Goal: Communication & Community: Answer question/provide support

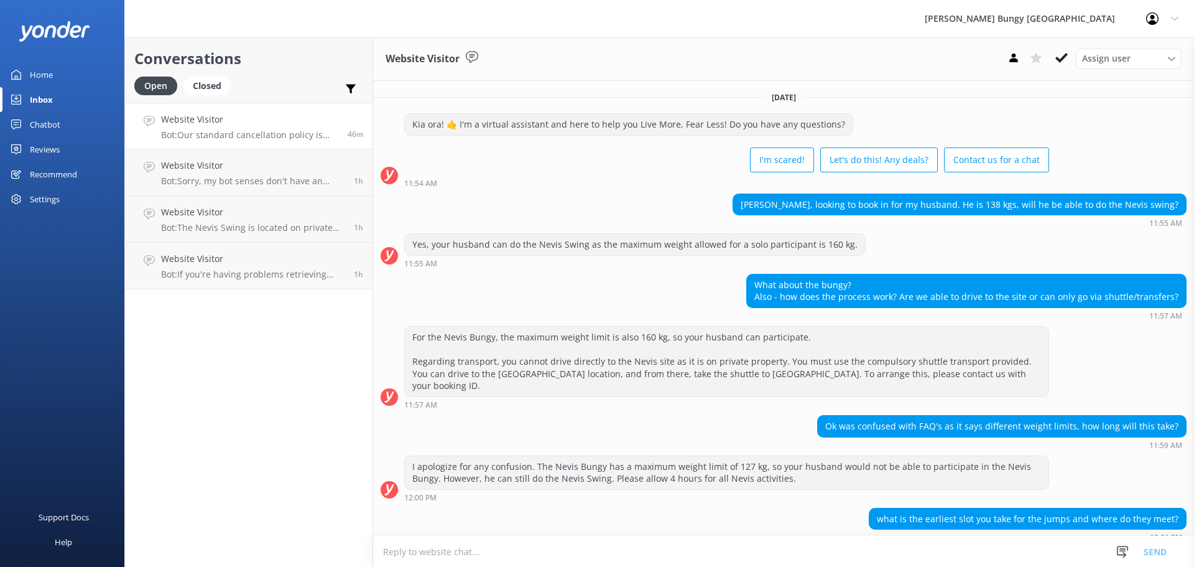
scroll to position [664, 0]
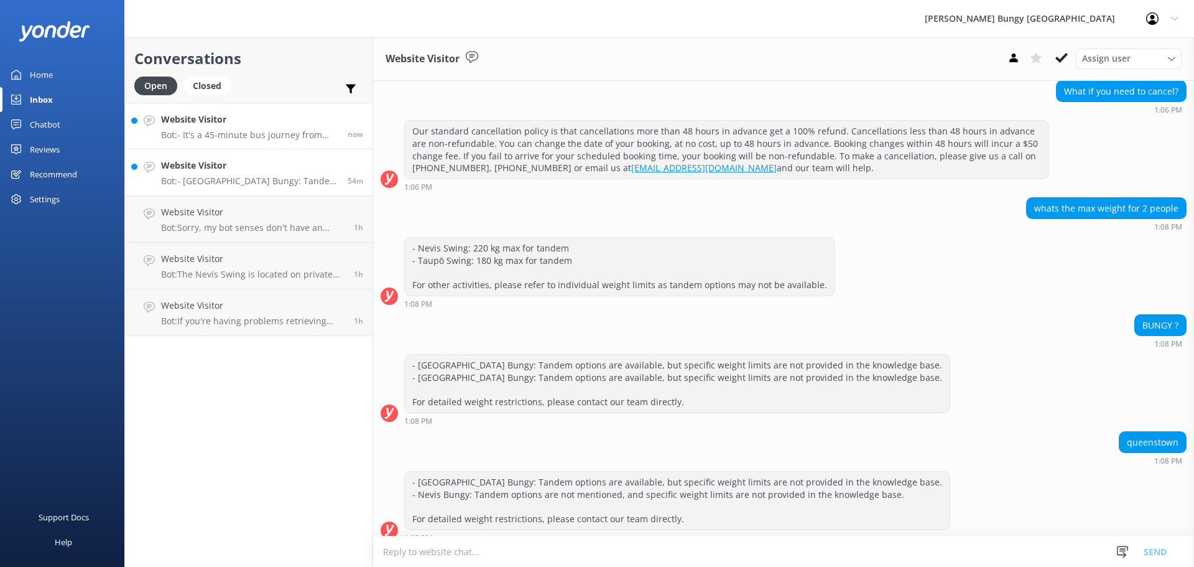
click at [230, 132] on p "Bot: - It's a 45-minute bus journey from [GEOGRAPHIC_DATA] to the [GEOGRAPHIC_D…" at bounding box center [249, 134] width 177 height 11
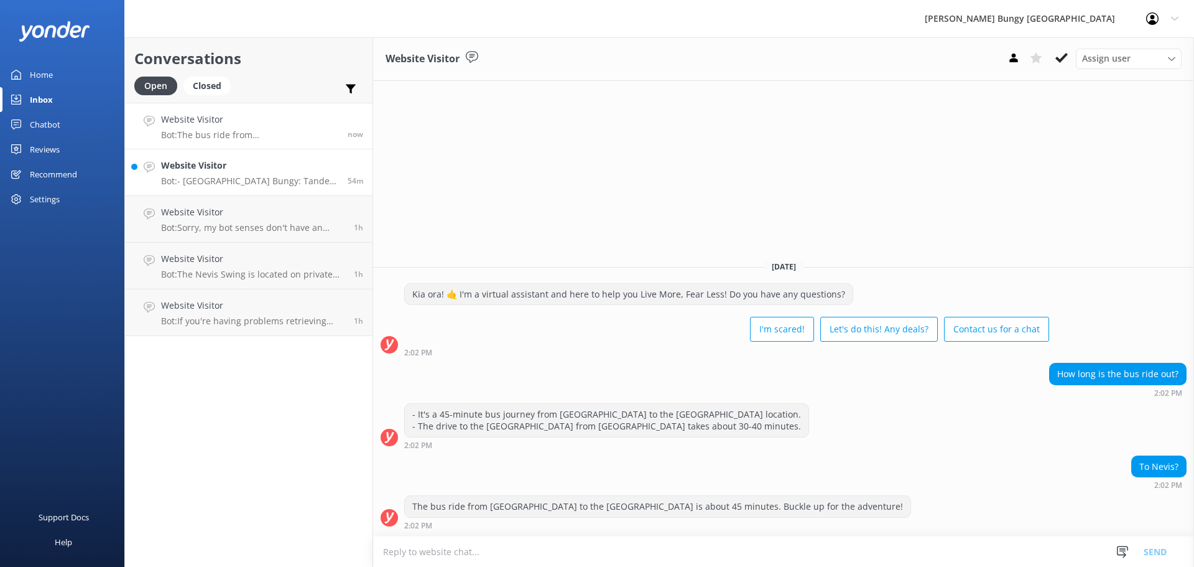
click at [310, 185] on p "Bot: - Kawarau Bridge Bungy: Tandem options are available, but specific weight …" at bounding box center [249, 180] width 177 height 11
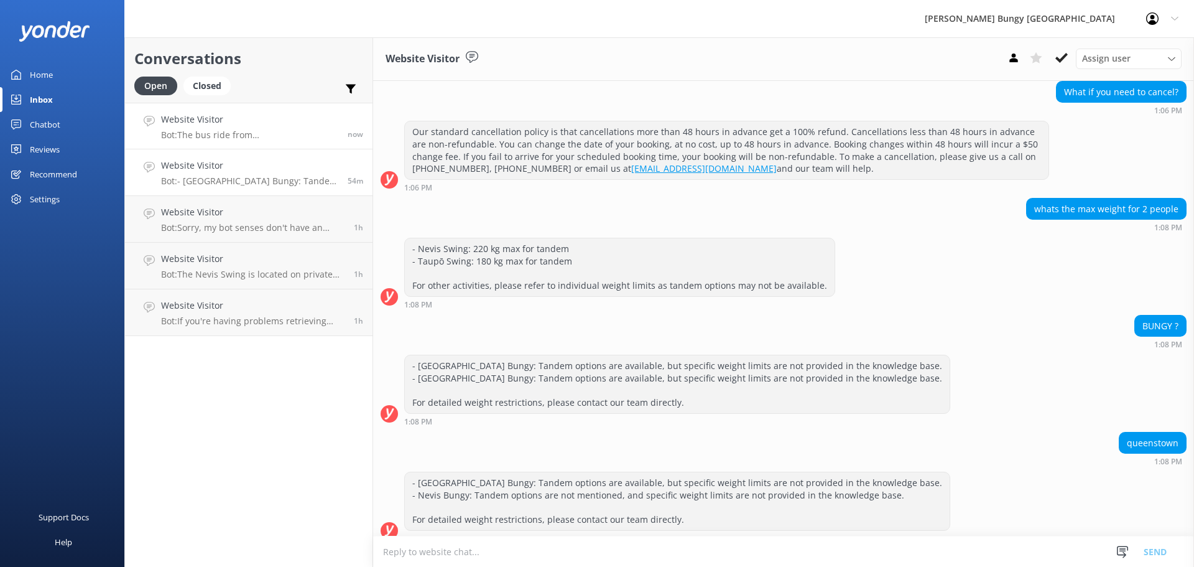
scroll to position [664, 0]
click at [300, 108] on link "Website Visitor Bot: The bus ride from Queenstown to the Nevis is about 45 minu…" at bounding box center [249, 126] width 248 height 47
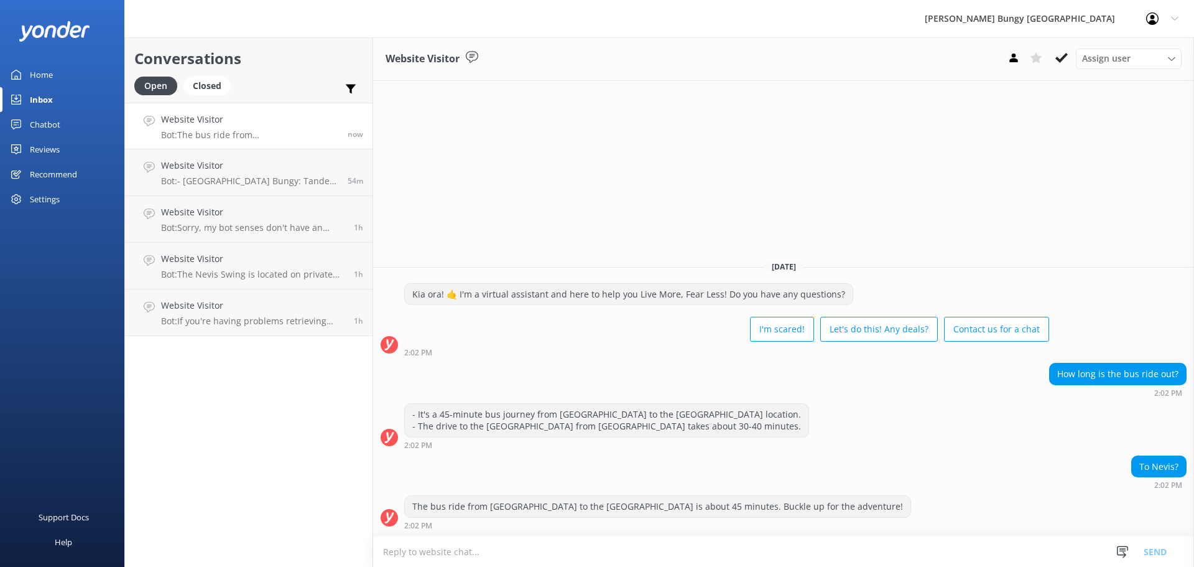
click at [988, 552] on textarea at bounding box center [783, 551] width 821 height 30
click at [257, 162] on h4 "Website Visitor" at bounding box center [249, 166] width 177 height 14
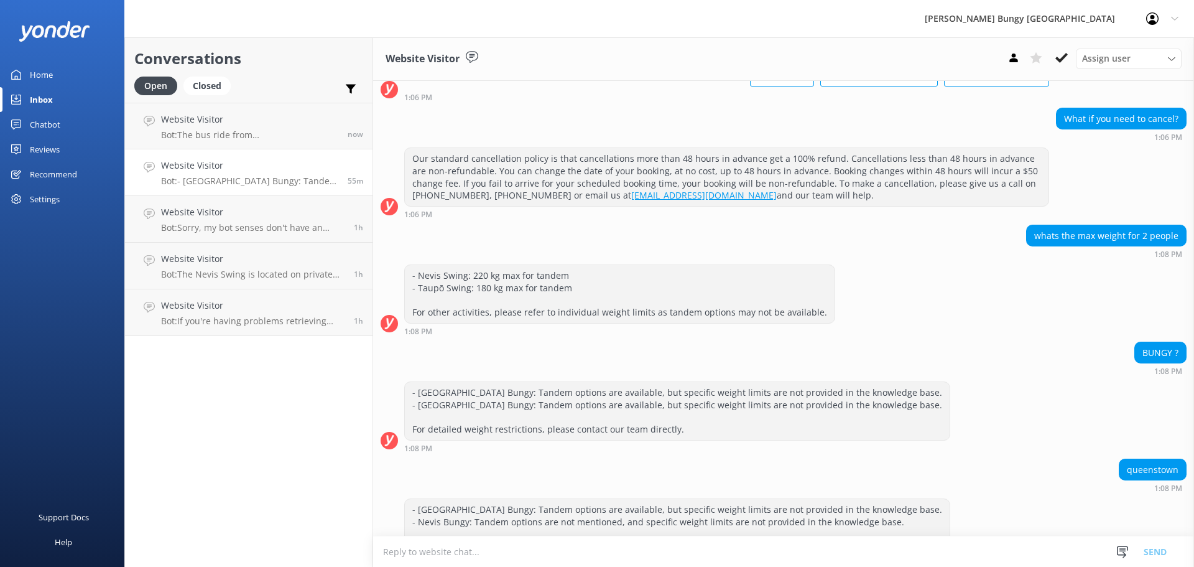
scroll to position [664, 0]
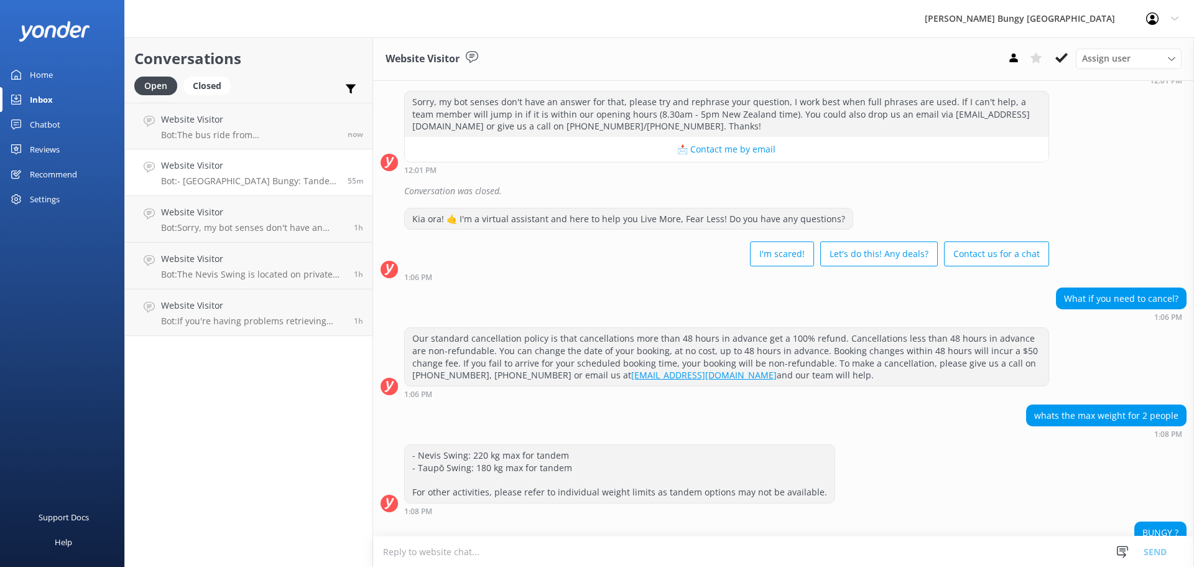
scroll to position [664, 0]
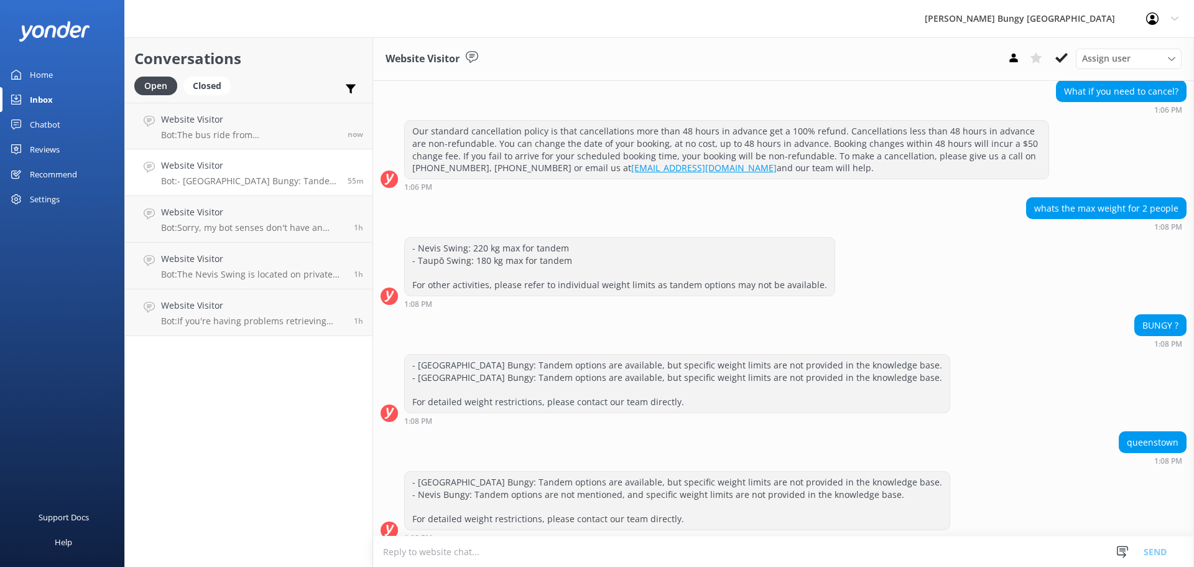
click at [309, 162] on h4 "Website Visitor" at bounding box center [249, 166] width 177 height 14
click at [323, 147] on link "Website Visitor Bot: The bus ride from Queenstown to the Nevis is about 45 minu…" at bounding box center [249, 126] width 248 height 47
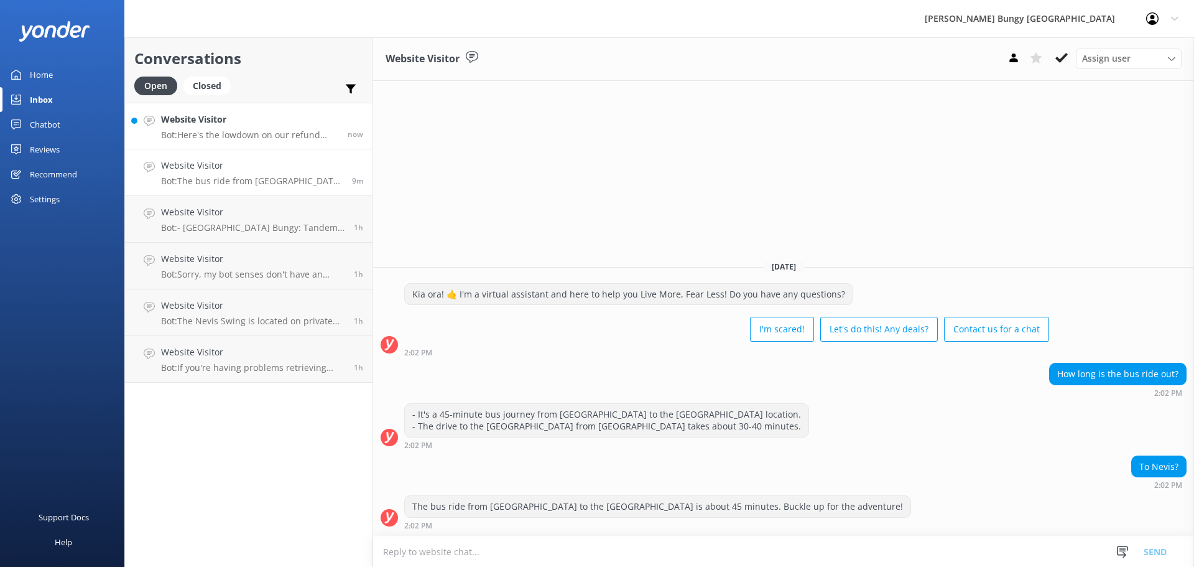
click at [315, 118] on h4 "Website Visitor" at bounding box center [249, 120] width 177 height 14
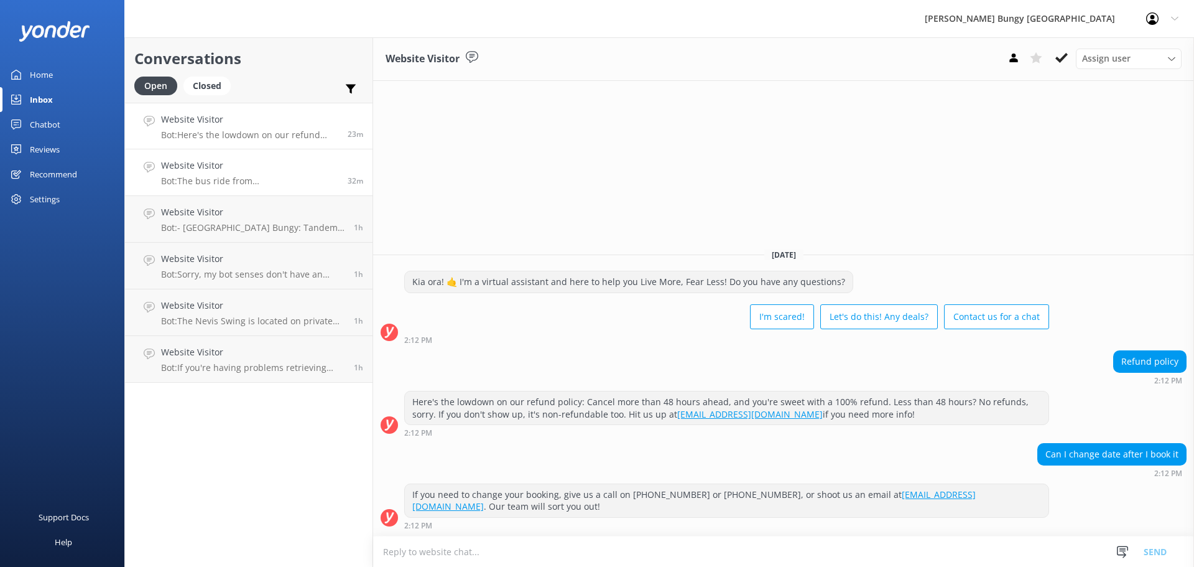
click at [177, 154] on link "Website Visitor Bot: The bus ride from Queenstown to the Nevis is about 45 minu…" at bounding box center [249, 172] width 248 height 47
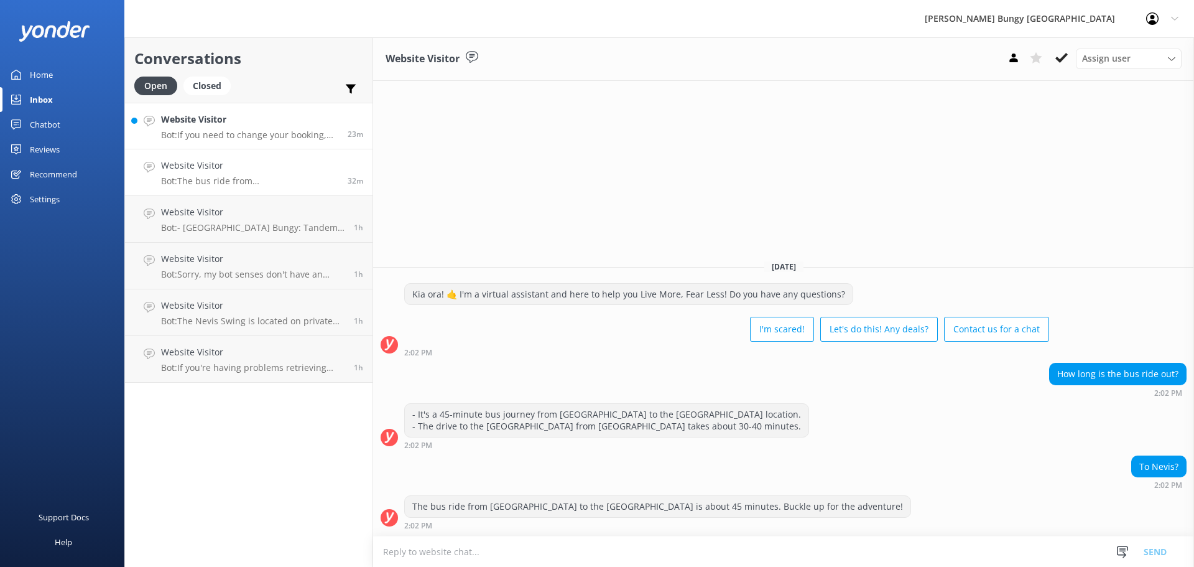
click at [201, 129] on p "Bot: If you need to change your booking, give us a call on 0800 286 4958 or +64…" at bounding box center [249, 134] width 177 height 11
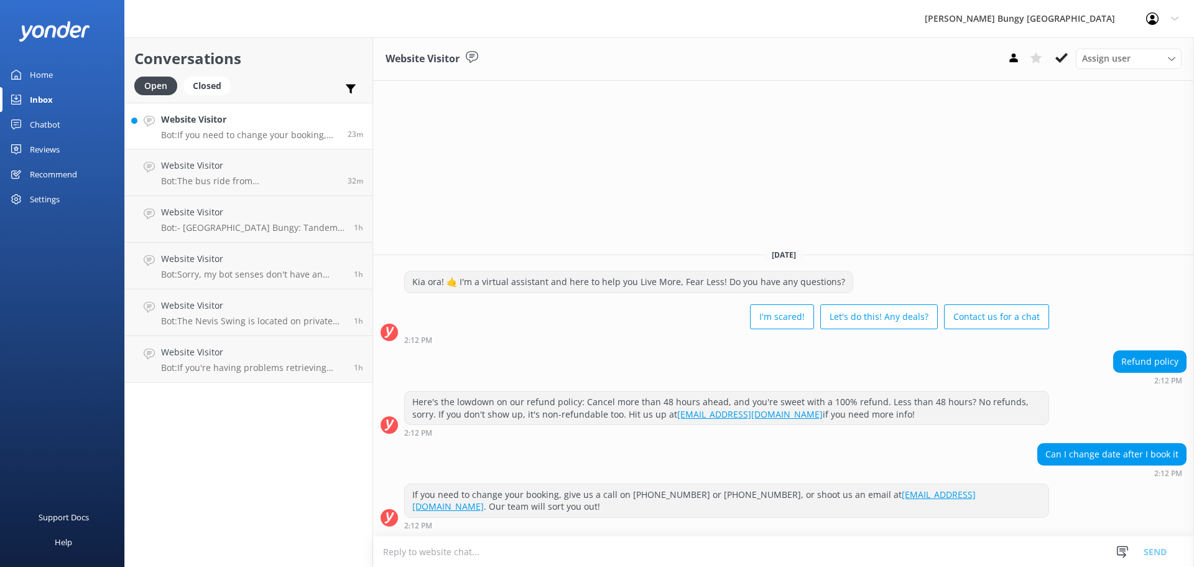
click at [889, 556] on textarea at bounding box center [783, 551] width 821 height 30
click at [848, 109] on div "Website Visitor Assign user [PERSON_NAME] [PERSON_NAME] Tech Admin [PERSON_NAME…" at bounding box center [783, 301] width 821 height 529
click at [927, 220] on div "Website Visitor Assign user [PERSON_NAME] [PERSON_NAME] Tech Admin [PERSON_NAME…" at bounding box center [783, 301] width 821 height 529
click at [219, 141] on link "Website Visitor Bot: You can totally book for someone else! Just jump online an…" at bounding box center [249, 126] width 248 height 47
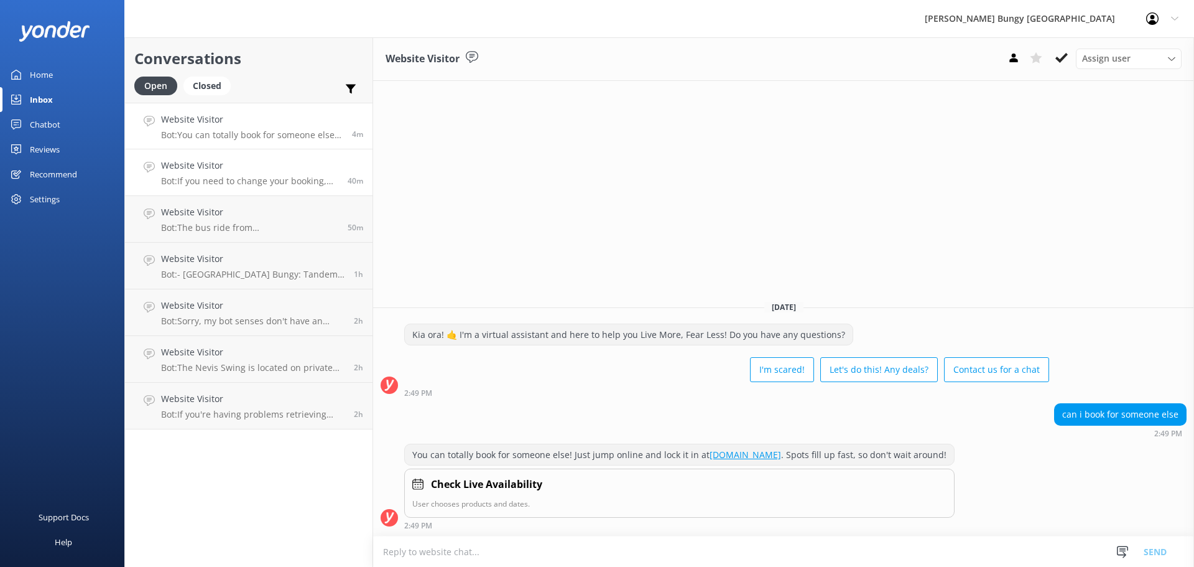
click at [294, 153] on link "Website Visitor Bot: If you need to change your booking, give us a call on 0800…" at bounding box center [249, 172] width 248 height 47
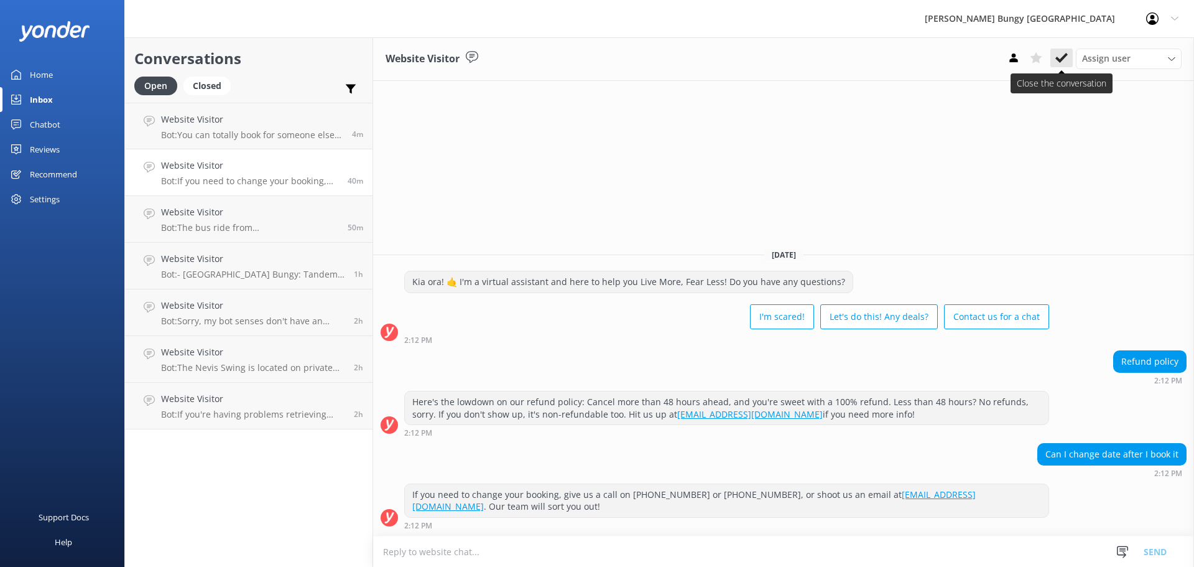
click at [1059, 59] on use at bounding box center [1062, 58] width 12 height 10
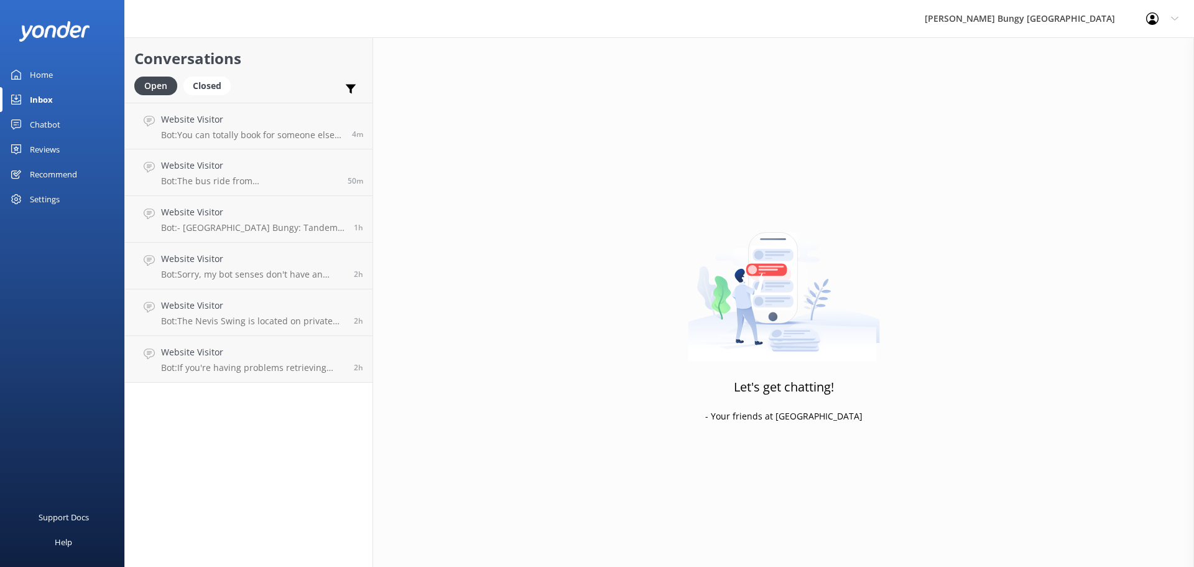
click at [286, 229] on p "Bot: - Kawarau Bridge Bungy: Tandem options are available, but specific weight …" at bounding box center [252, 227] width 183 height 11
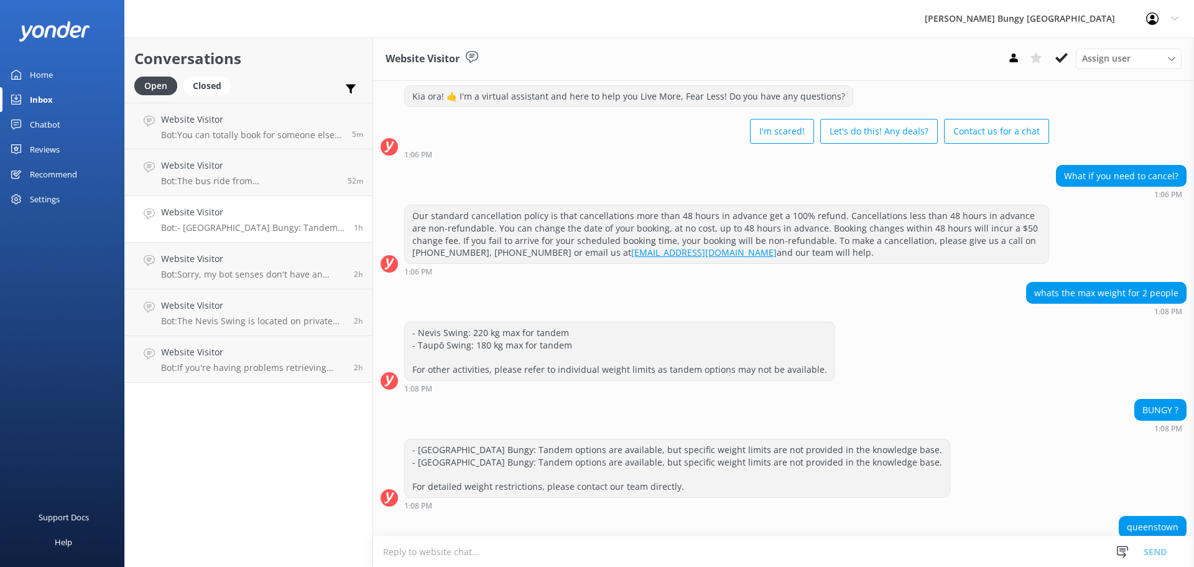
scroll to position [664, 0]
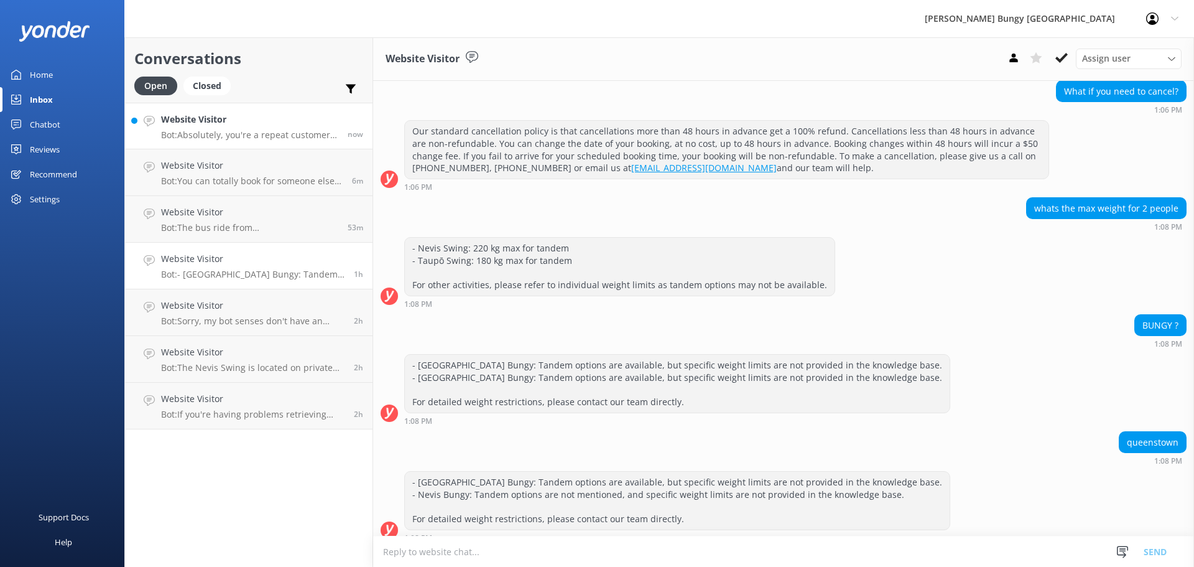
click at [254, 131] on p "Bot: Absolutely, you're a repeat customer! You can score a 20% discount on any …" at bounding box center [249, 134] width 177 height 11
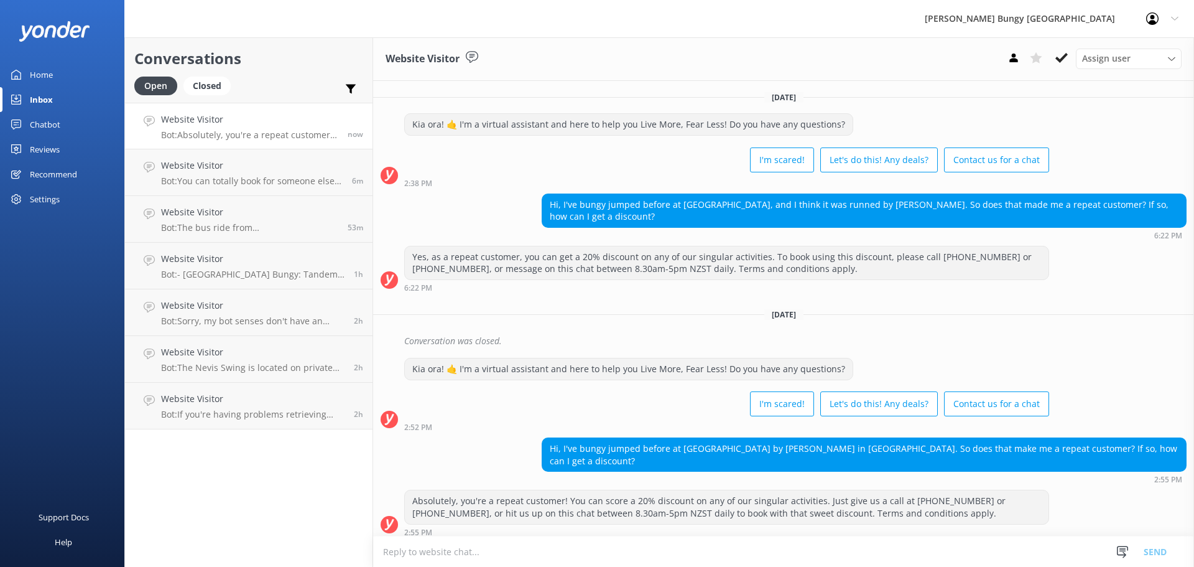
click at [999, 552] on textarea at bounding box center [783, 551] width 821 height 30
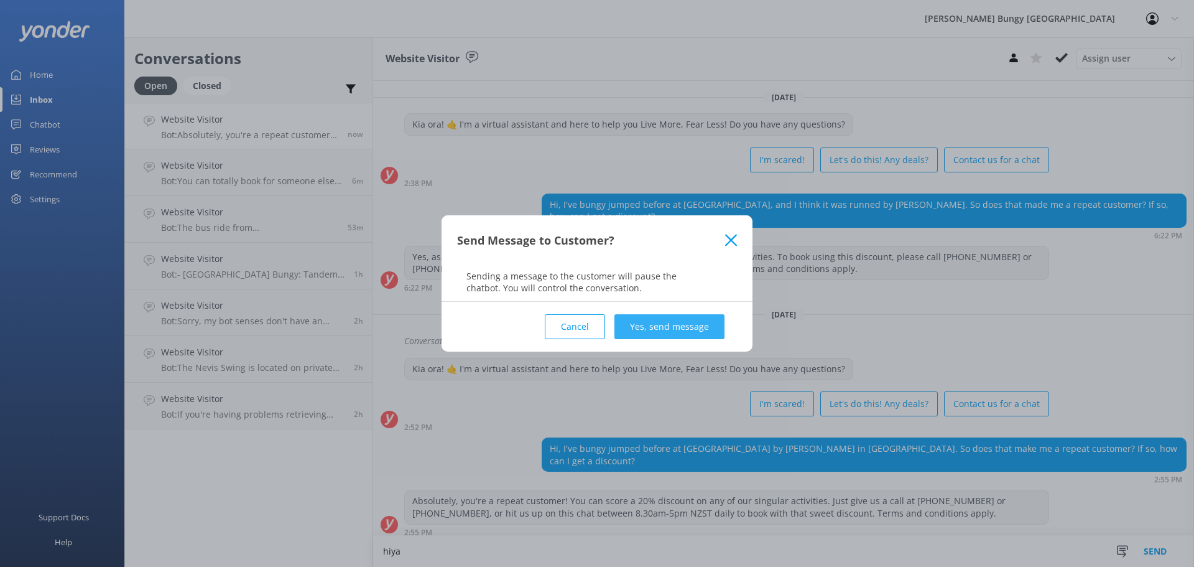
type textarea "hiya"
click at [664, 331] on button "Yes, send message" at bounding box center [670, 326] width 110 height 25
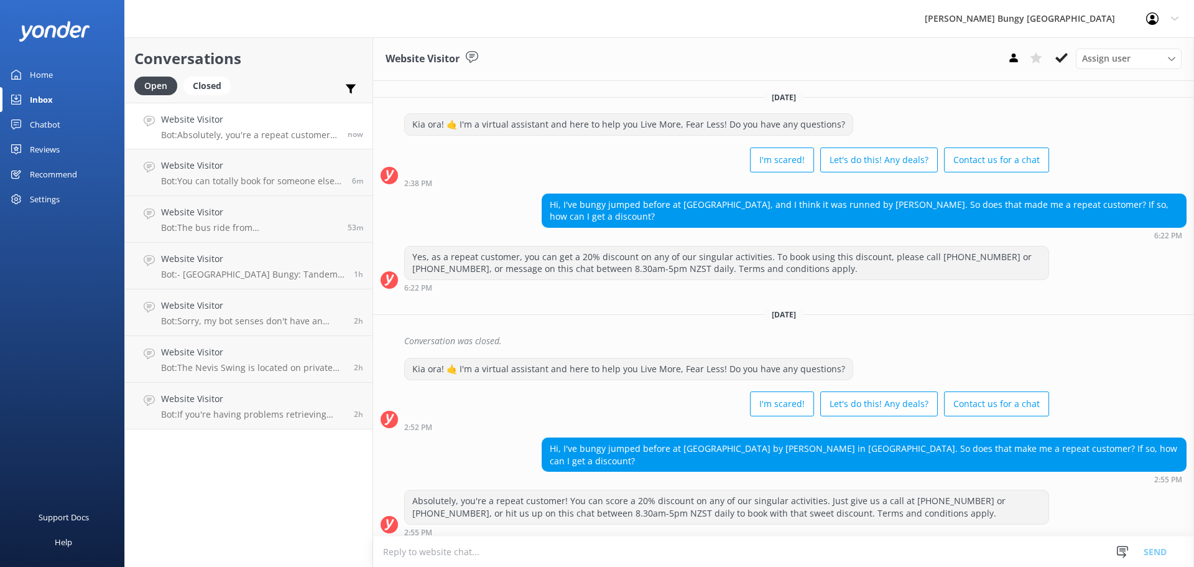
click at [665, 555] on textarea at bounding box center [783, 551] width 821 height 30
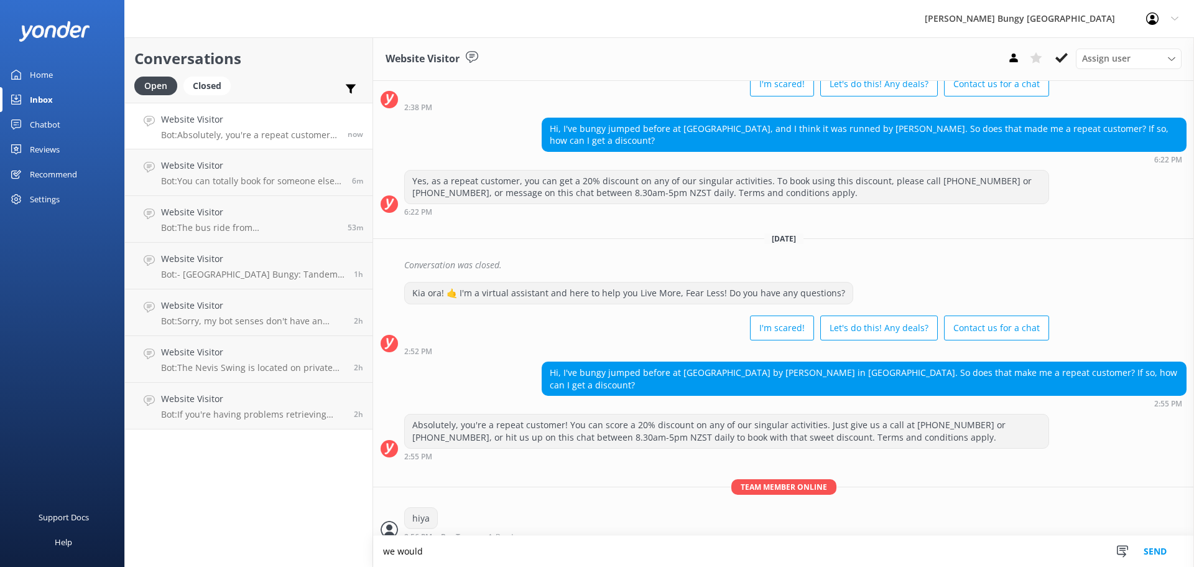
scroll to position [77, 0]
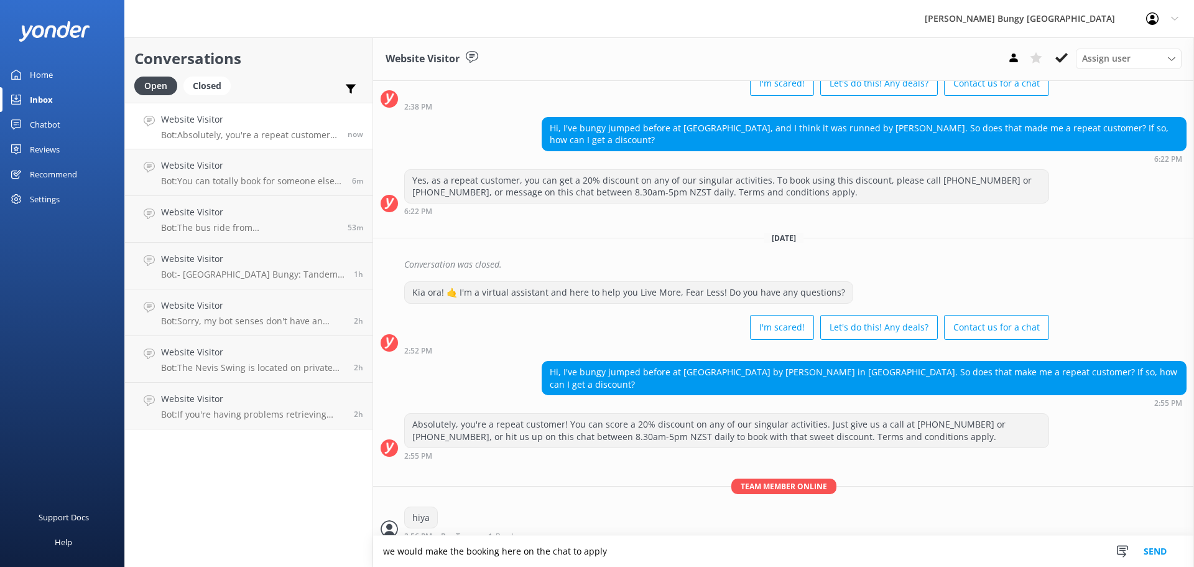
type textarea "we would make the booking here on the chat to apply"
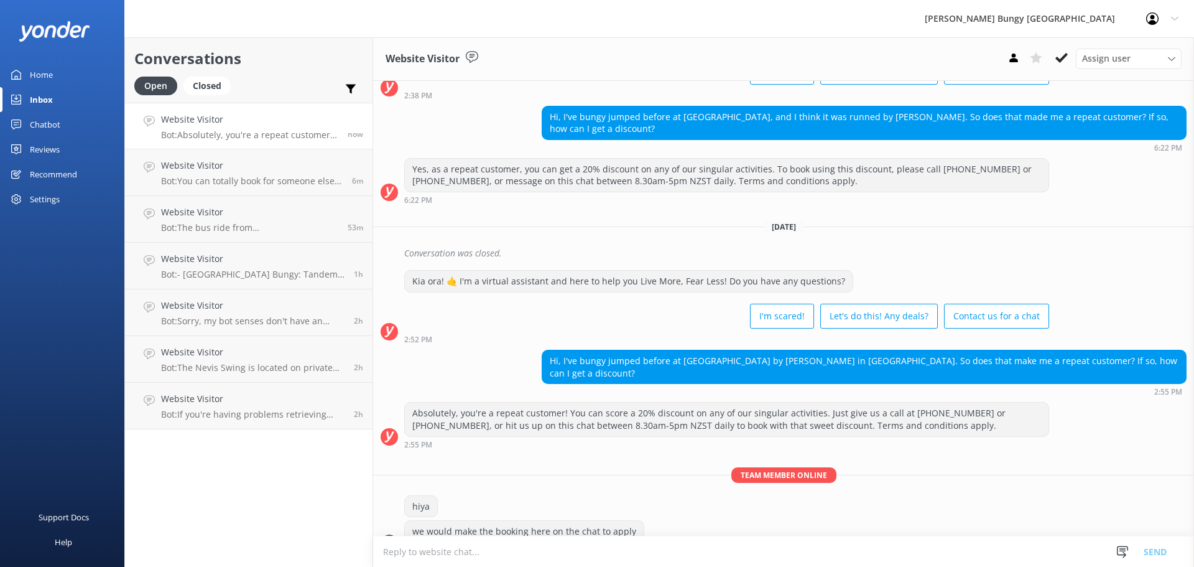
scroll to position [101, 0]
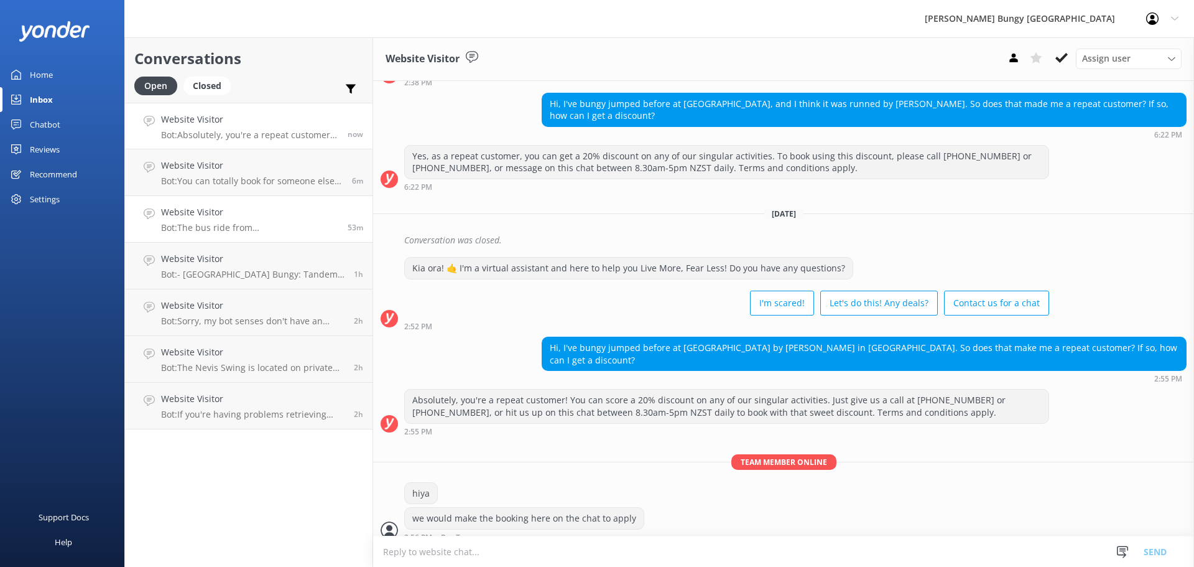
click at [300, 224] on p "Bot: The bus ride from Queenstown to the Nevis is about 45 minutes. Buckle up f…" at bounding box center [249, 227] width 177 height 11
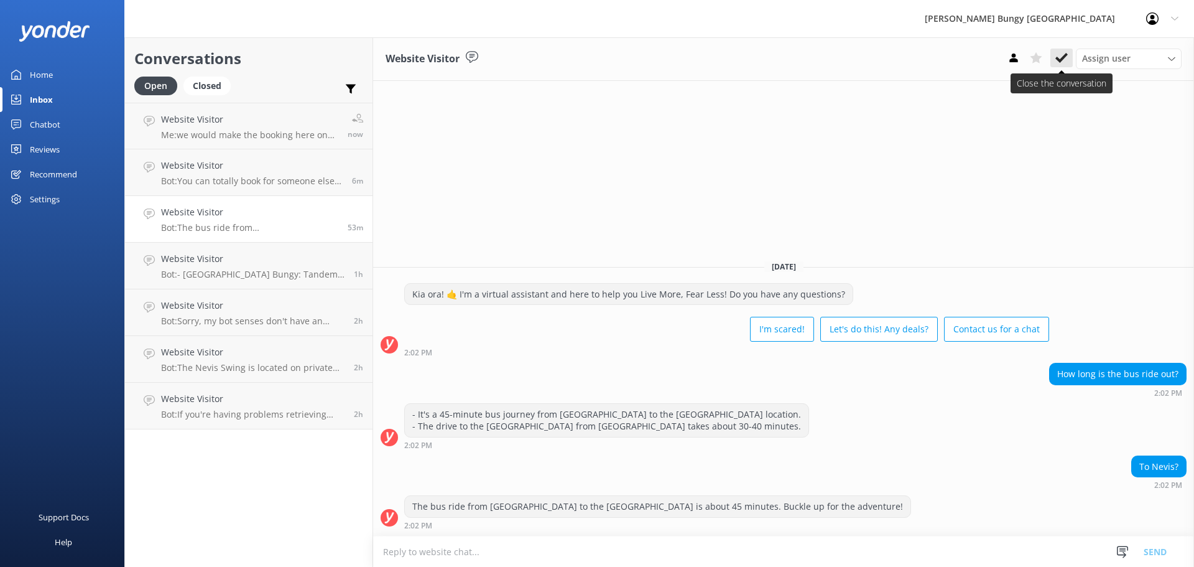
click at [1065, 64] on icon at bounding box center [1062, 58] width 12 height 12
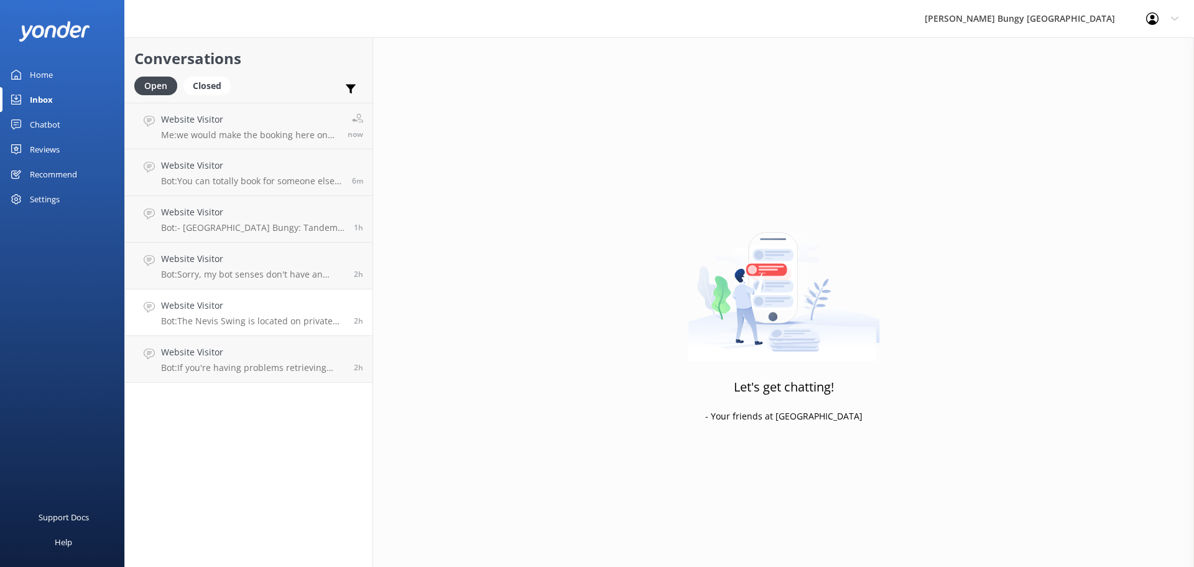
click at [236, 305] on h4 "Website Visitor" at bounding box center [252, 306] width 183 height 14
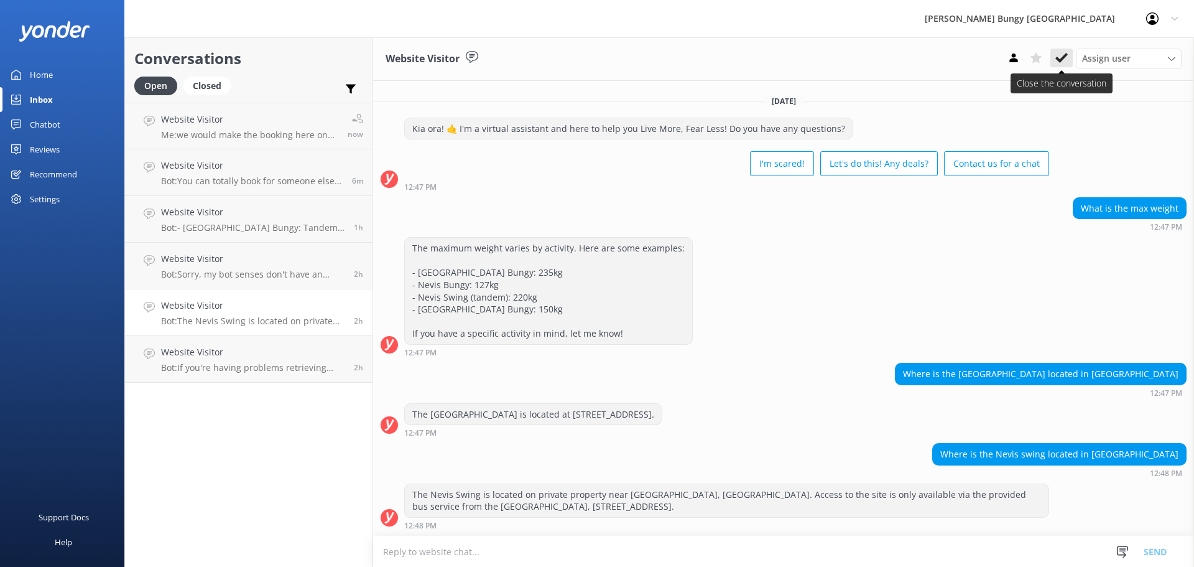
click at [1067, 62] on icon at bounding box center [1062, 58] width 12 height 12
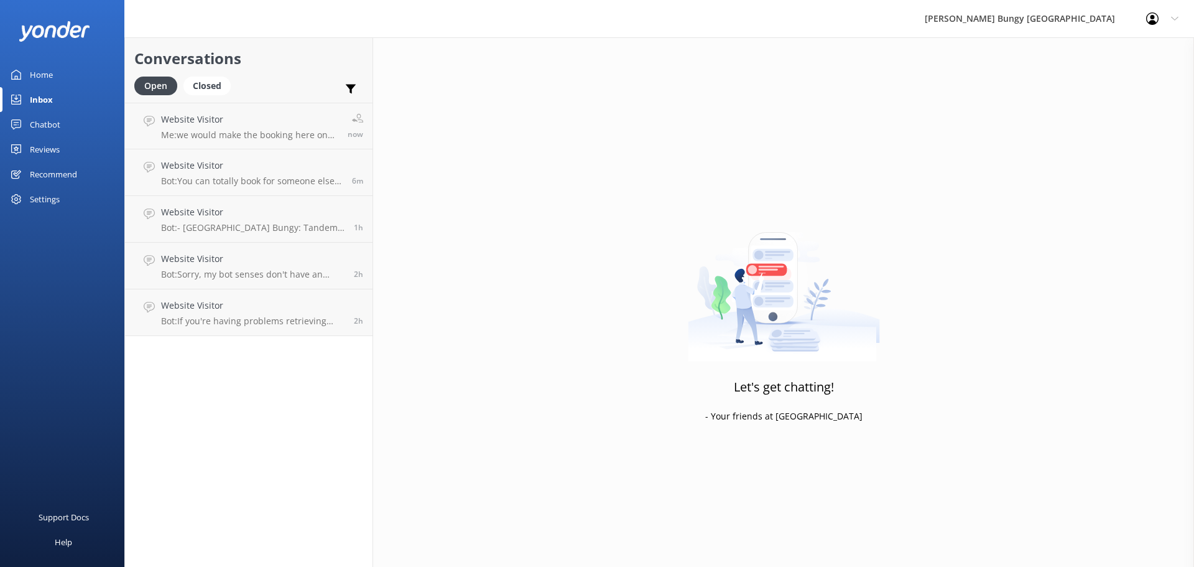
click at [183, 300] on h4 "Website Visitor" at bounding box center [252, 306] width 183 height 14
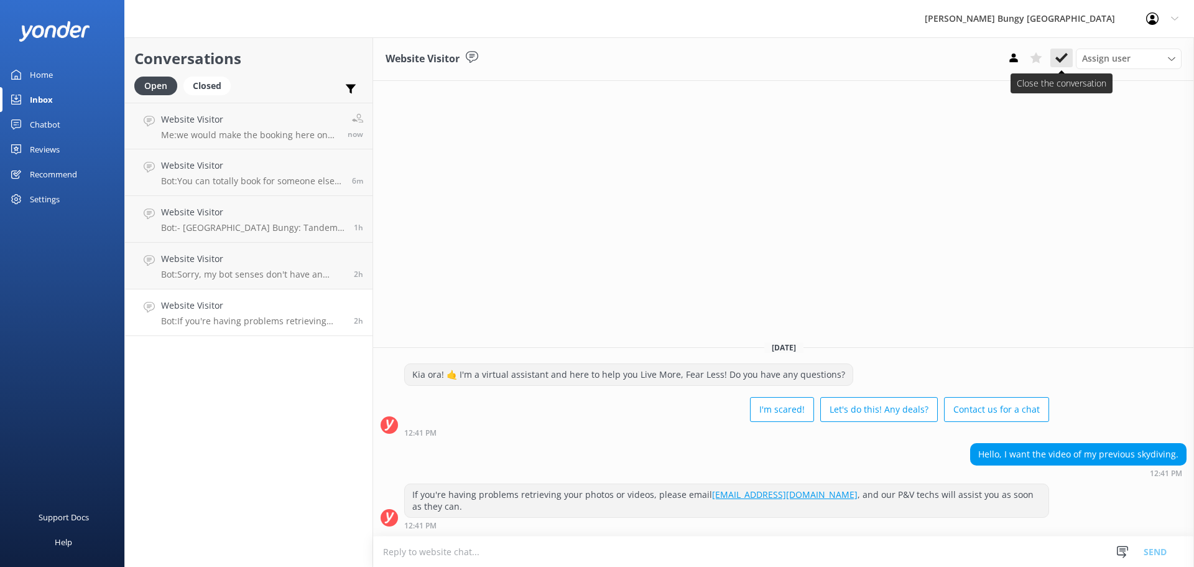
click at [1054, 56] on button at bounding box center [1062, 58] width 22 height 19
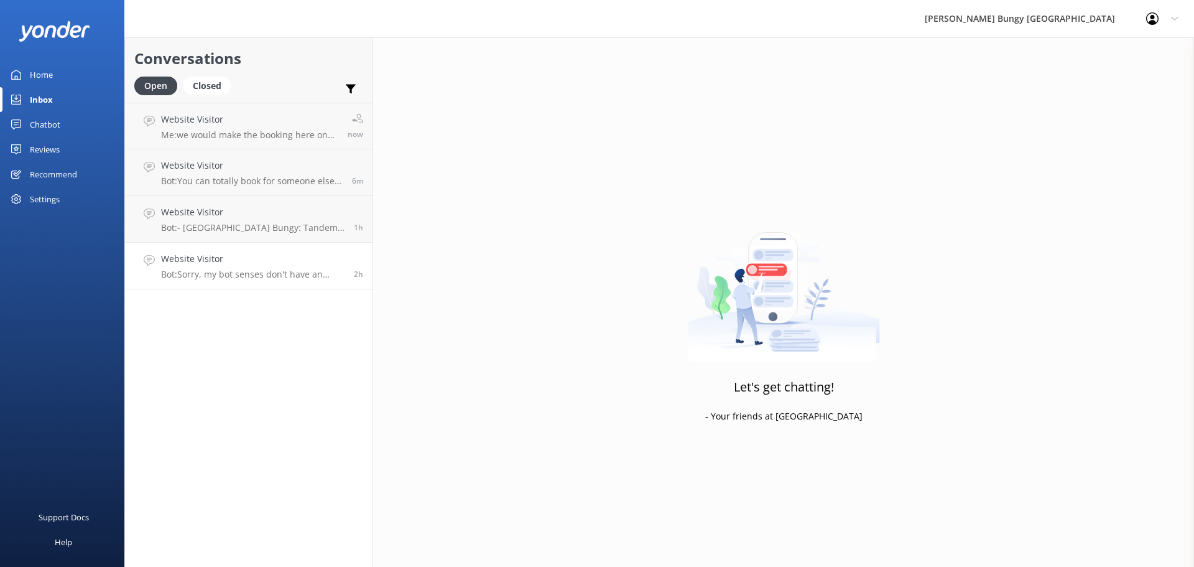
click at [166, 274] on p "Bot: Sorry, my bot senses don't have an answer for that, please try and rephras…" at bounding box center [252, 274] width 183 height 11
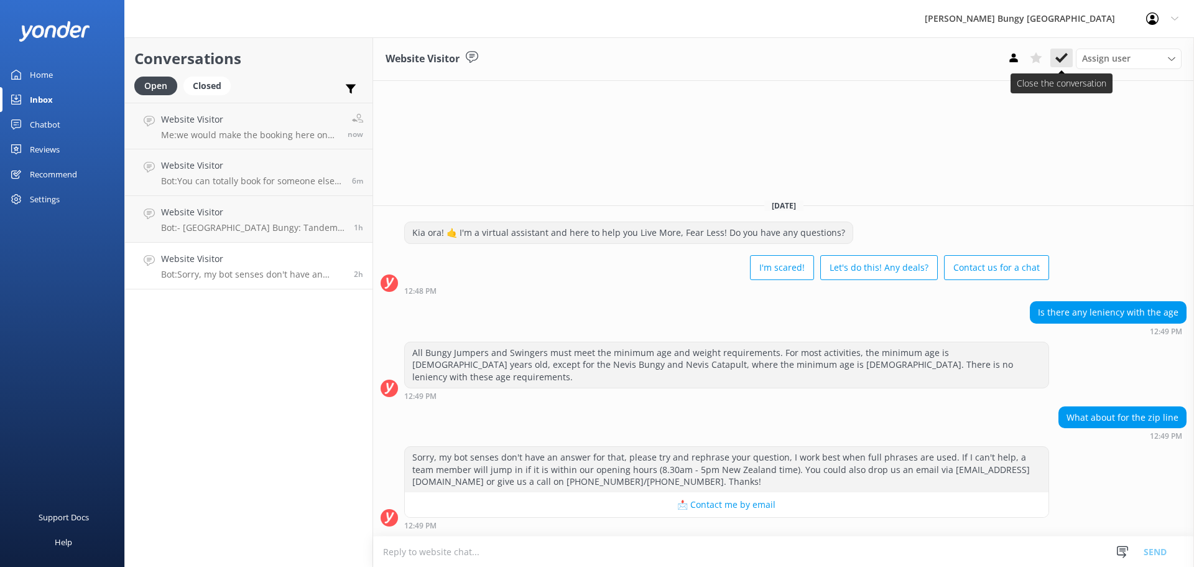
click at [1069, 54] on button at bounding box center [1062, 58] width 22 height 19
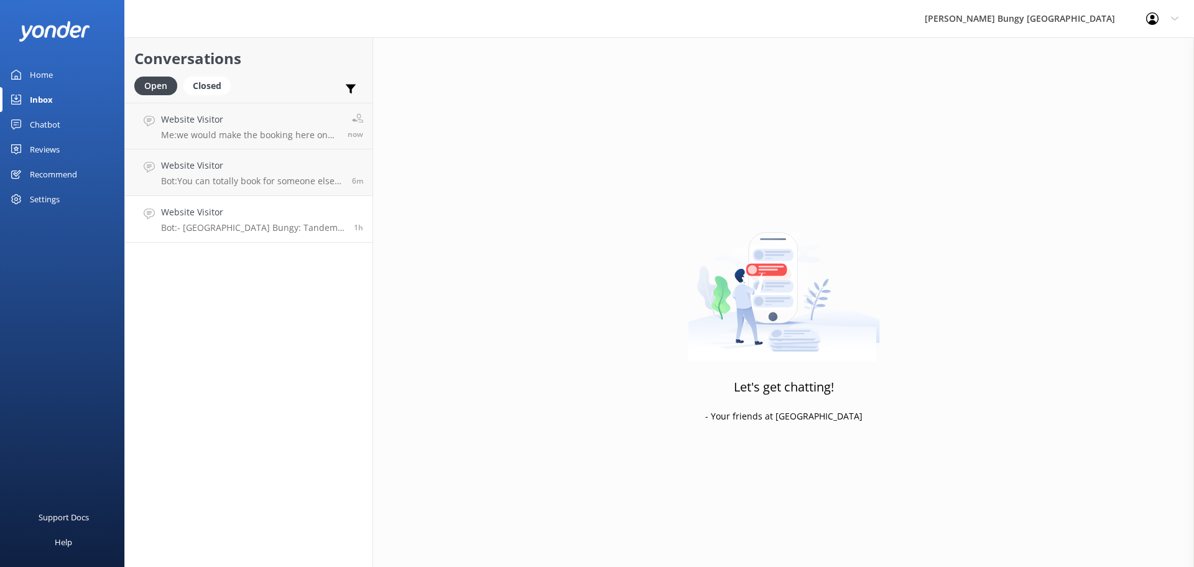
click at [293, 210] on h4 "Website Visitor" at bounding box center [252, 212] width 183 height 14
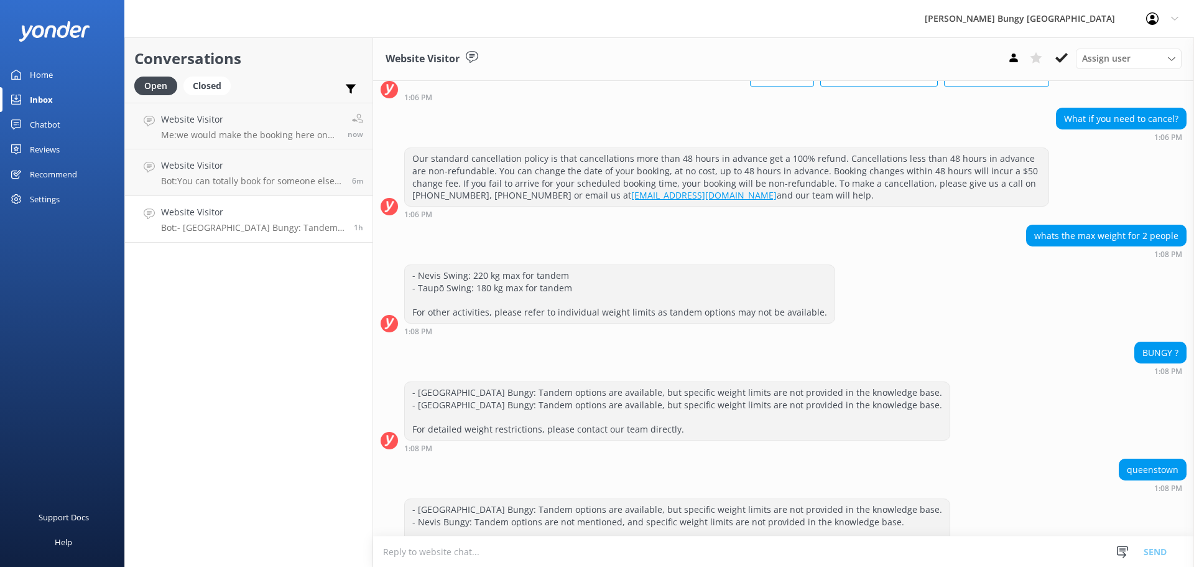
scroll to position [664, 0]
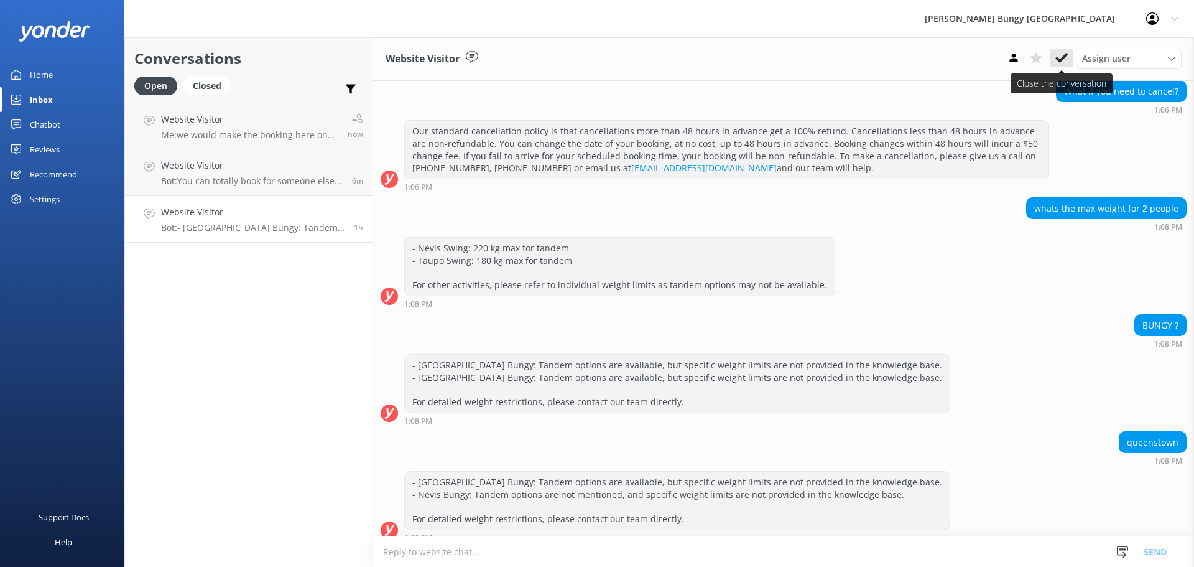
click at [1065, 65] on button at bounding box center [1062, 58] width 22 height 19
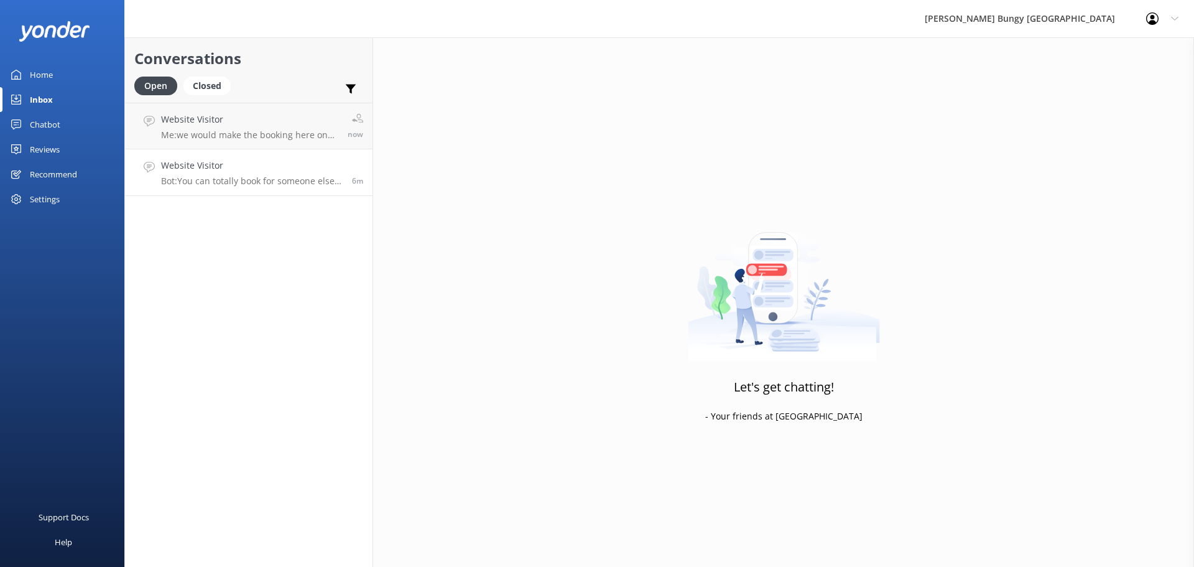
click at [290, 154] on link "Website Visitor Bot: You can totally book for someone else! Just jump online an…" at bounding box center [249, 172] width 248 height 47
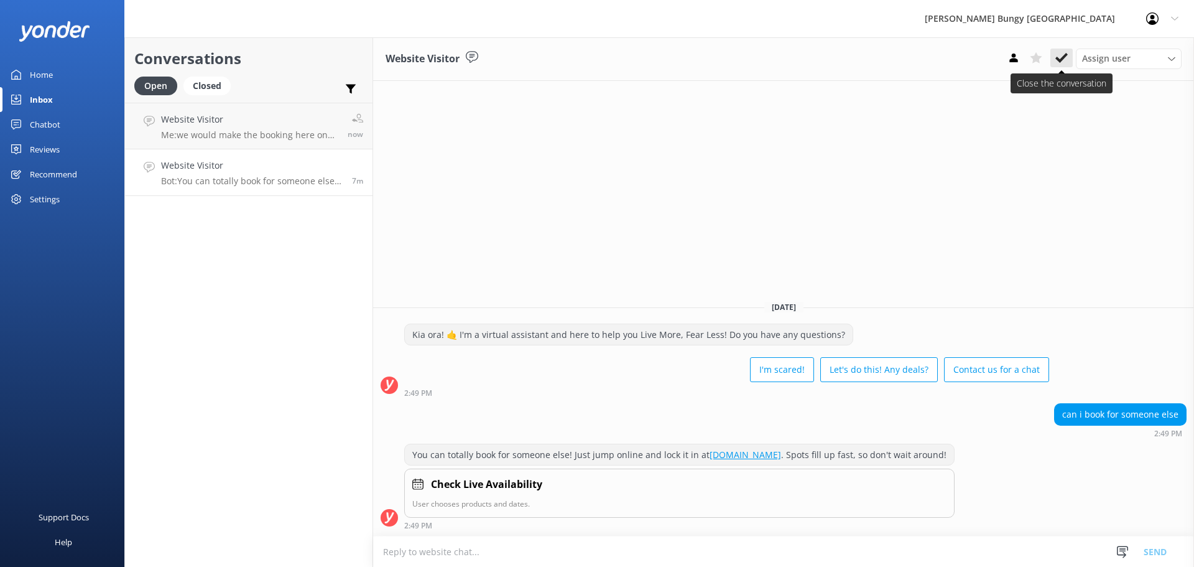
click at [1057, 52] on icon at bounding box center [1062, 58] width 12 height 12
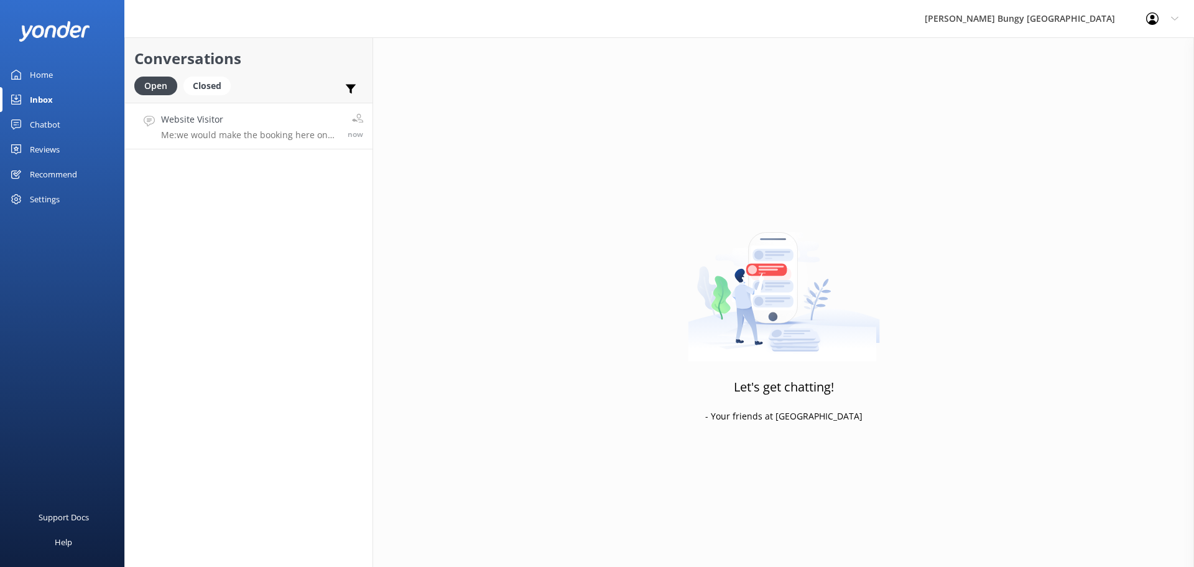
click at [184, 129] on p "Me: we would make the booking here on the chat to apply" at bounding box center [249, 134] width 177 height 11
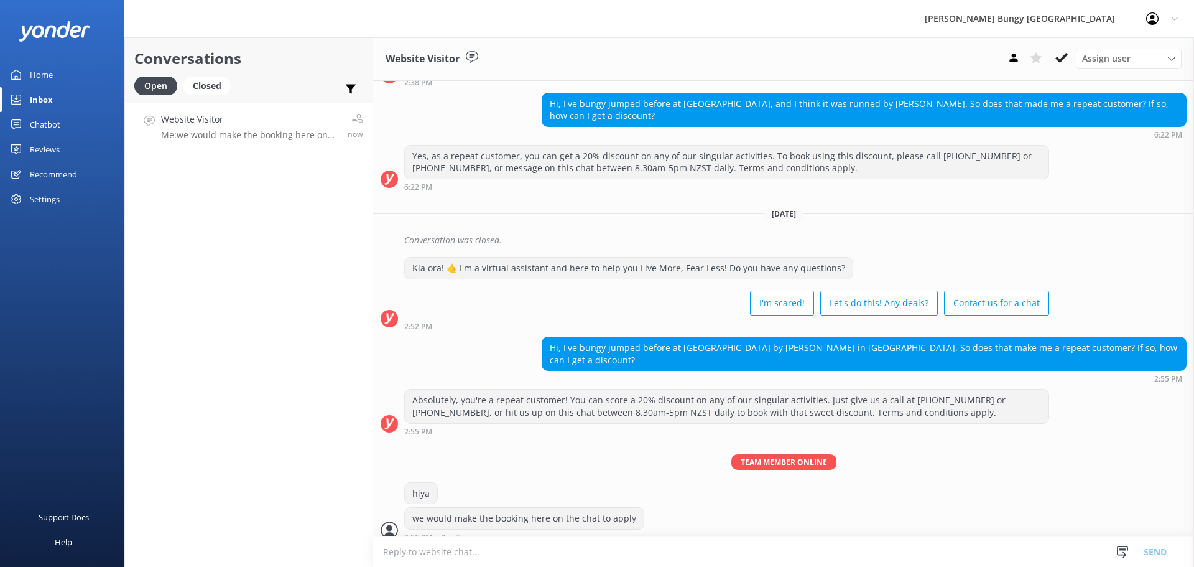
scroll to position [130, 0]
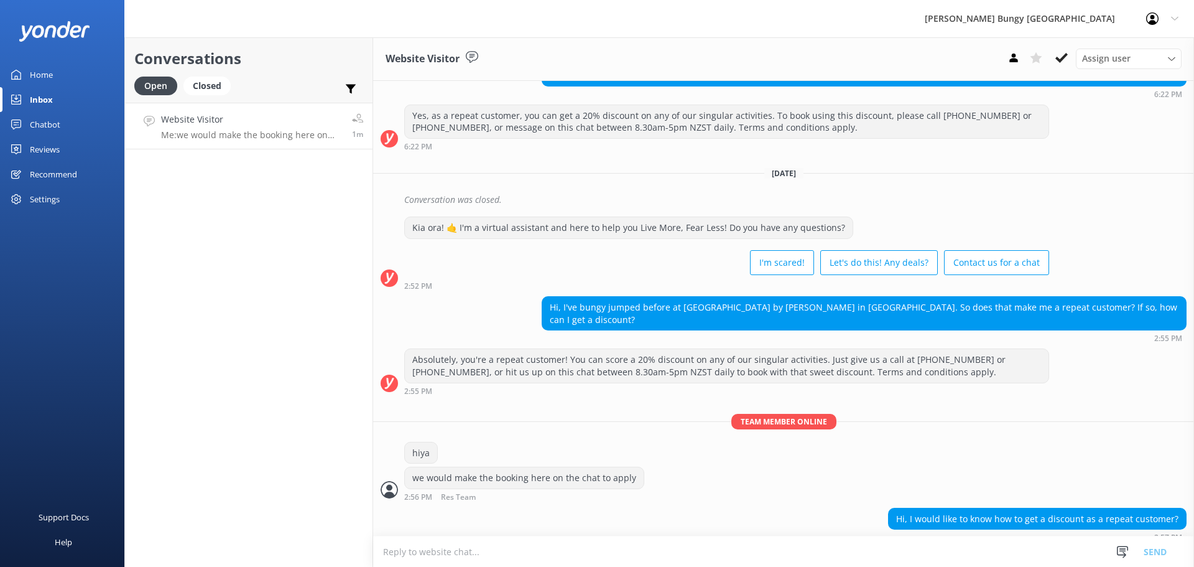
click at [1012, 552] on textarea at bounding box center [783, 551] width 821 height 30
click at [1031, 542] on textarea "yep we would need to make a" at bounding box center [783, 551] width 821 height 31
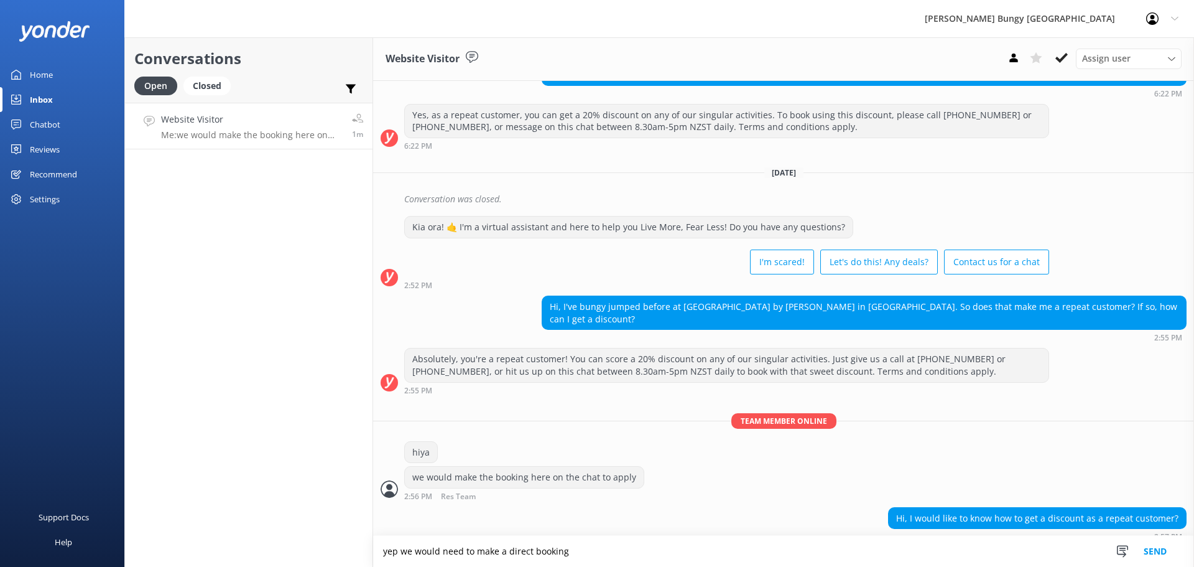
type textarea "yep we would need to make a direct booking"
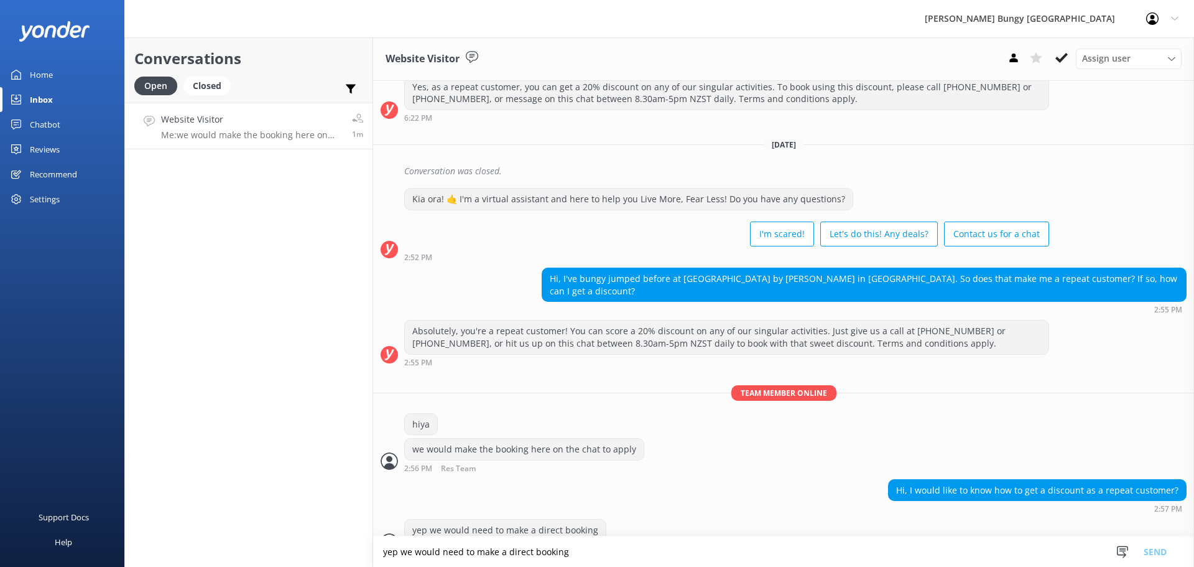
scroll to position [182, 0]
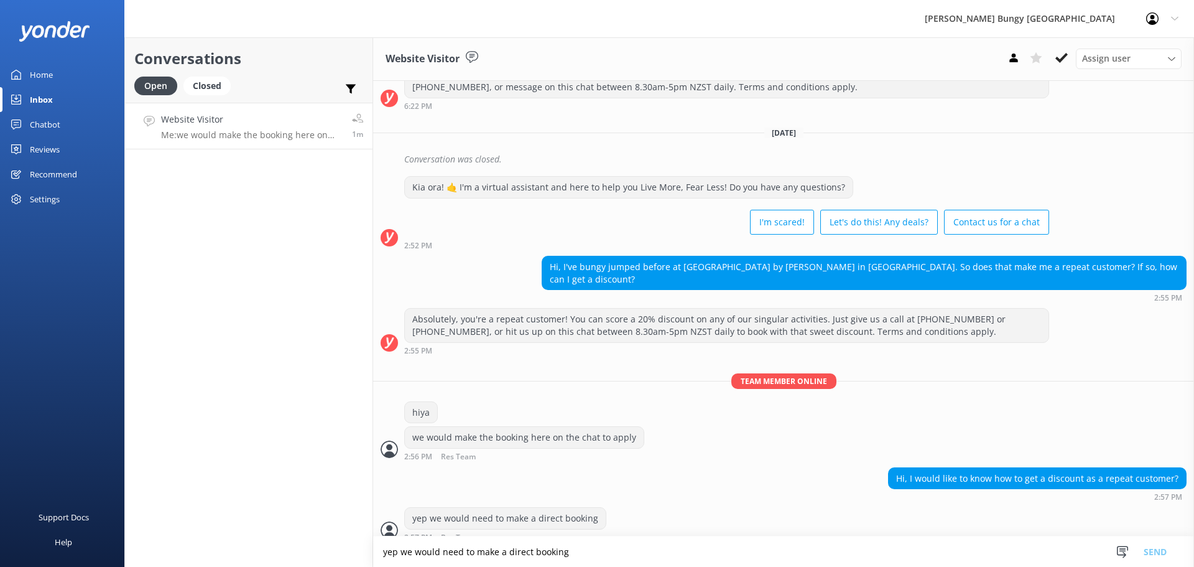
click at [1031, 542] on textarea "yep we would need to make a direct booking" at bounding box center [783, 551] width 821 height 30
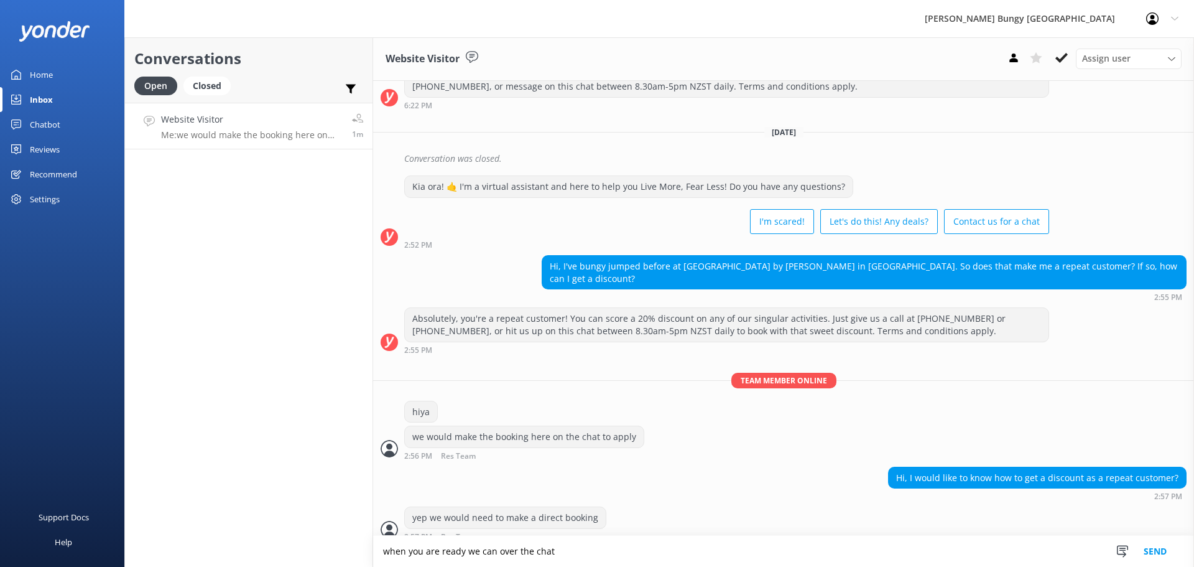
type textarea "when you are ready we can over the chat"
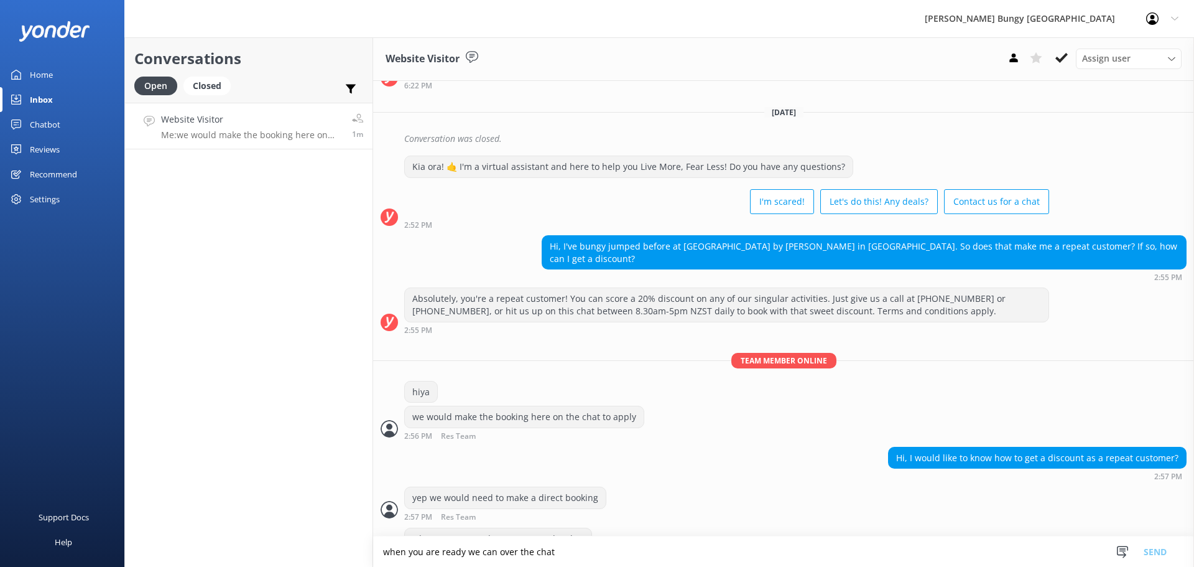
scroll to position [223, 0]
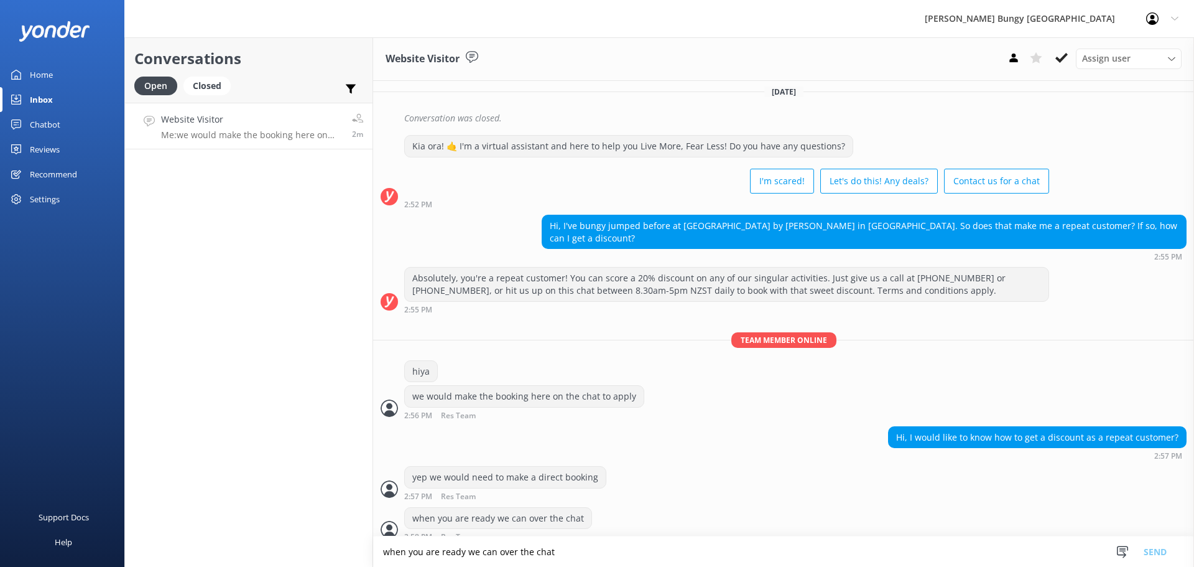
click at [222, 225] on div "Conversations Open Closed Important Assigned to me Unassigned Website Visitor M…" at bounding box center [248, 301] width 249 height 529
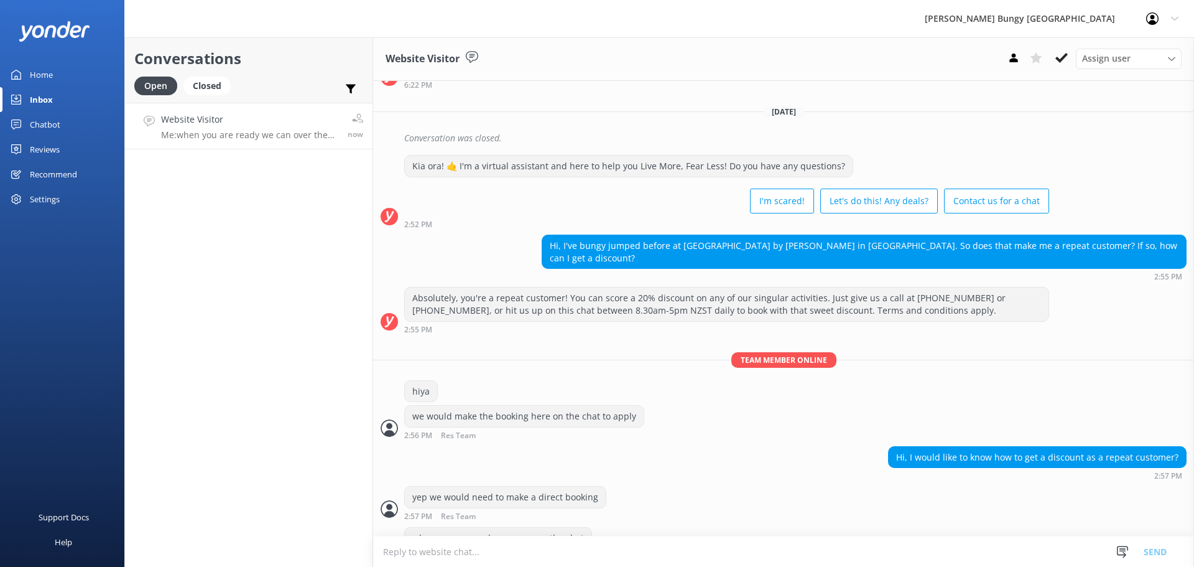
scroll to position [223, 0]
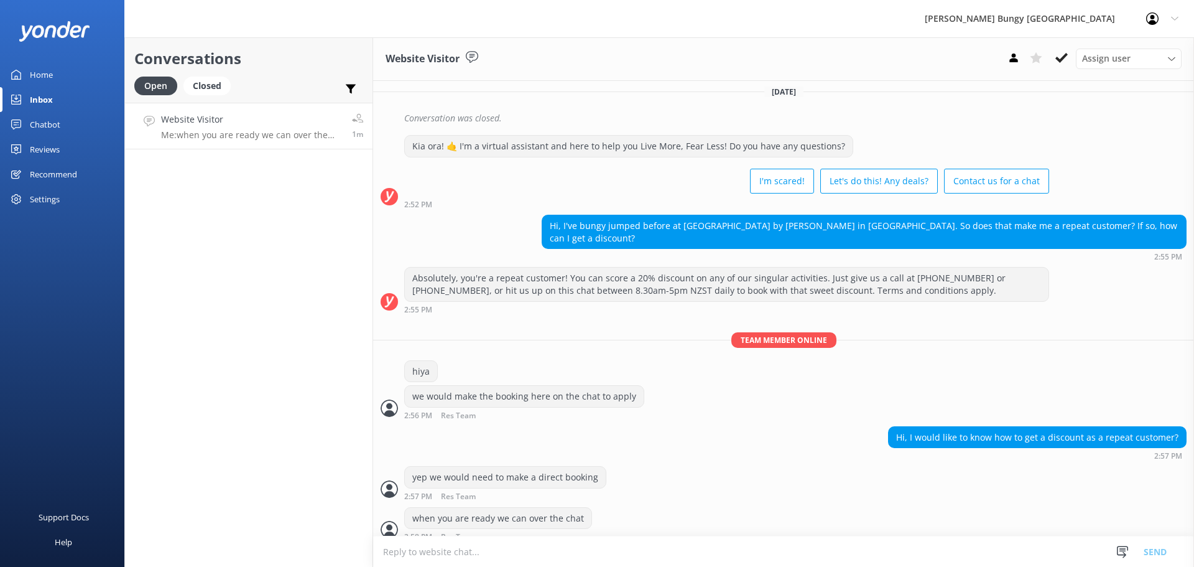
click at [266, 246] on div "Conversations Open Closed Important Assigned to me Unassigned Website Visitor M…" at bounding box center [248, 301] width 249 height 529
click at [218, 120] on h4 "Website Visitor" at bounding box center [252, 120] width 182 height 14
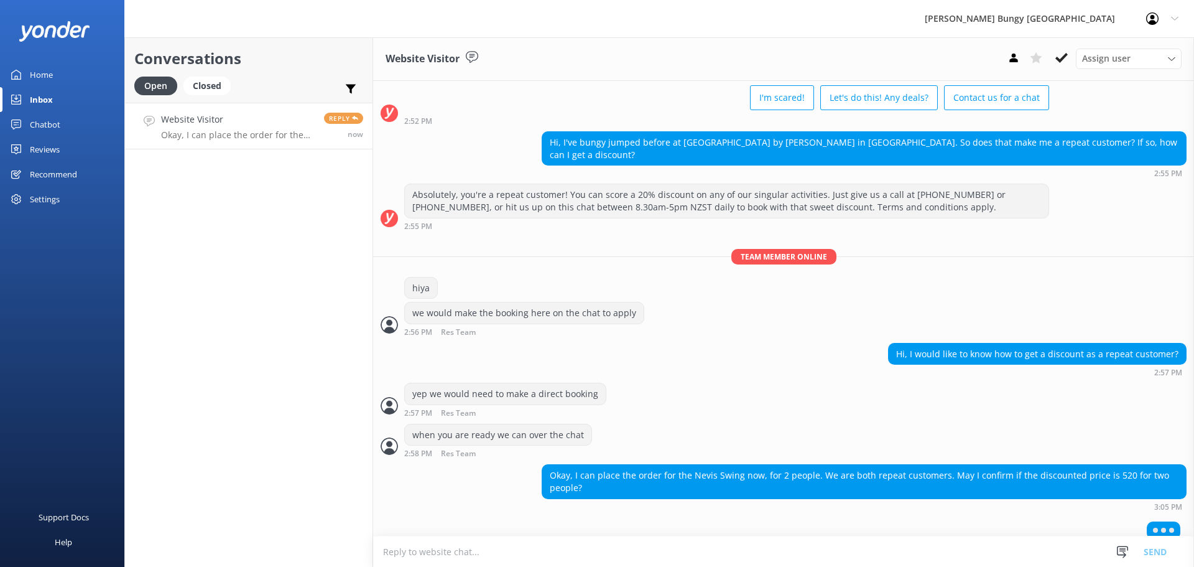
scroll to position [304, 0]
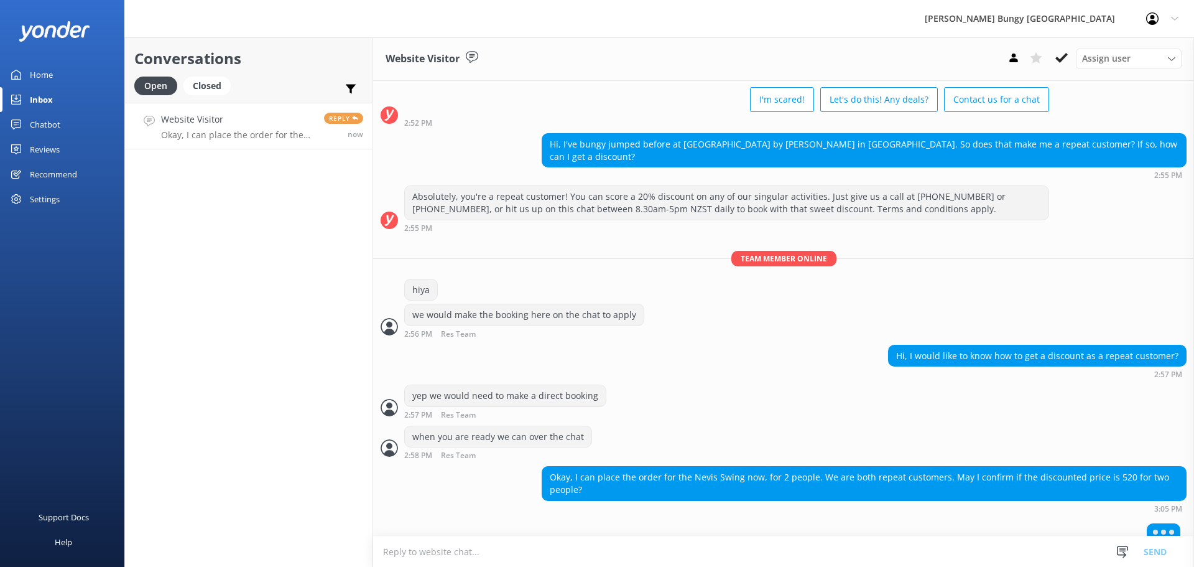
click at [782, 535] on div at bounding box center [783, 534] width 821 height 31
click at [783, 550] on textarea at bounding box center [783, 551] width 821 height 30
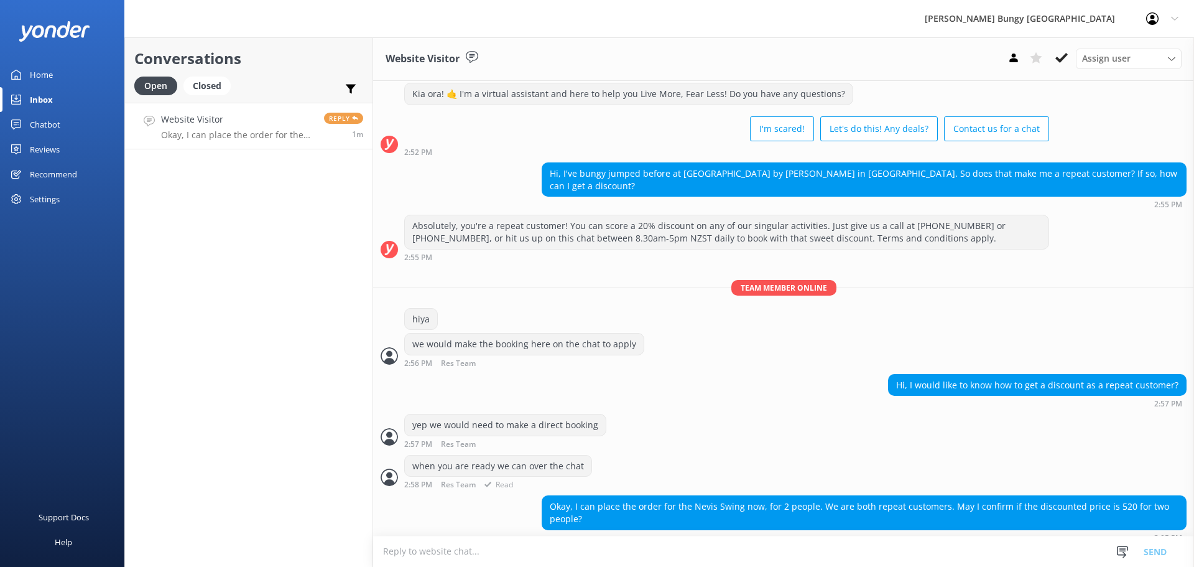
click at [824, 455] on div "when you are ready we can over the chat 2:58 PM Res Team Read" at bounding box center [783, 472] width 821 height 34
click at [843, 559] on textarea at bounding box center [783, 551] width 821 height 30
type textarea "which activity are you looking for?"
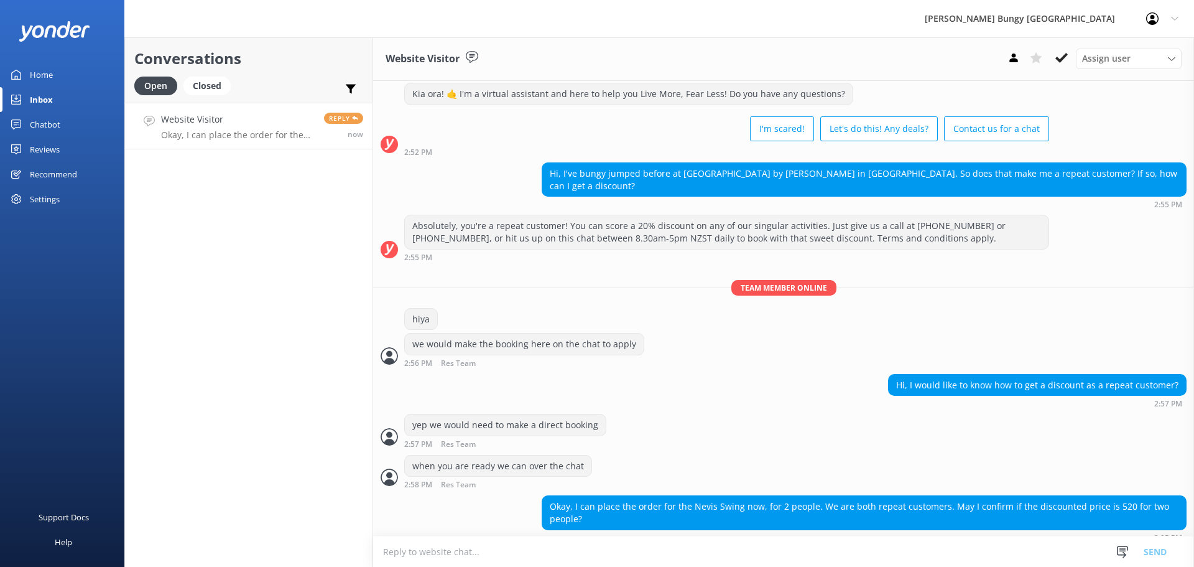
scroll to position [304, 0]
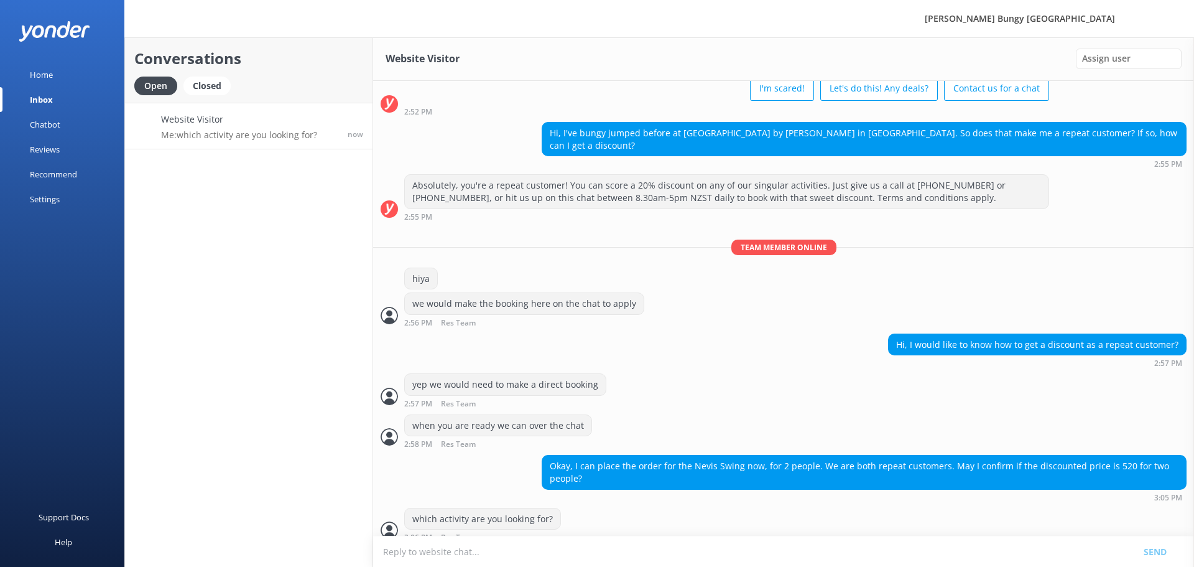
scroll to position [356, 0]
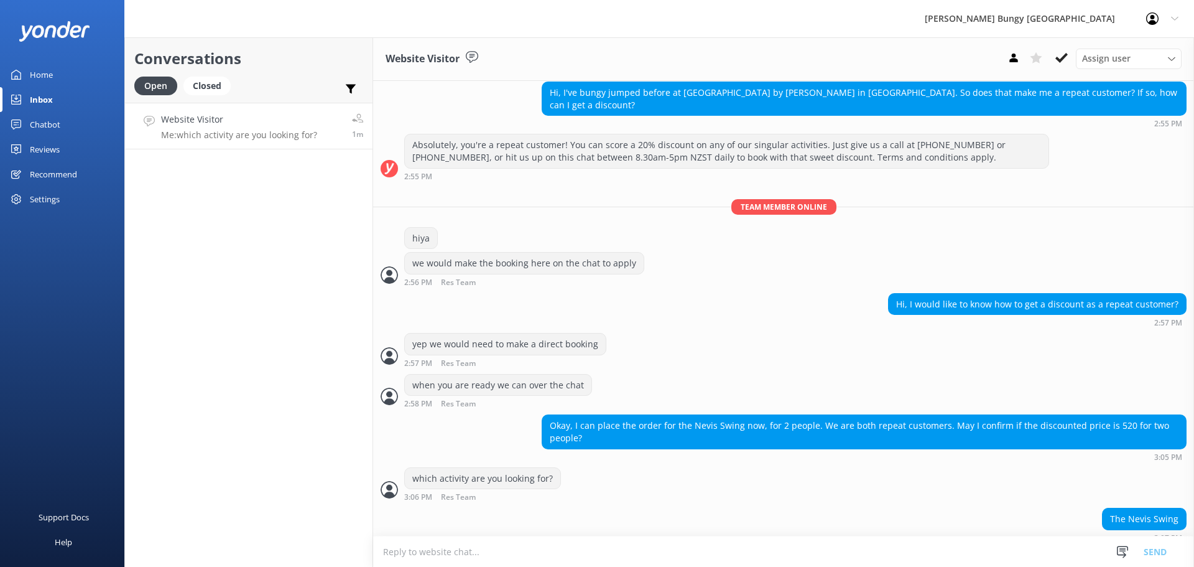
click at [498, 562] on textarea at bounding box center [783, 551] width 821 height 30
click at [224, 442] on div "Conversations Open Closed Important Assigned to me Unassigned Website Visitor M…" at bounding box center [248, 301] width 249 height 529
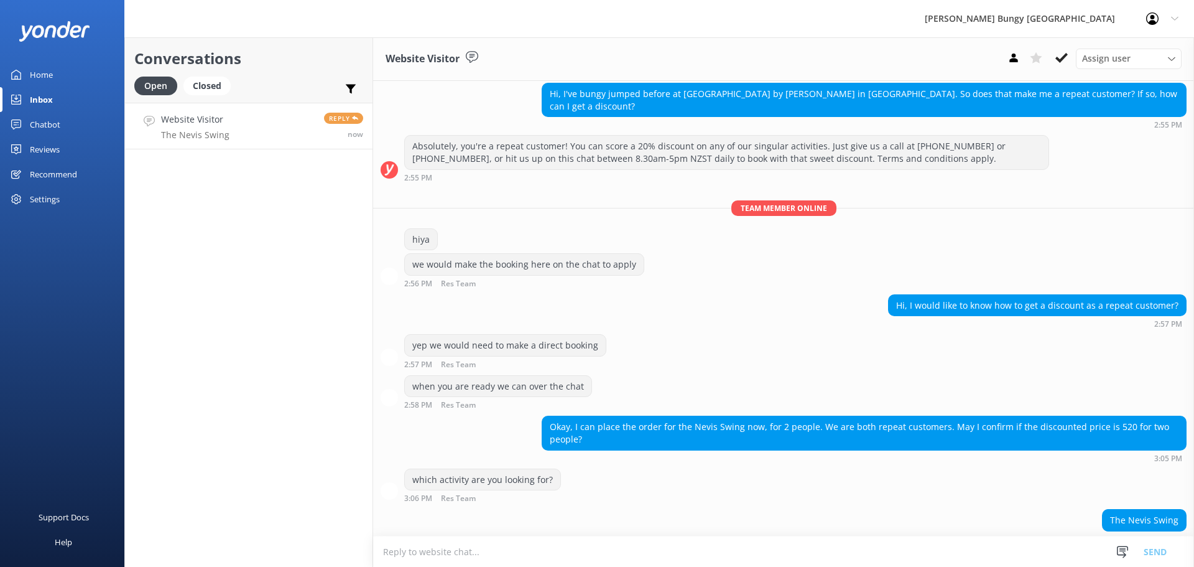
scroll to position [356, 0]
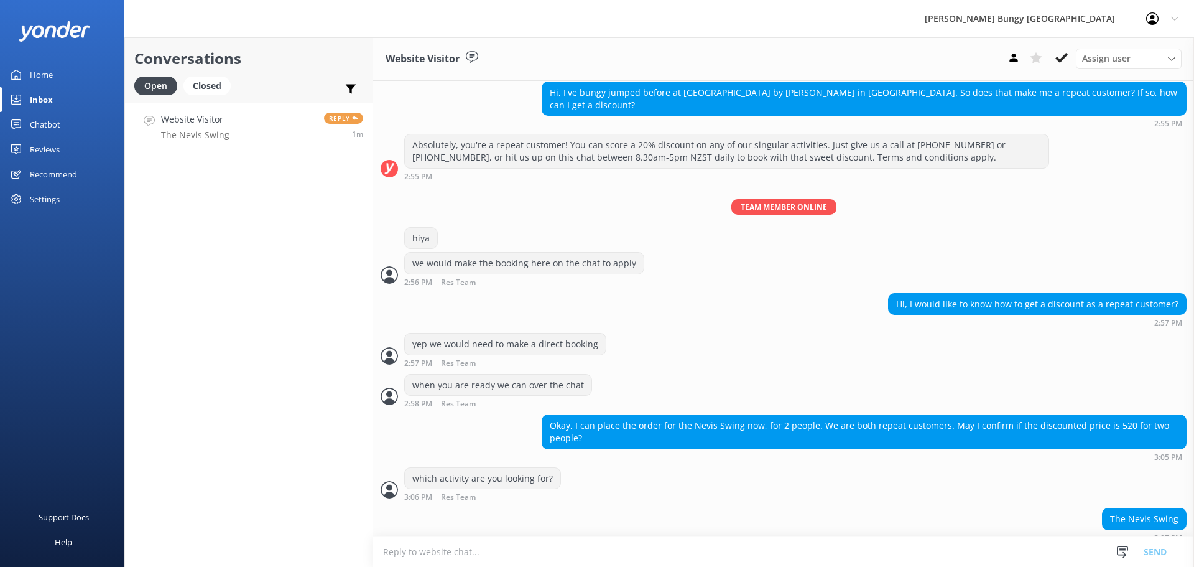
click at [657, 534] on div "The Nevis Swing 3:07 PM" at bounding box center [783, 528] width 821 height 40
click at [658, 541] on textarea at bounding box center [783, 551] width 821 height 30
click at [638, 476] on div "which activity are you looking for? 3:06 PM Res Team Read" at bounding box center [783, 484] width 821 height 34
click at [568, 540] on textarea at bounding box center [783, 551] width 821 height 30
click at [313, 152] on div "Conversations Open Closed Important Assigned to me Unassigned Website Visitor T…" at bounding box center [248, 301] width 249 height 529
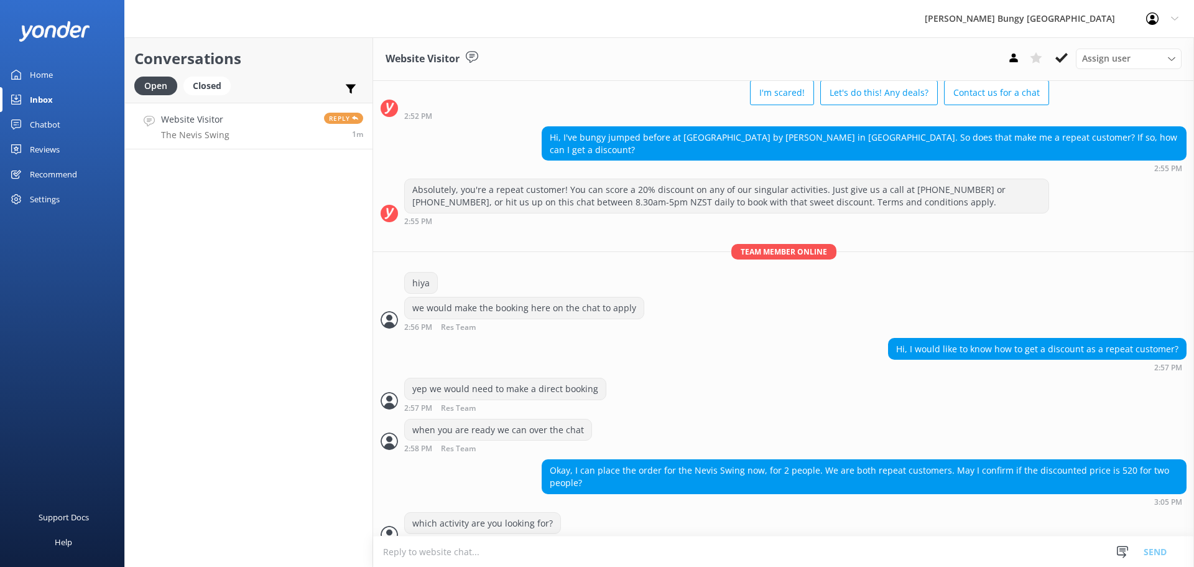
scroll to position [356, 0]
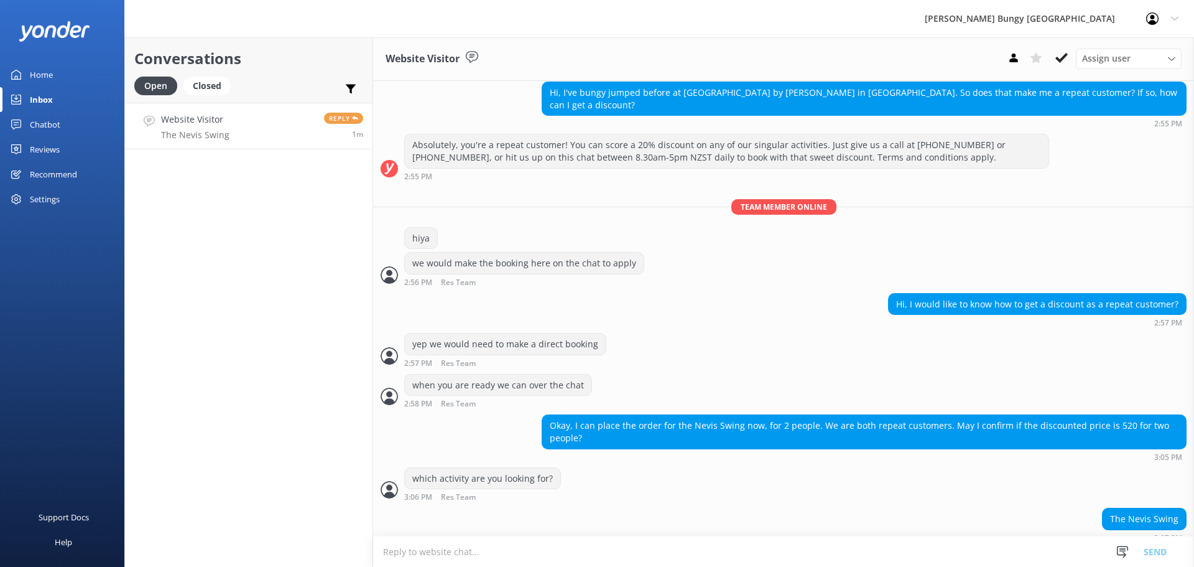
click at [476, 534] on div "The Nevis Swing 3:07 PM" at bounding box center [783, 528] width 821 height 40
click at [462, 552] on textarea at bounding box center [783, 551] width 821 height 30
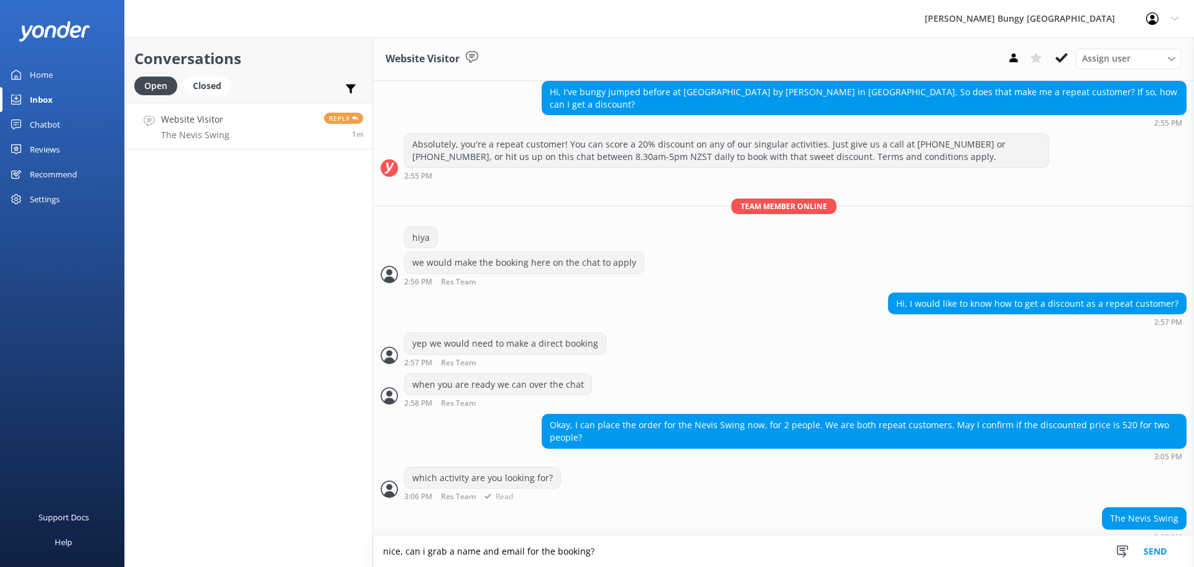
type textarea "nice, can i grab a name and email for the booking?"
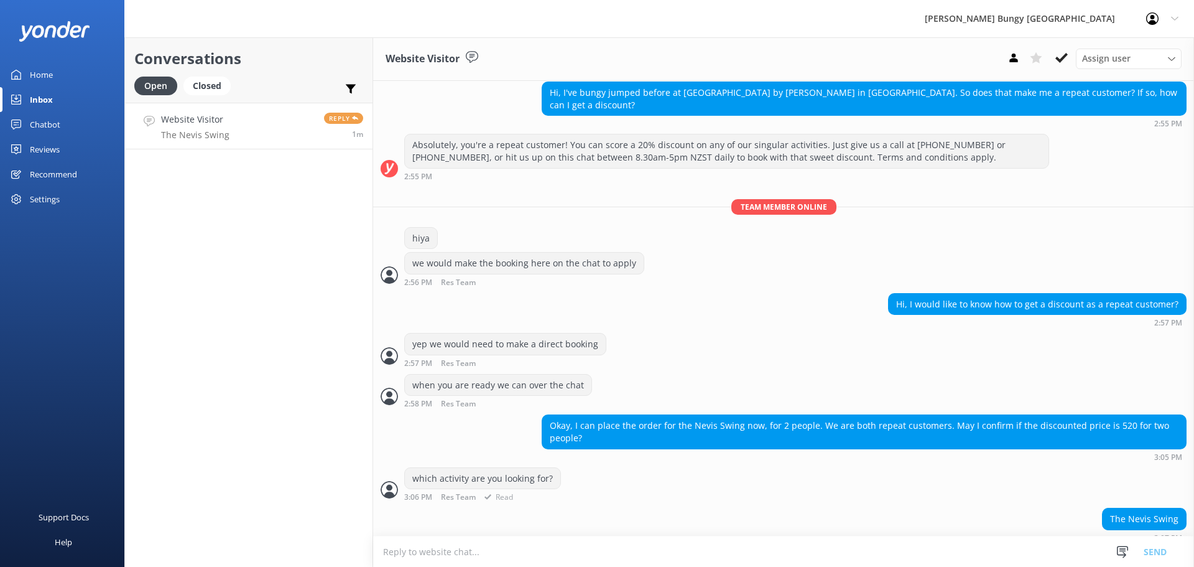
scroll to position [396, 0]
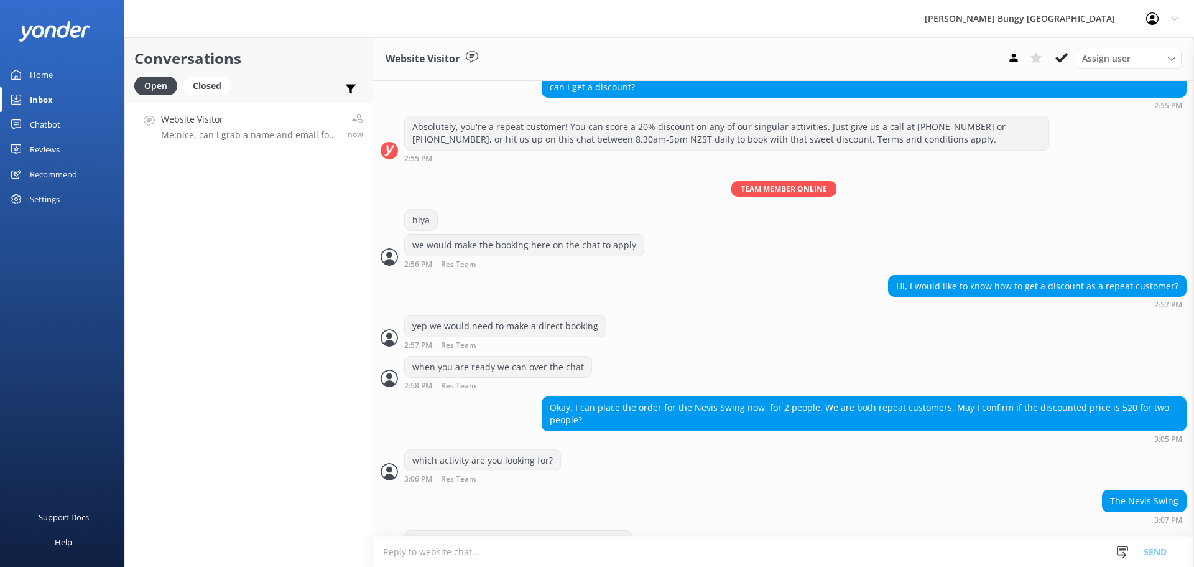
scroll to position [396, 0]
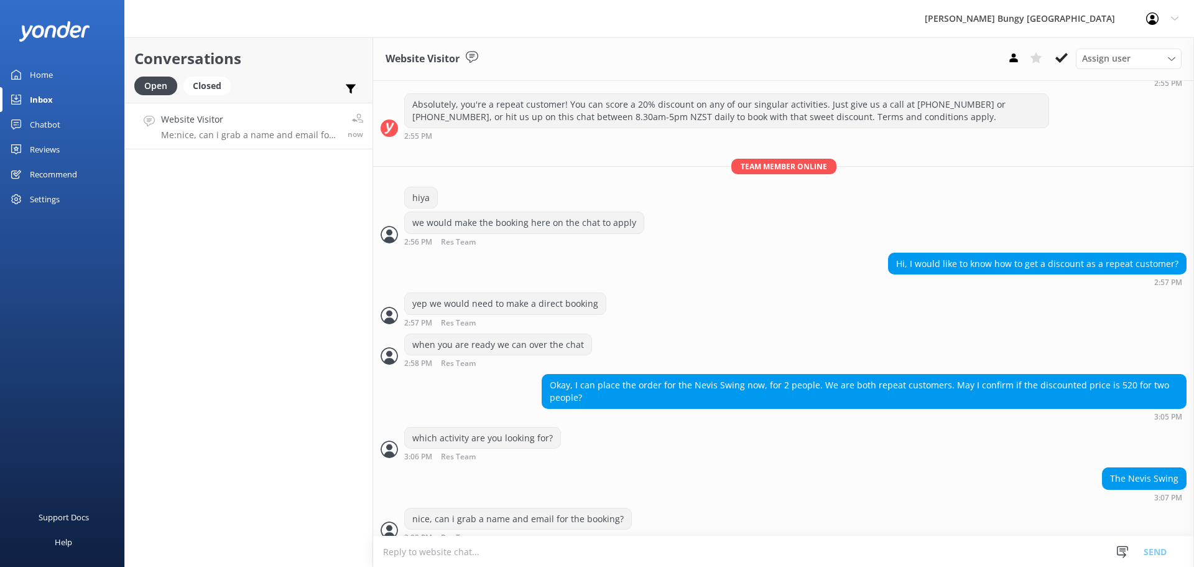
click at [606, 412] on div "Okay, I can place the order for the Nevis Swing now, for 2 people. We are both …" at bounding box center [783, 400] width 821 height 52
click at [535, 546] on textarea at bounding box center [783, 551] width 821 height 30
drag, startPoint x: 547, startPoint y: 528, endPoint x: 542, endPoint y: 544, distance: 16.9
click at [542, 544] on div "Website Visitor Assign user [PERSON_NAME] [PERSON_NAME] Tech Admin [PERSON_NAME…" at bounding box center [783, 301] width 821 height 529
click at [534, 532] on div "3:09 PM Res Team Read" at bounding box center [518, 536] width 228 height 9
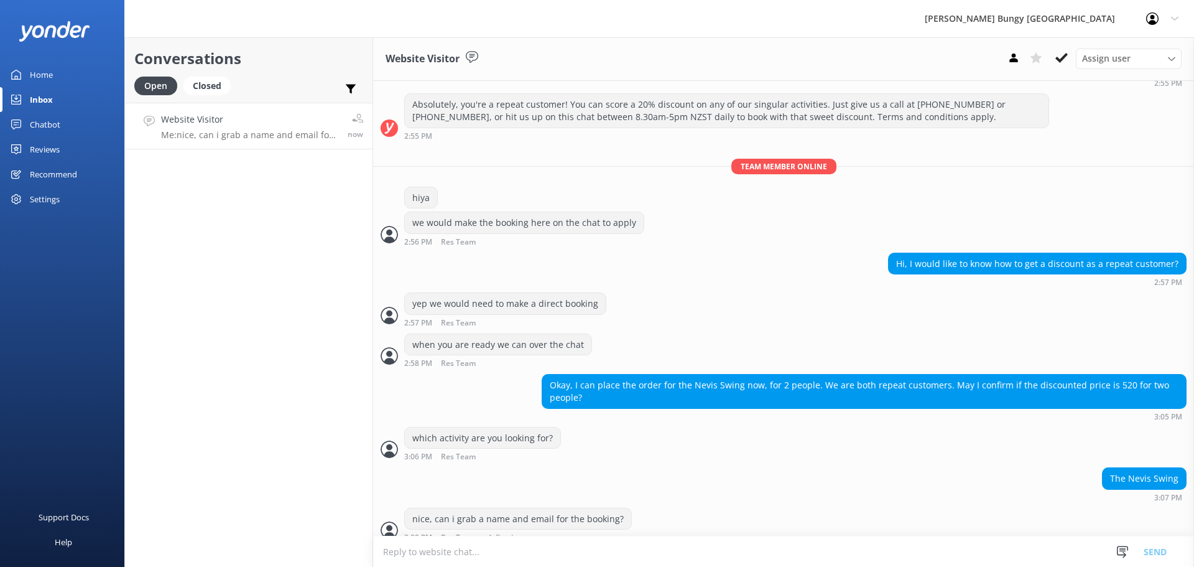
drag, startPoint x: 517, startPoint y: 526, endPoint x: 494, endPoint y: 526, distance: 22.4
click at [494, 532] on div "3:09 PM Res Team Read" at bounding box center [518, 536] width 228 height 9
drag, startPoint x: 494, startPoint y: 526, endPoint x: 514, endPoint y: 531, distance: 20.1
click at [514, 531] on div "nice, can i grab a name and email for the booking? 3:09 PM Res Team Read" at bounding box center [783, 528] width 821 height 40
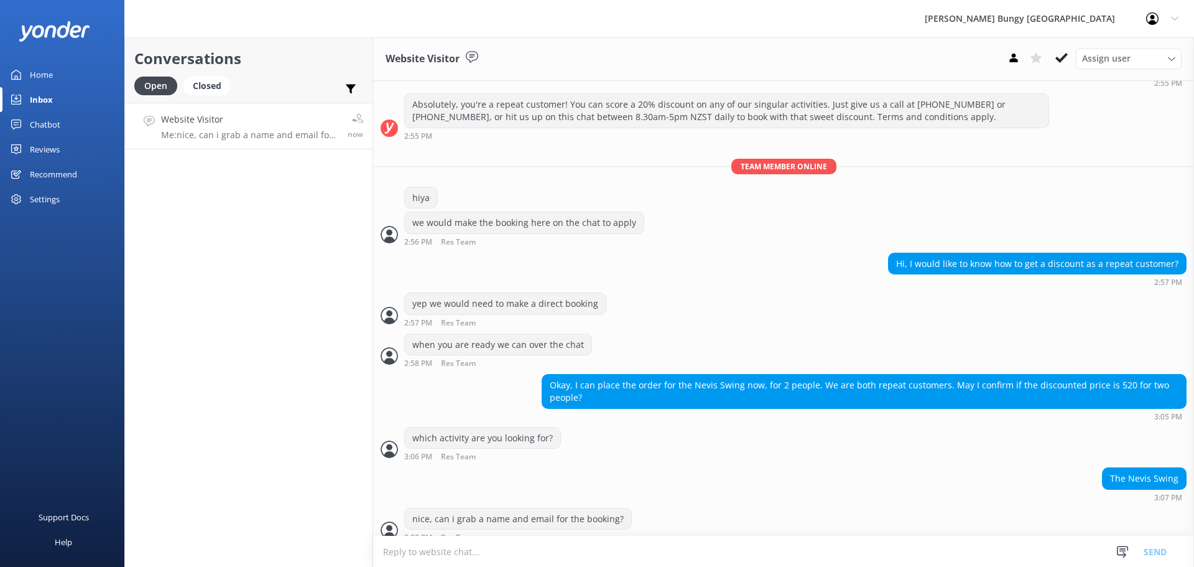
drag, startPoint x: 514, startPoint y: 531, endPoint x: 383, endPoint y: 409, distance: 179.6
click at [383, 409] on div "Yesterday Kia ora! 🤙 I'm a virtual assistant and here to help you Live More, Fe…" at bounding box center [783, 116] width 821 height 863
click at [383, 409] on div "Okay, I can place the order for the Nevis Swing now, for 2 people. We are both …" at bounding box center [783, 400] width 821 height 52
drag, startPoint x: 383, startPoint y: 409, endPoint x: 720, endPoint y: 533, distance: 359.9
click at [720, 533] on div "Yesterday Kia ora! 🤙 I'm a virtual assistant and here to help you Live More, Fe…" at bounding box center [783, 116] width 821 height 863
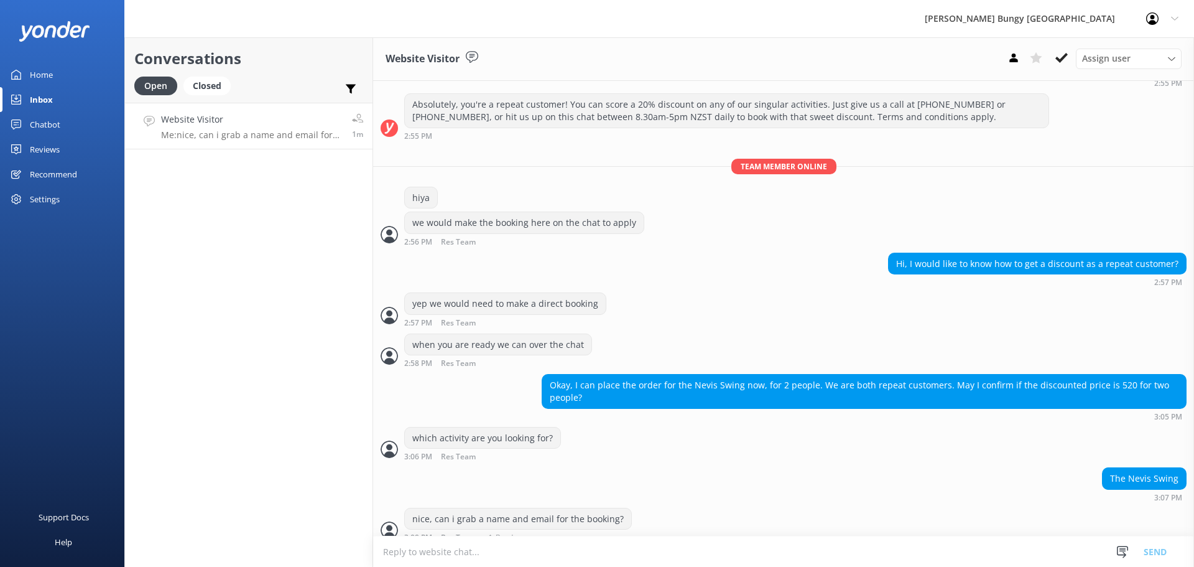
click at [720, 533] on div "nice, can i grab a name and email for the booking? 3:09 PM Res Team Read" at bounding box center [783, 528] width 821 height 40
click at [174, 246] on div "Conversations Open Closed Important Assigned to me Unassigned Website Visitor M…" at bounding box center [248, 301] width 249 height 529
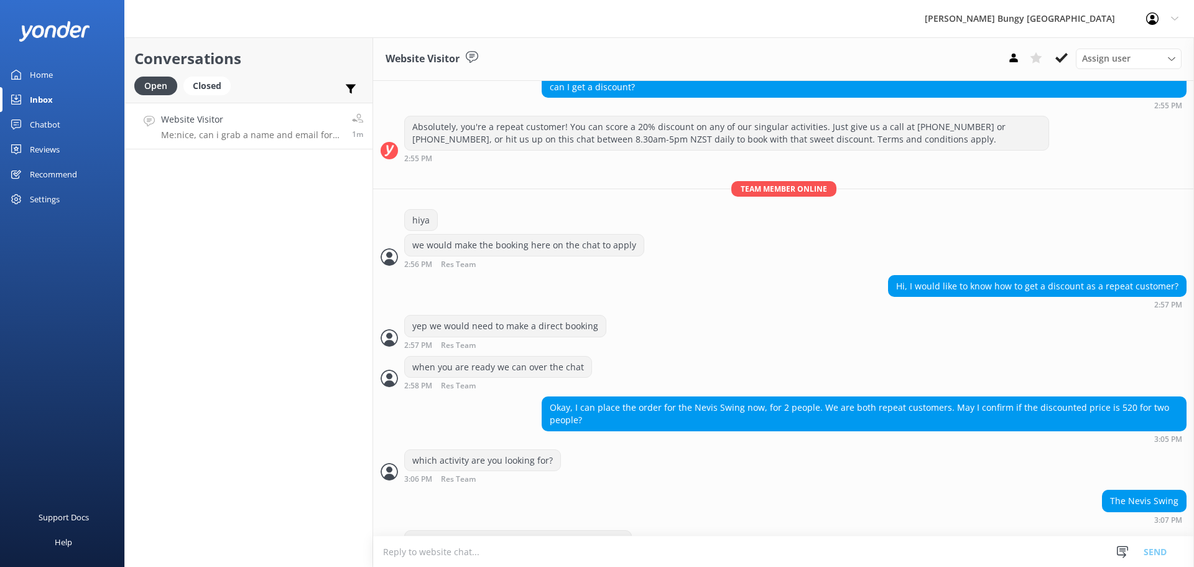
scroll to position [396, 0]
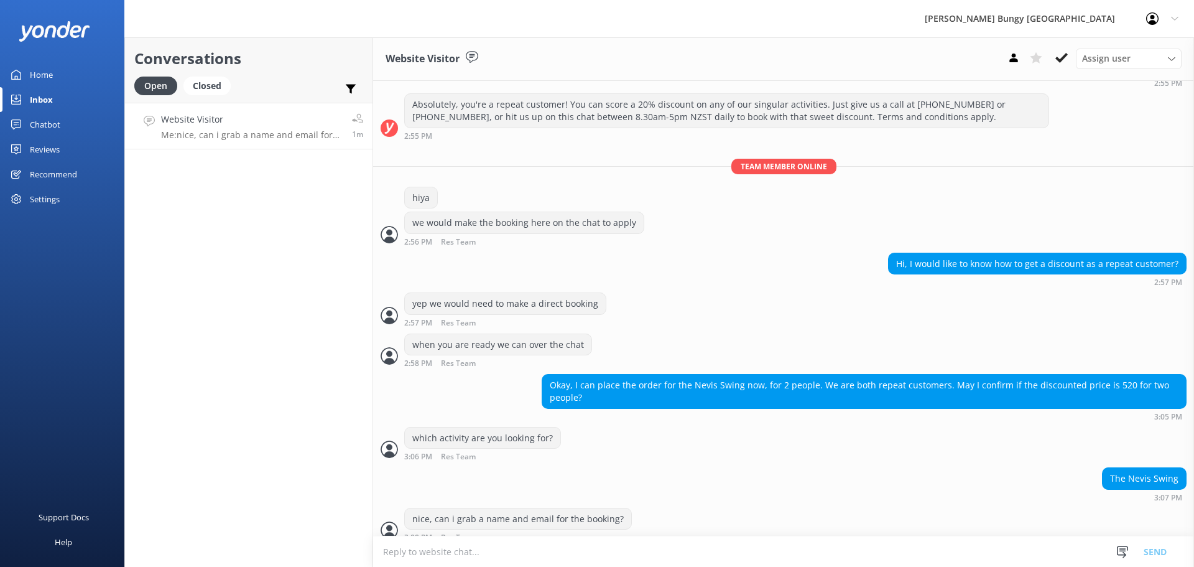
click at [782, 486] on div "The Nevis Swing 3:07 PM" at bounding box center [783, 484] width 821 height 34
click at [213, 169] on div "Conversations Open Closed Important Assigned to me Unassigned Website Visitor M…" at bounding box center [248, 301] width 249 height 529
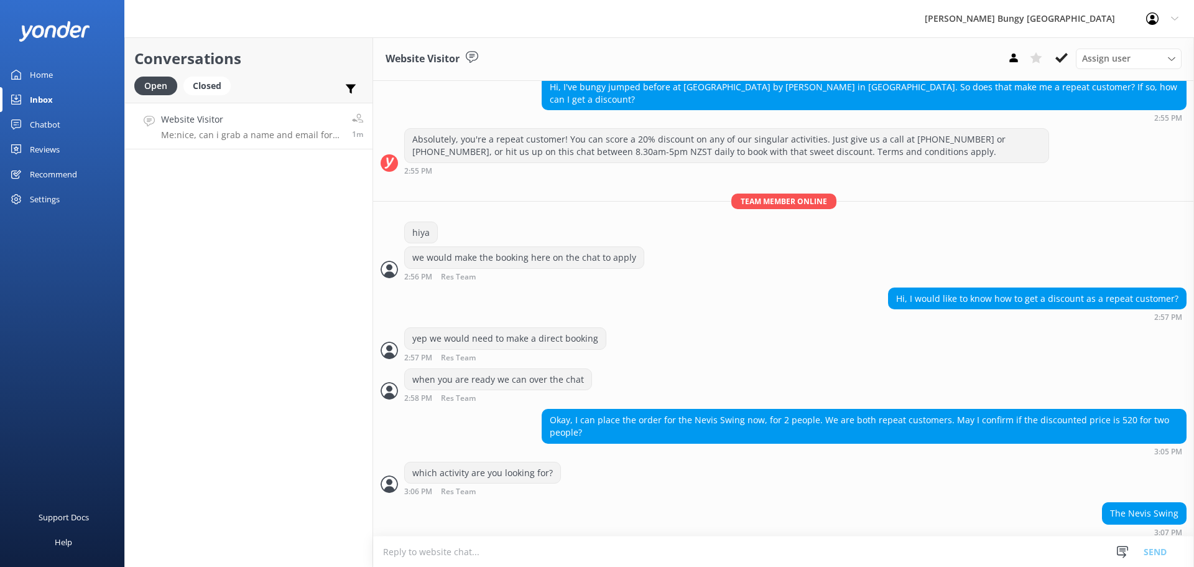
scroll to position [396, 0]
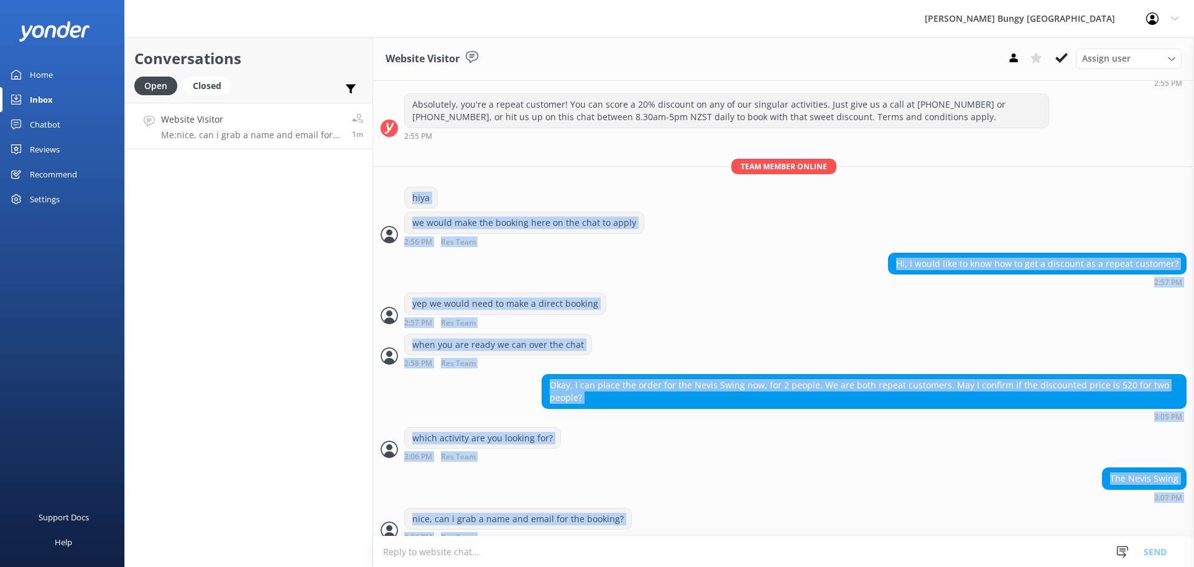
drag, startPoint x: 824, startPoint y: 158, endPoint x: 926, endPoint y: 560, distance: 414.7
click at [926, 560] on div "Website Visitor Assign user [PERSON_NAME] [PERSON_NAME] Tech Admin [PERSON_NAME…" at bounding box center [783, 301] width 821 height 529
click at [749, 509] on div "nice, can i grab a name and email for the booking? 3:09 PM Res Team Read" at bounding box center [783, 525] width 821 height 34
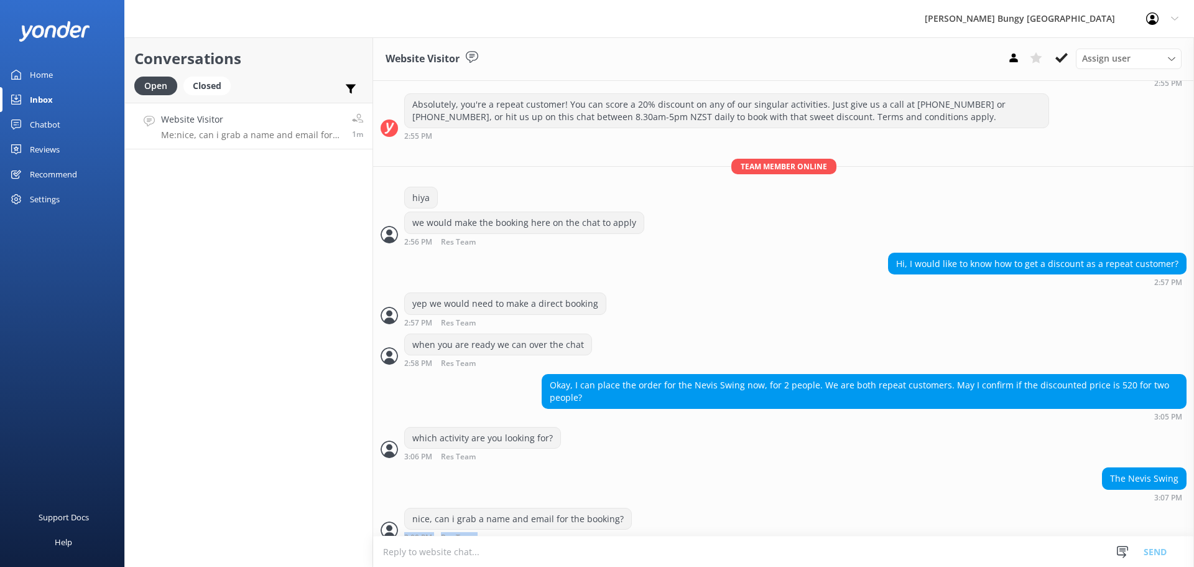
click at [751, 556] on div "Website Visitor Assign user [PERSON_NAME] [PERSON_NAME] Tech Admin [PERSON_NAME…" at bounding box center [783, 301] width 821 height 529
click at [751, 556] on textarea at bounding box center [783, 551] width 821 height 30
click at [168, 390] on div "Conversations Open Closed Important Assigned to me Unassigned Website Visitor M…" at bounding box center [248, 301] width 249 height 529
click at [20, 412] on div "Support Docs Help" at bounding box center [62, 426] width 124 height 284
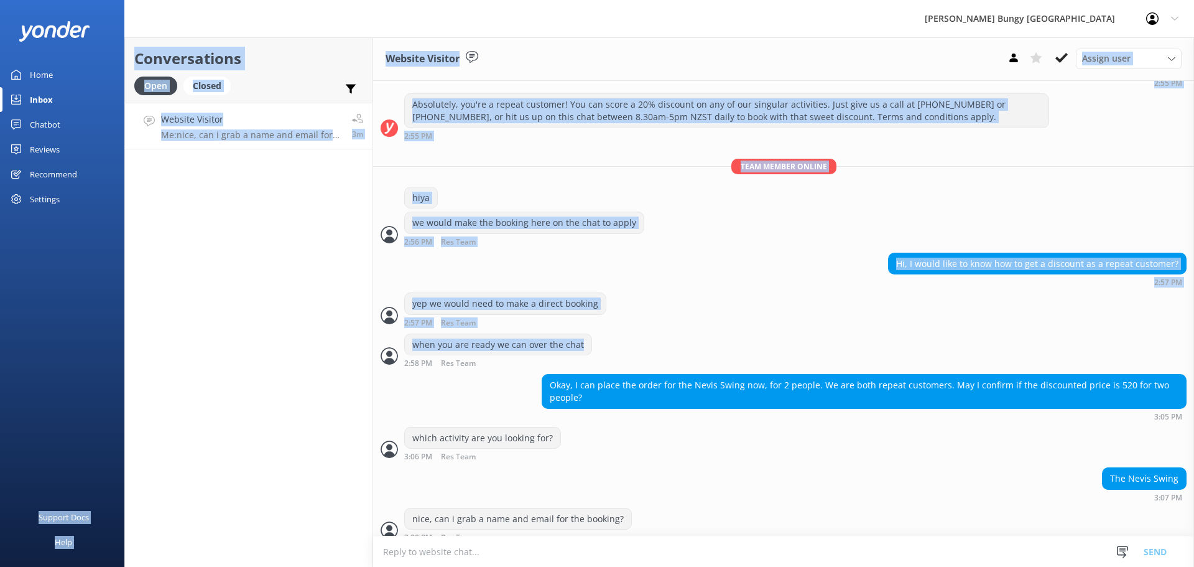
drag, startPoint x: 657, startPoint y: 344, endPoint x: 77, endPoint y: 246, distance: 588.6
click at [77, 246] on div "AJ Hackett Bungy New Zealand Profile Settings Logout Home Inbox Chatbot Content…" at bounding box center [597, 301] width 1194 height 529
click at [153, 280] on div "Conversations Open Closed Important Assigned to me Unassigned Website Visitor M…" at bounding box center [248, 301] width 249 height 529
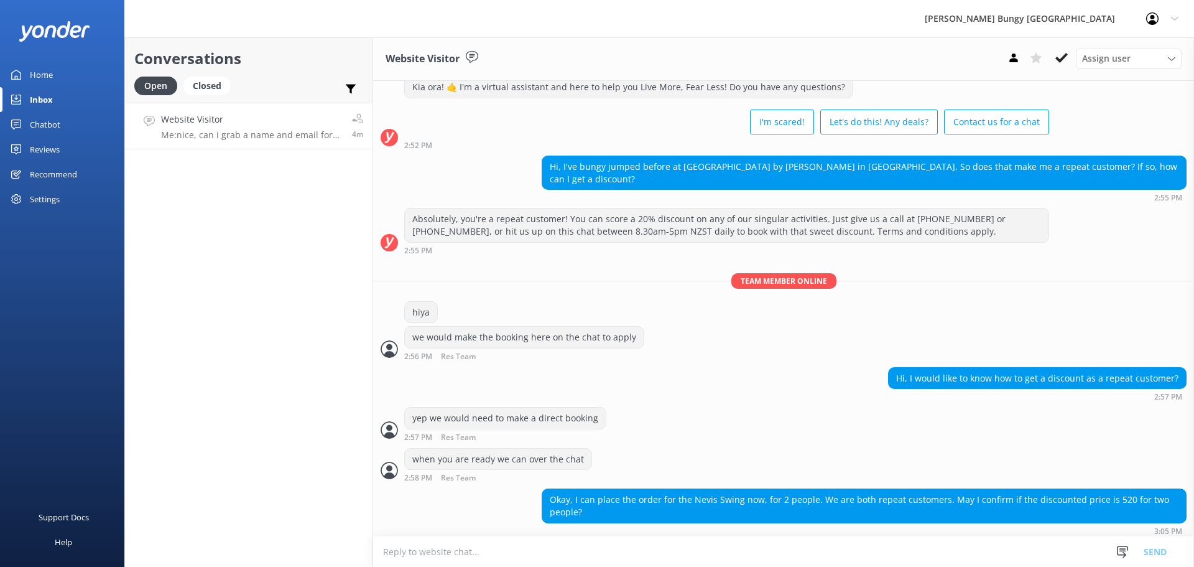
scroll to position [396, 0]
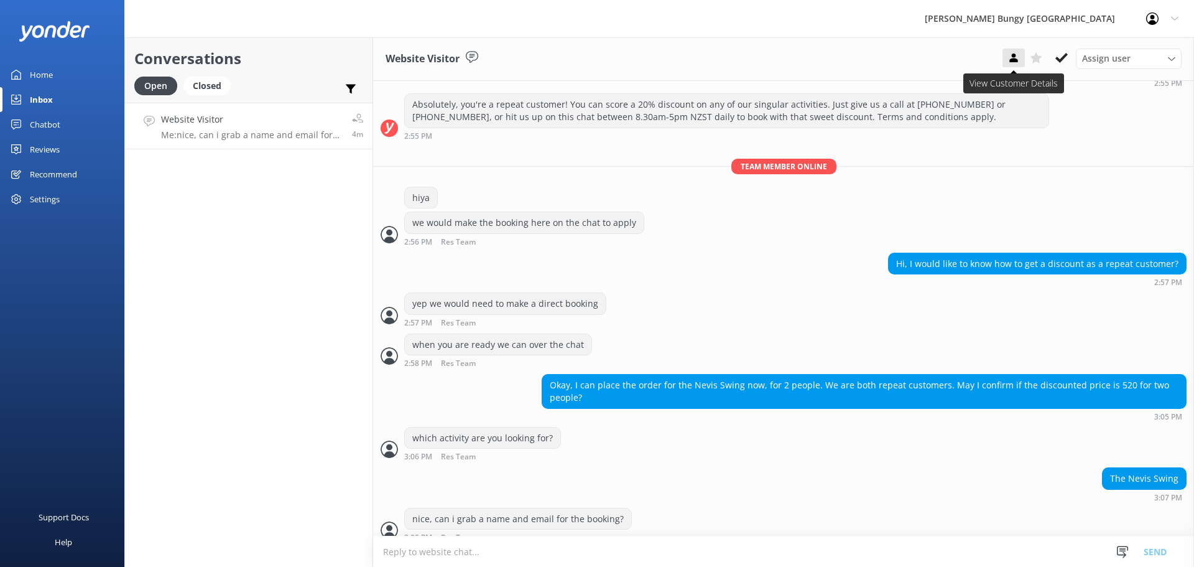
click at [1013, 54] on use at bounding box center [1014, 57] width 8 height 9
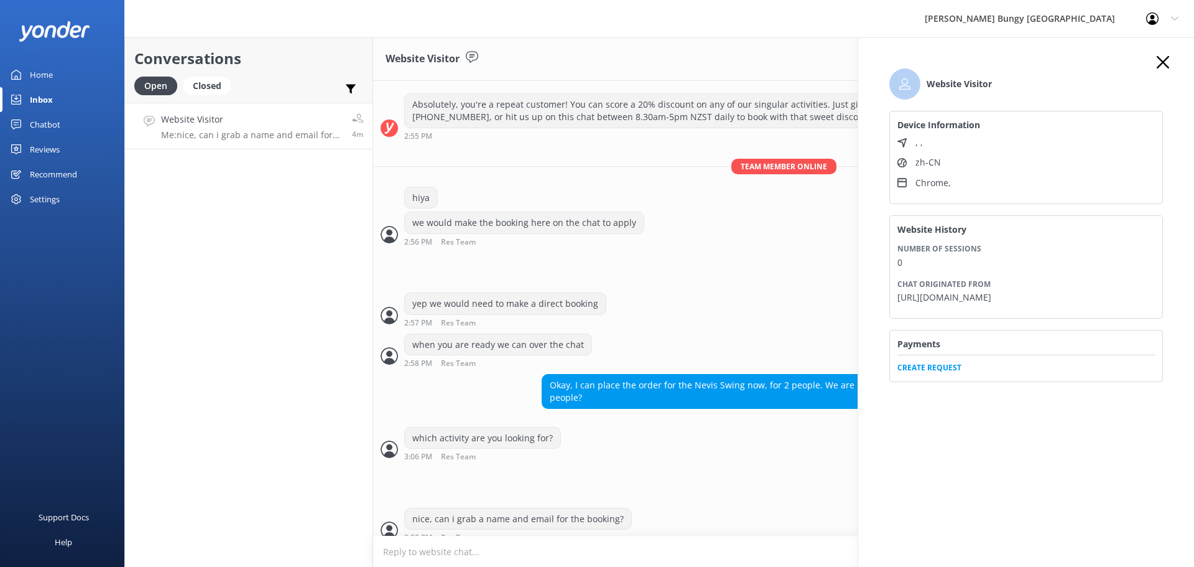
click at [1166, 70] on div "Website Visitor Device Information , , zh-CN Chrome , Website History Number of…" at bounding box center [1026, 231] width 299 height 350
click at [1163, 60] on icon "button" at bounding box center [1163, 62] width 12 height 12
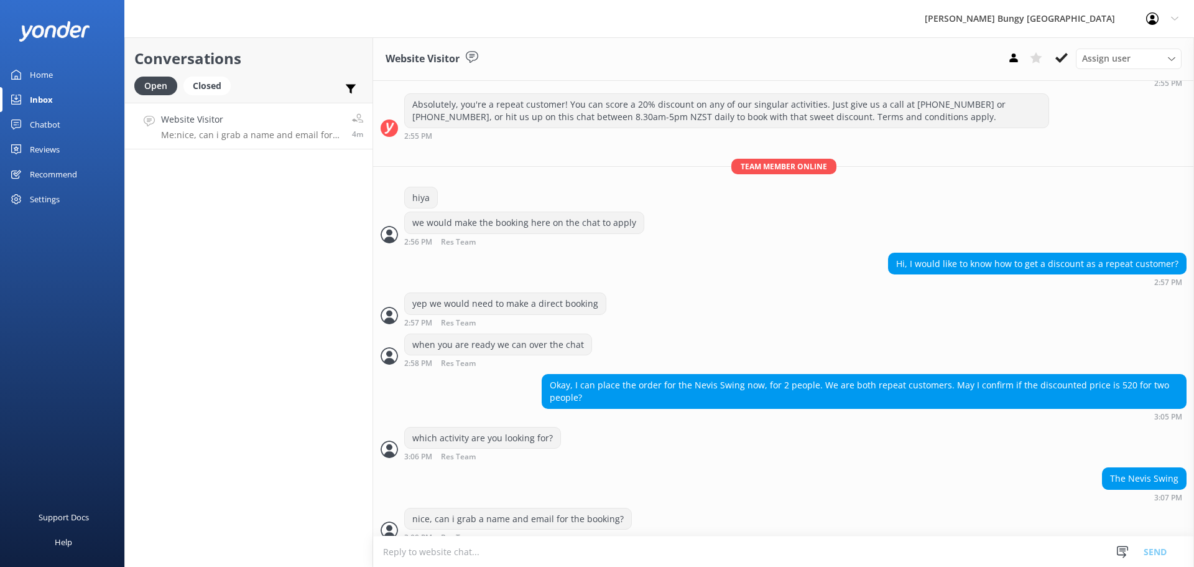
click at [871, 546] on textarea at bounding box center [783, 551] width 821 height 30
click at [872, 508] on div "nice, can i grab a name and email for the booking? 3:09 PM Res Team Read" at bounding box center [783, 525] width 821 height 34
click at [861, 552] on textarea at bounding box center [783, 551] width 821 height 30
type textarea "can confirm the price is $520 in total also"
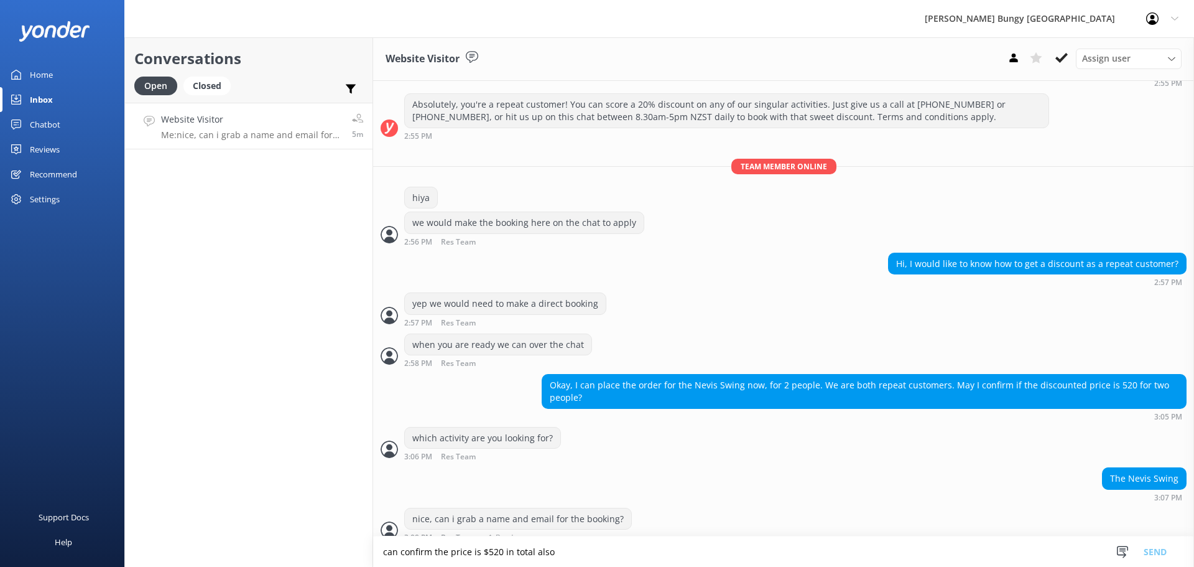
scroll to position [437, 0]
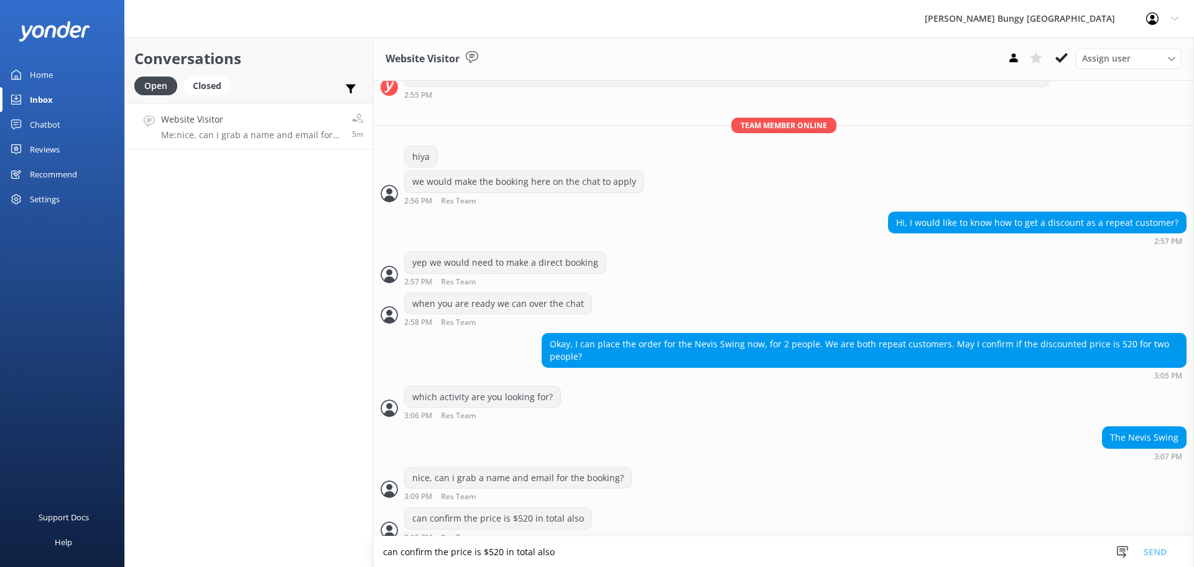
click at [811, 553] on textarea "can confirm the price is $520 in total also" at bounding box center [783, 551] width 821 height 30
type textarea ";"
type textarea "let us know if you would like to go ahead"
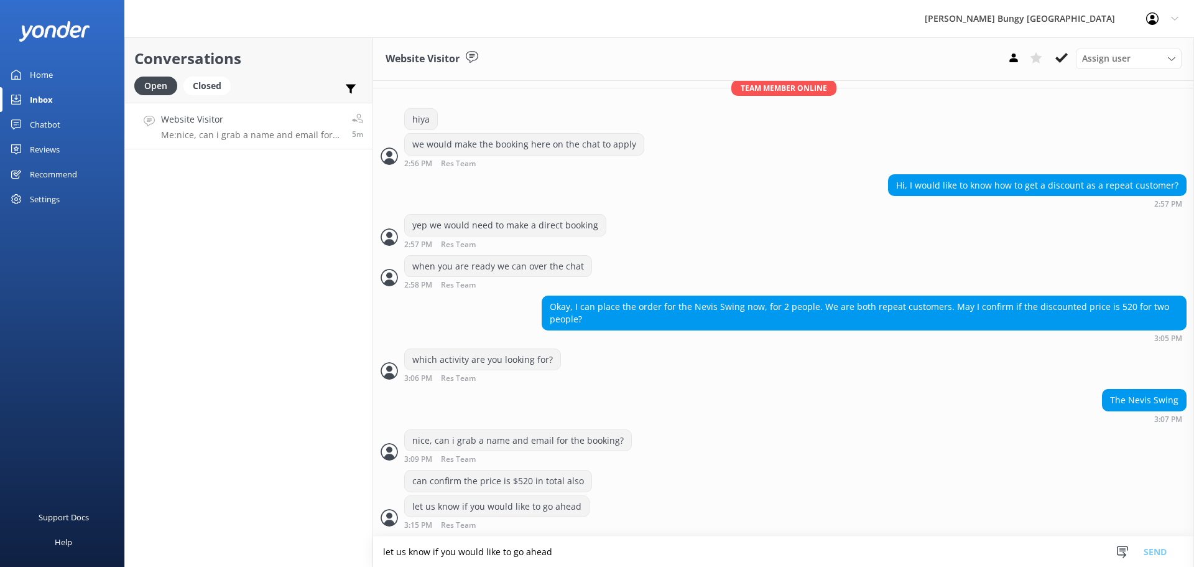
scroll to position [463, 0]
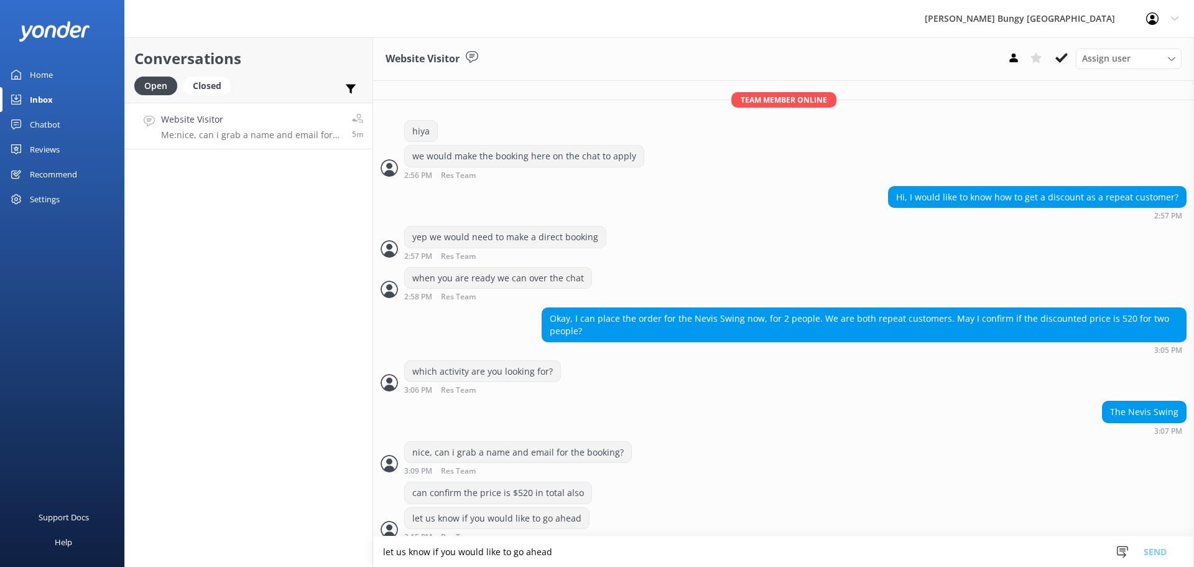
drag, startPoint x: 272, startPoint y: 171, endPoint x: 272, endPoint y: 154, distance: 17.4
click at [272, 171] on div "Conversations Open Closed Important Assigned to me Unassigned Website Visitor M…" at bounding box center [248, 301] width 249 height 529
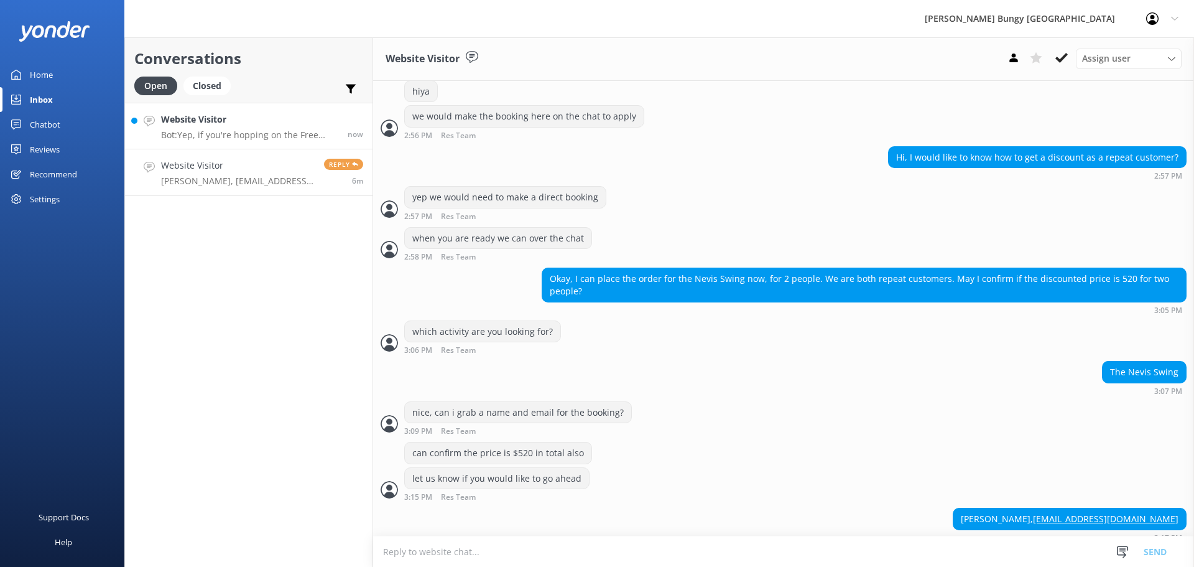
click at [295, 130] on p "Bot: Yep, if you're hopping on the Free Bungy Bus, the times you see on the web…" at bounding box center [249, 134] width 177 height 11
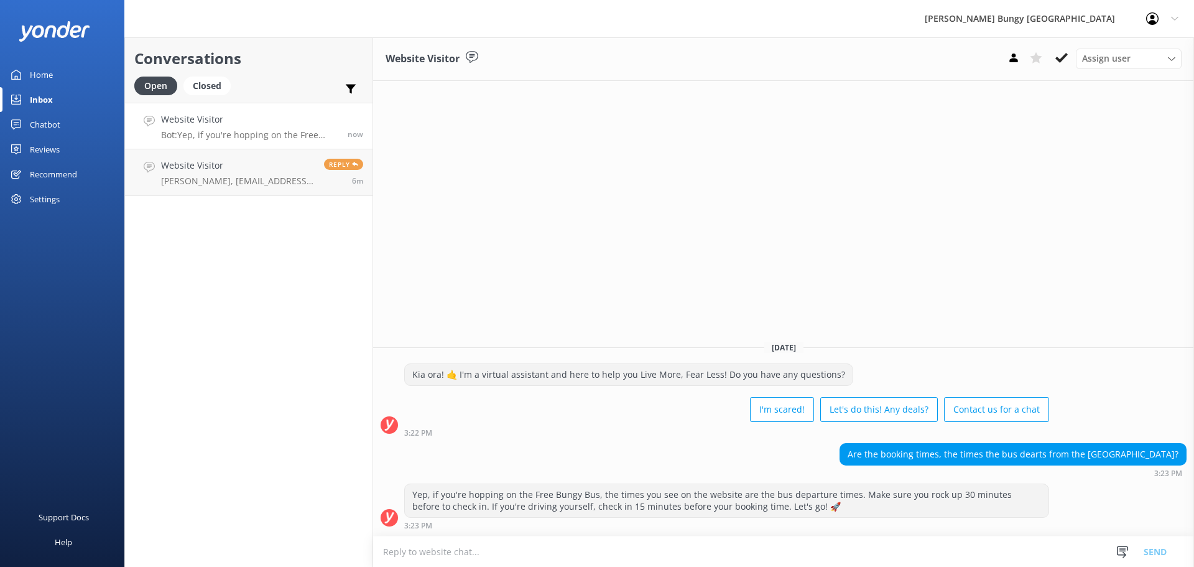
click at [819, 553] on textarea at bounding box center [783, 551] width 821 height 30
click at [174, 160] on h4 "Website Visitor" at bounding box center [238, 166] width 154 height 14
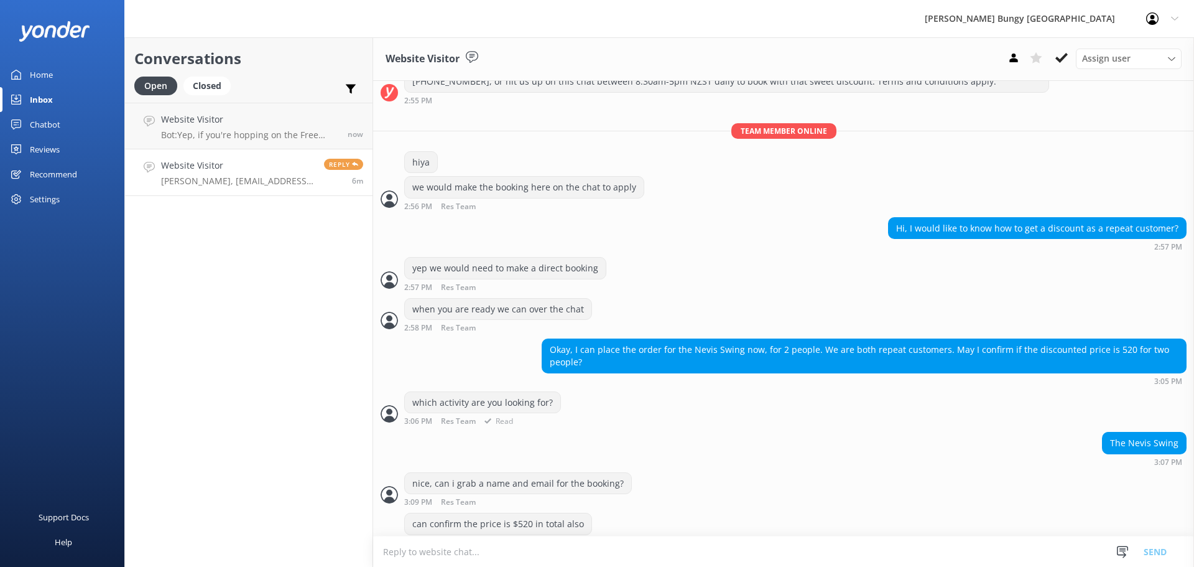
scroll to position [503, 0]
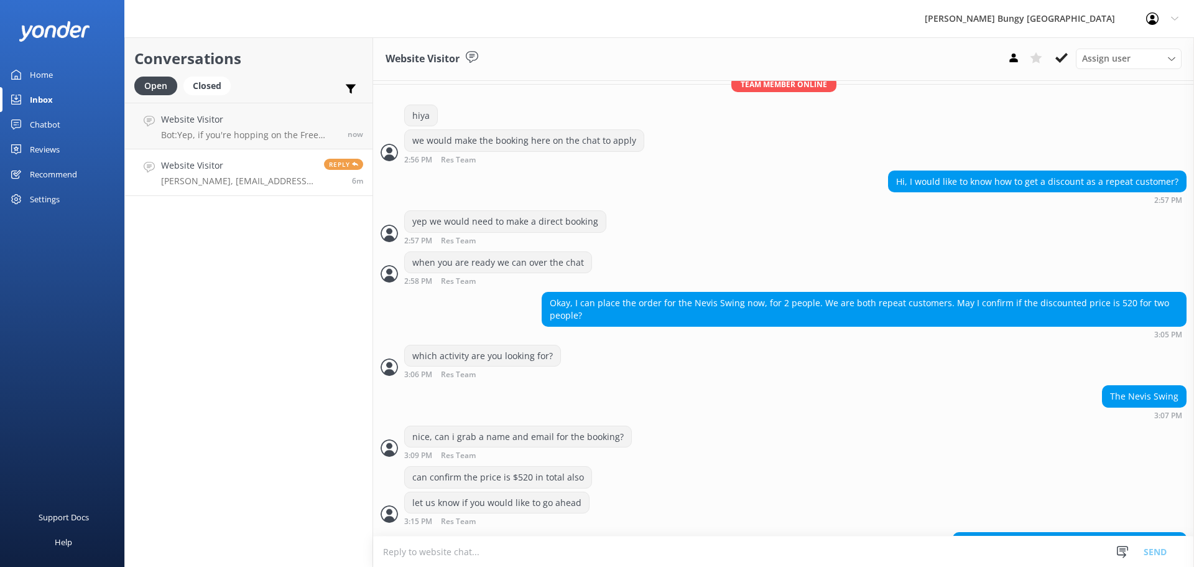
scroll to position [503, 0]
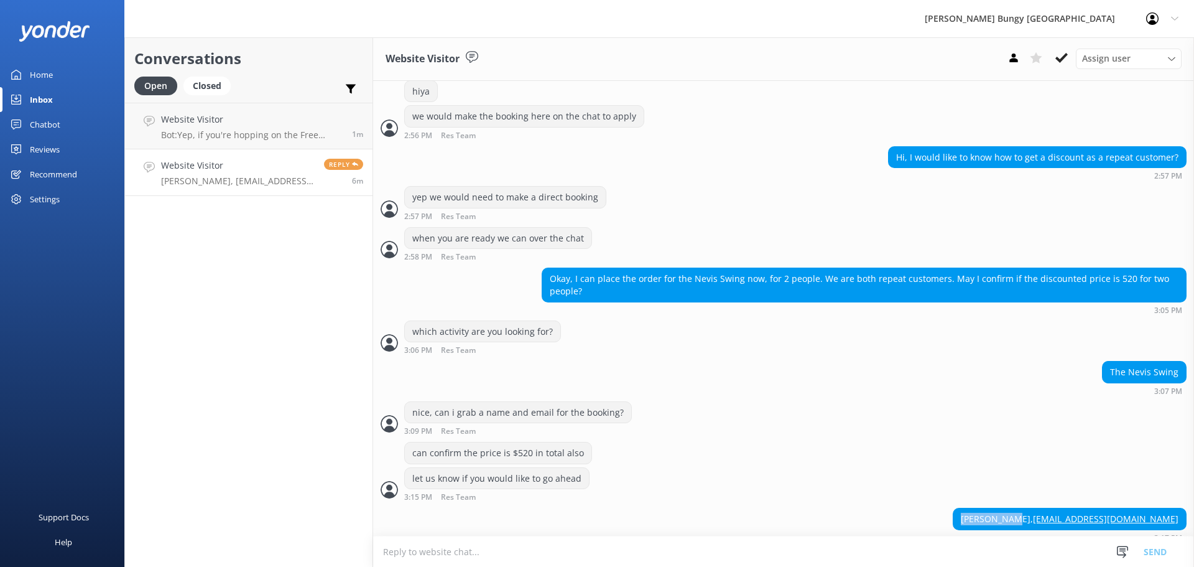
drag, startPoint x: 1077, startPoint y: 503, endPoint x: 989, endPoint y: 511, distance: 88.0
click at [989, 511] on div "[PERSON_NAME], [EMAIL_ADDRESS][DOMAIN_NAME] 3:17 PM" at bounding box center [783, 525] width 821 height 34
copy div "[PERSON_NAME]"
click at [983, 508] on div "[PERSON_NAME], [EMAIL_ADDRESS][DOMAIN_NAME] 3:17 PM" at bounding box center [783, 525] width 821 height 34
click at [824, 565] on textarea at bounding box center [783, 551] width 821 height 30
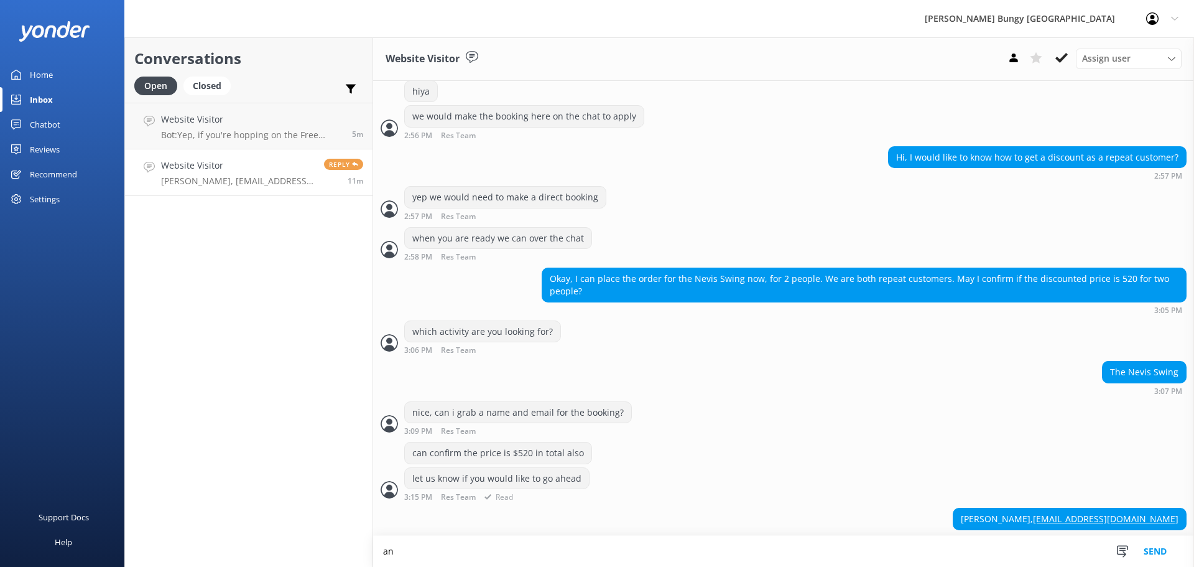
scroll to position [503, 0]
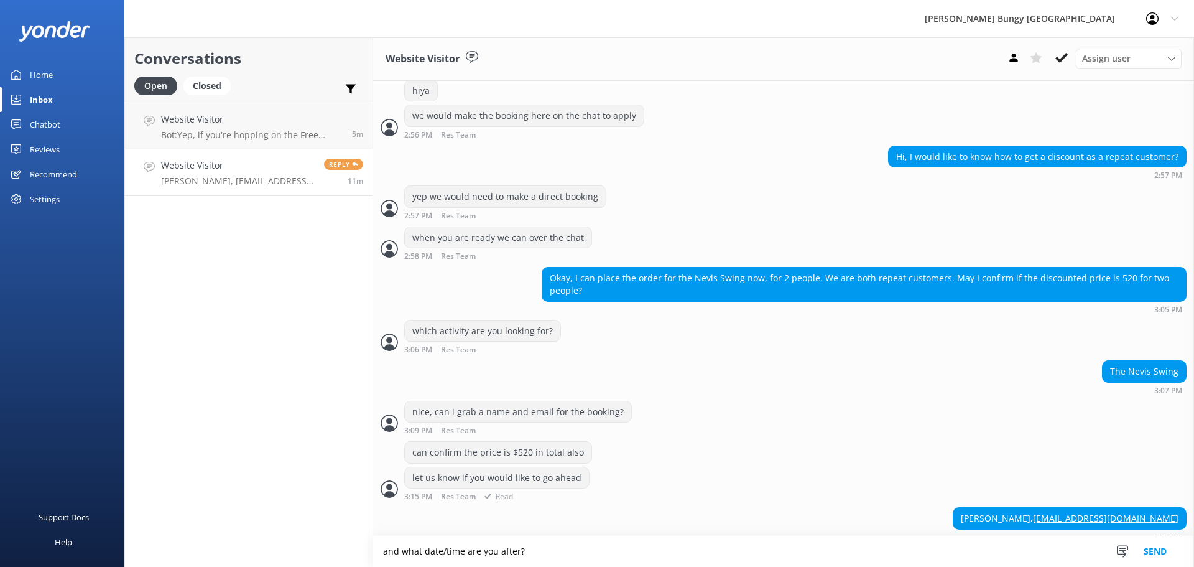
type textarea "and what date/time are you after?"
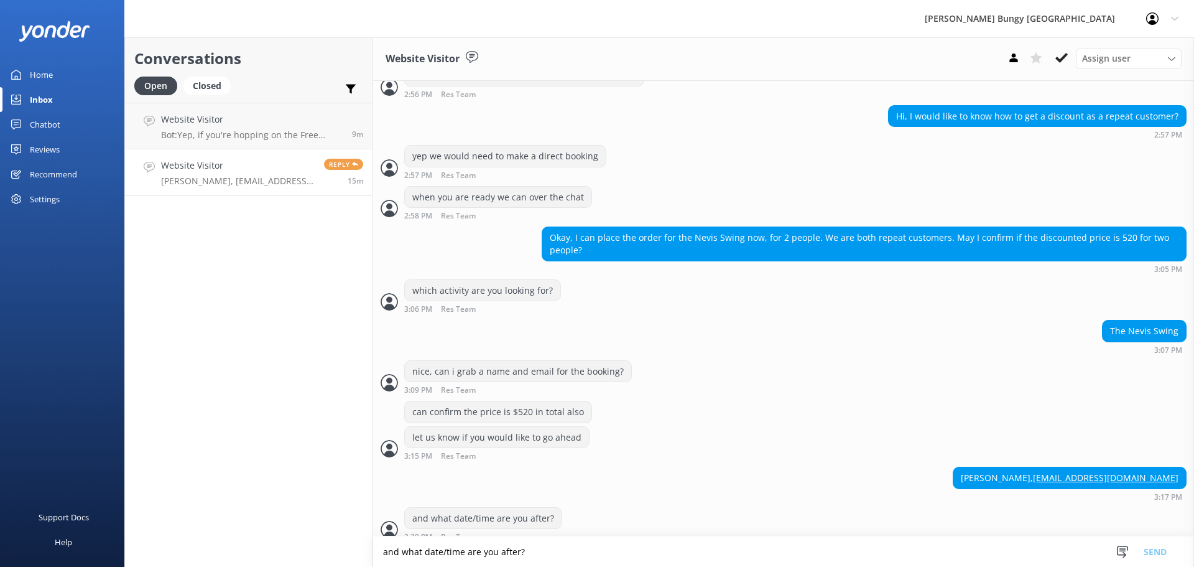
scroll to position [573, 0]
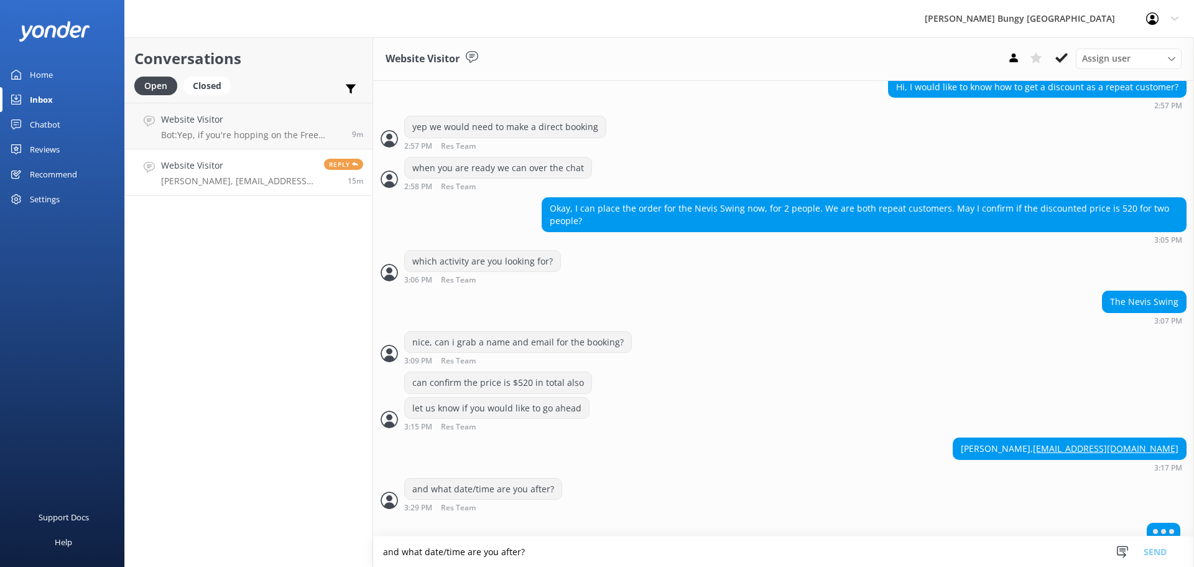
click at [690, 451] on div "Yifan Zhang, 1535017316@qq.com 3:17 PM" at bounding box center [783, 454] width 821 height 34
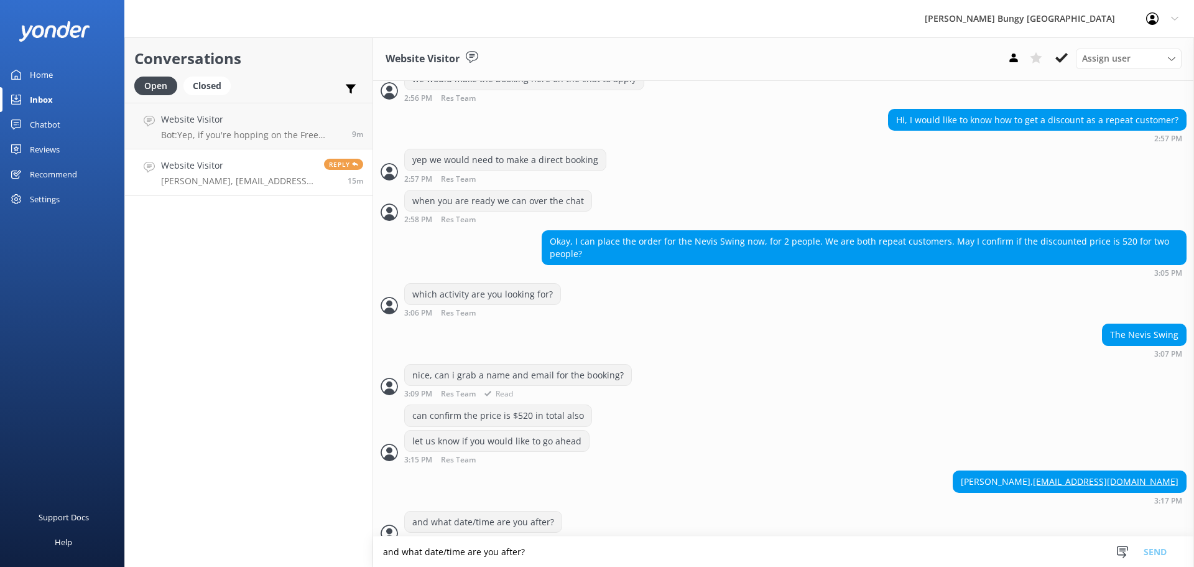
scroll to position [544, 0]
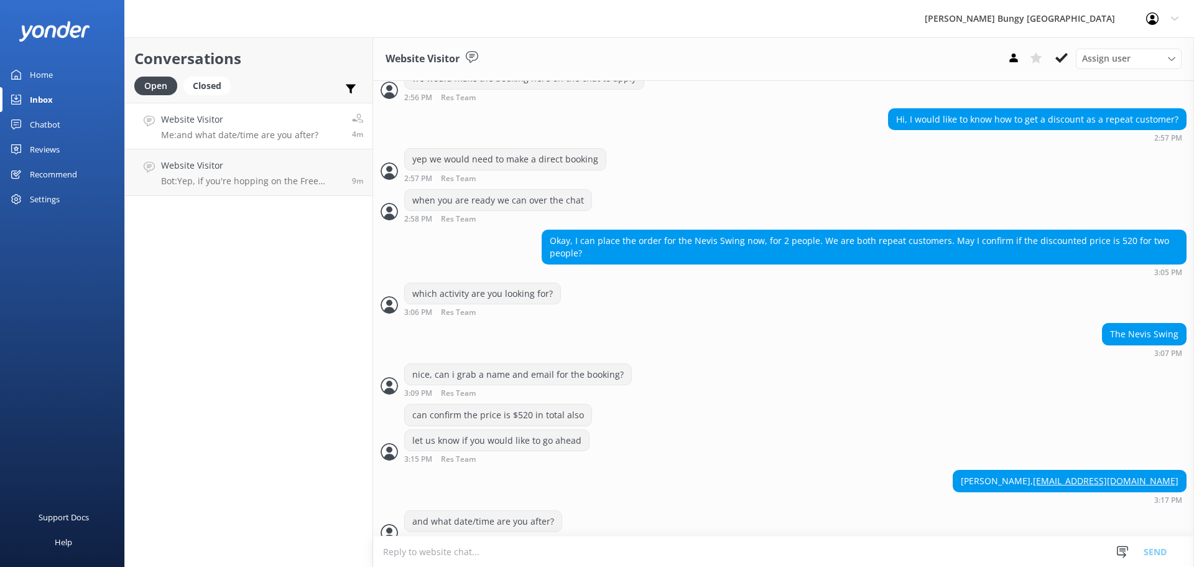
scroll to position [544, 0]
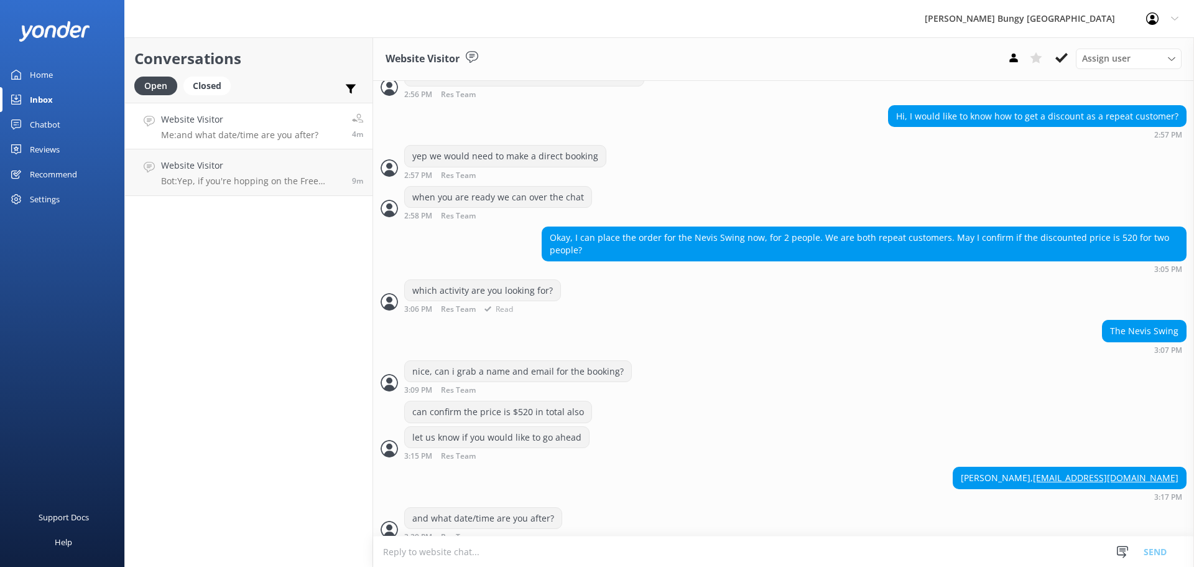
click at [564, 279] on div "which activity are you looking for? 3:06 PM Res Team Read" at bounding box center [783, 296] width 821 height 34
click at [974, 539] on textarea at bounding box center [783, 551] width 821 height 30
click at [931, 467] on div "Yifan Zhang, 1535017316@qq.com 3:17 PM" at bounding box center [783, 484] width 821 height 34
drag, startPoint x: 1026, startPoint y: 468, endPoint x: 1177, endPoint y: 462, distance: 151.3
click at [1177, 467] on div "[PERSON_NAME], [EMAIL_ADDRESS][DOMAIN_NAME]" at bounding box center [1070, 478] width 234 height 22
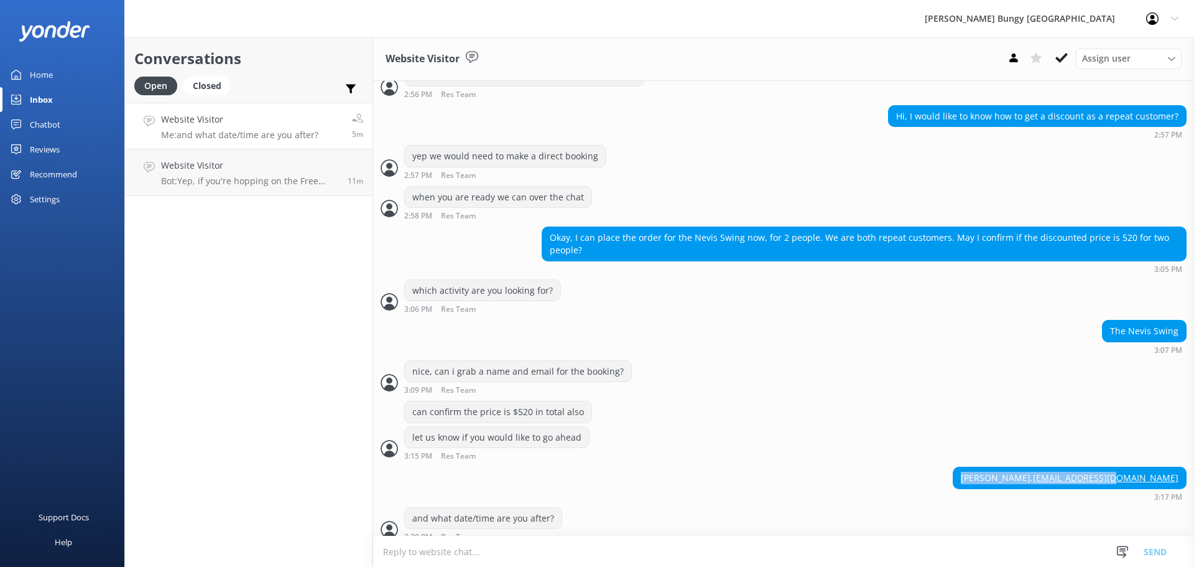
copy div "Yifan Zhang, 1535017316@qq.com"
click at [894, 364] on div "nice, can i grab a name and email for the booking? 3:09 PM Res Team Read" at bounding box center [783, 377] width 821 height 34
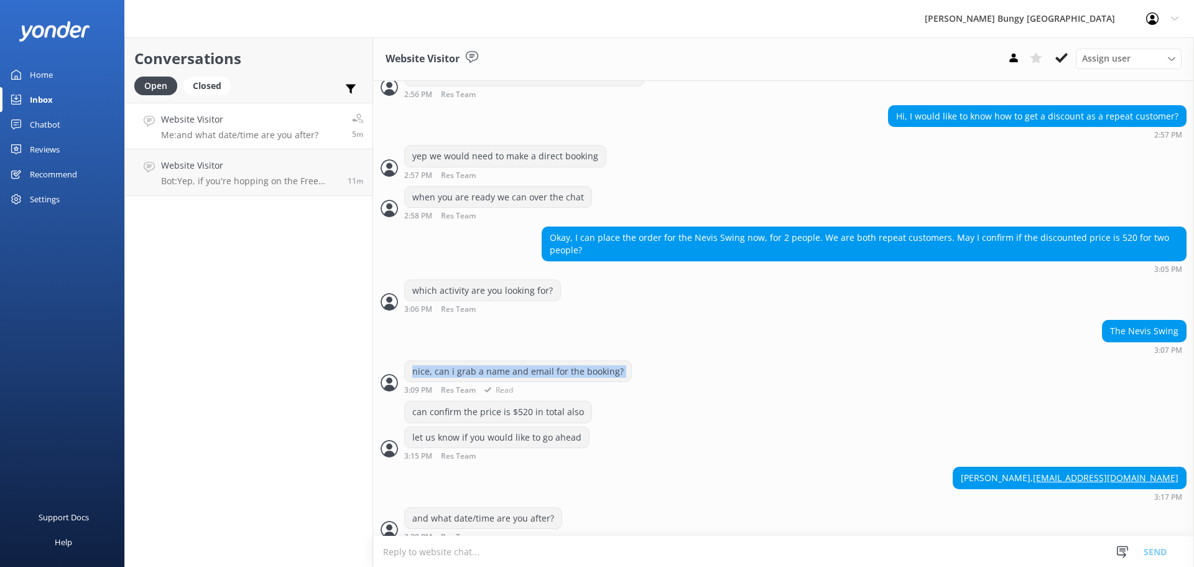
click at [894, 364] on div "nice, can i grab a name and email for the booking? 3:09 PM Res Team Read" at bounding box center [783, 377] width 821 height 34
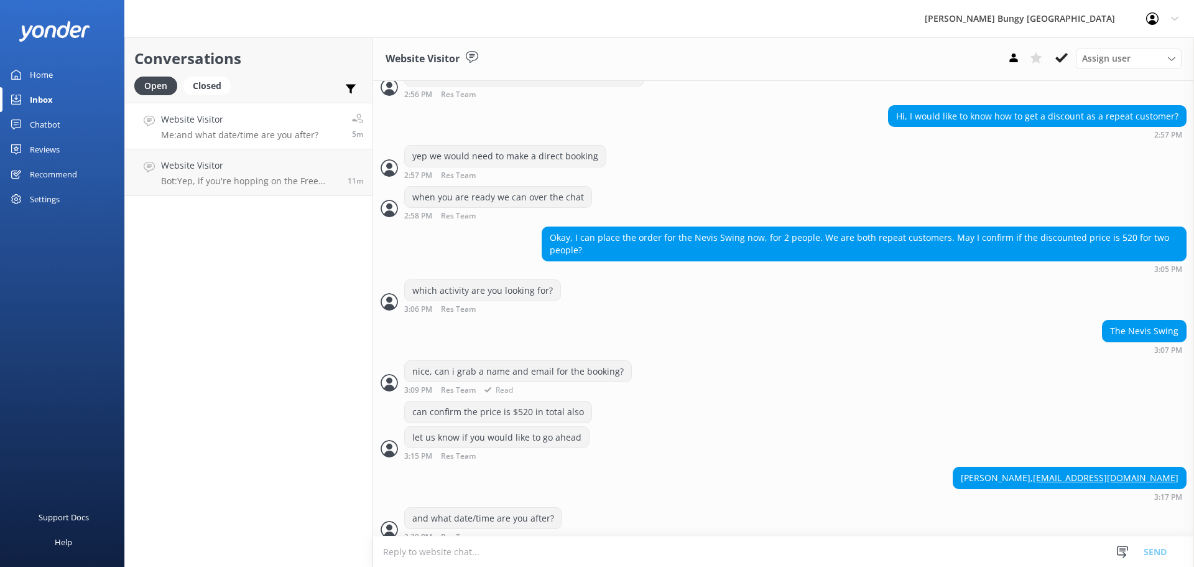
click at [894, 364] on div "nice, can i grab a name and email for the booking? 3:09 PM Res Team Read" at bounding box center [783, 377] width 821 height 34
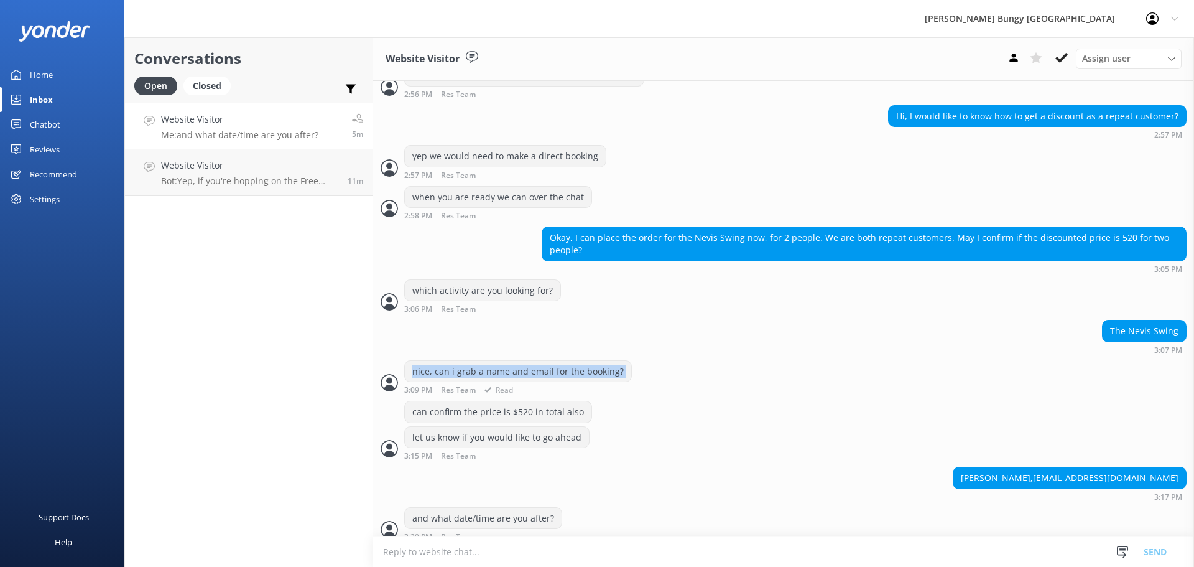
click at [894, 364] on div "nice, can i grab a name and email for the booking? 3:09 PM Res Team Read" at bounding box center [783, 377] width 821 height 34
drag, startPoint x: 894, startPoint y: 364, endPoint x: 966, endPoint y: 441, distance: 105.2
click at [894, 365] on div "nice, can i grab a name and email for the booking? 3:09 PM Res Team Read" at bounding box center [783, 377] width 821 height 34
click at [737, 536] on form "Snippets Manage Get that Booked Great! Please give us a call on P: Akl Address …" at bounding box center [783, 551] width 821 height 31
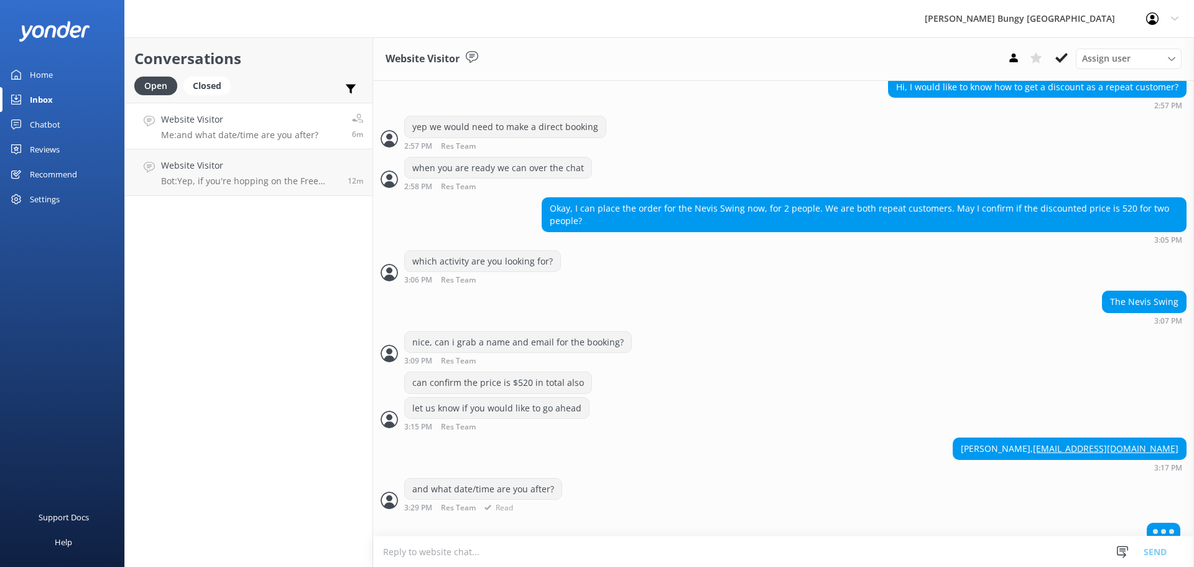
click at [728, 498] on div "and what date/time are you after? 3:29 PM Res Team Read" at bounding box center [783, 495] width 821 height 34
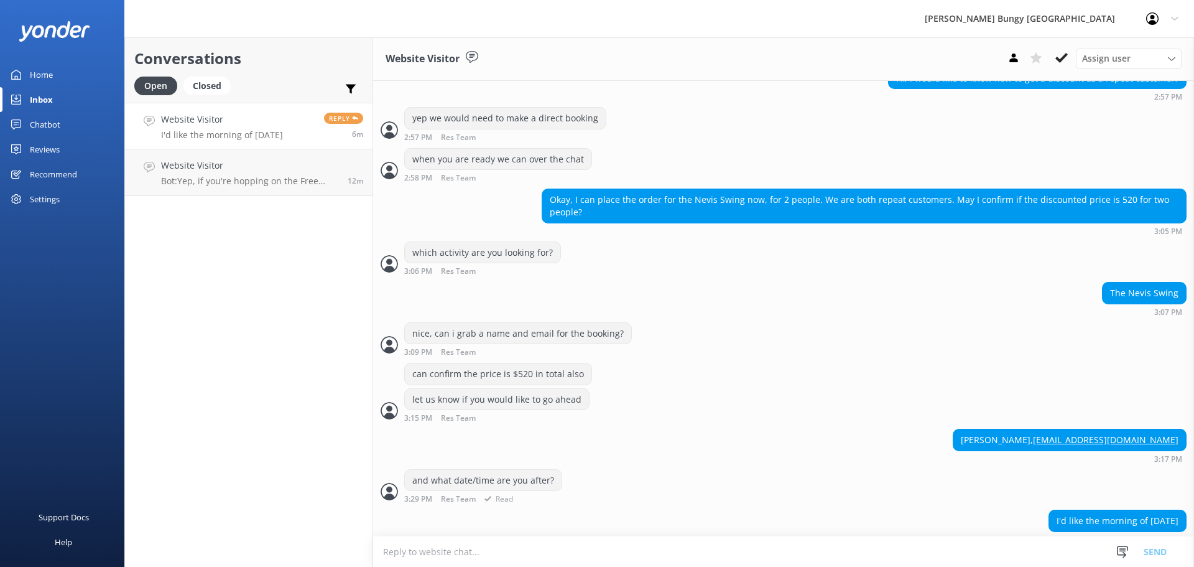
scroll to position [583, 0]
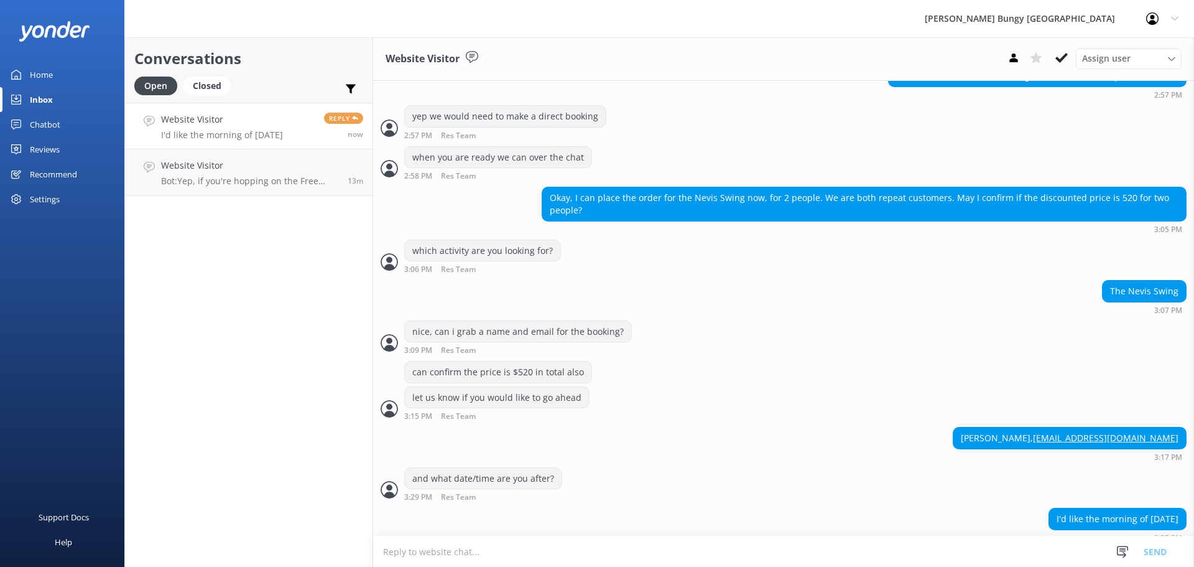
click at [911, 557] on textarea at bounding box center [783, 551] width 821 height 30
type textarea "h"
click at [445, 549] on textarea "nice, book you in for an 8:50am check in" at bounding box center [783, 551] width 821 height 31
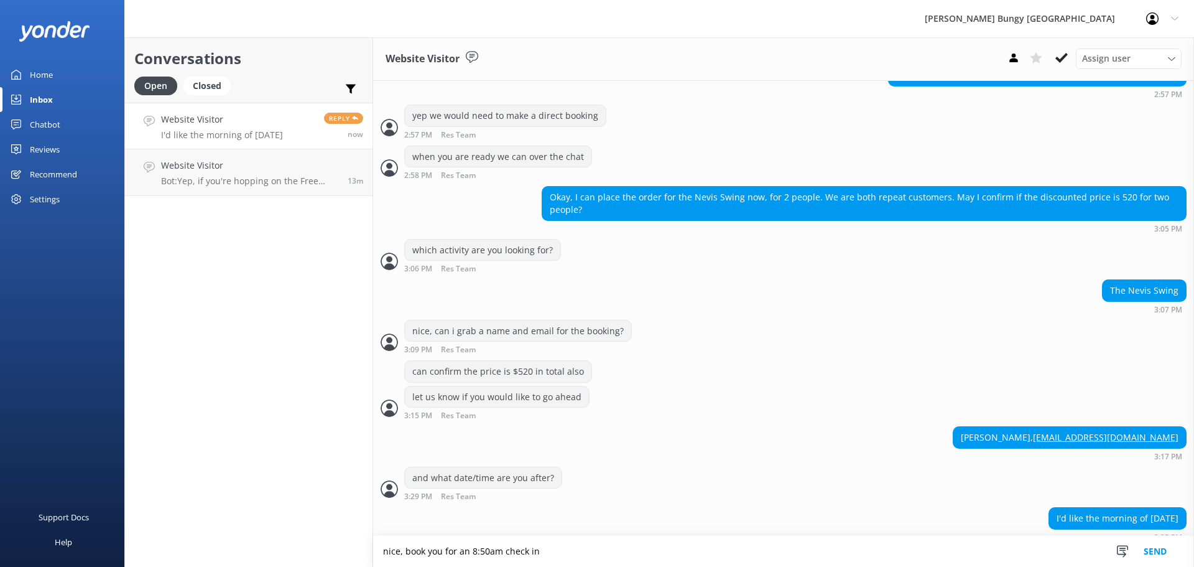
type textarea "nice, book you for an 8:50am check in"
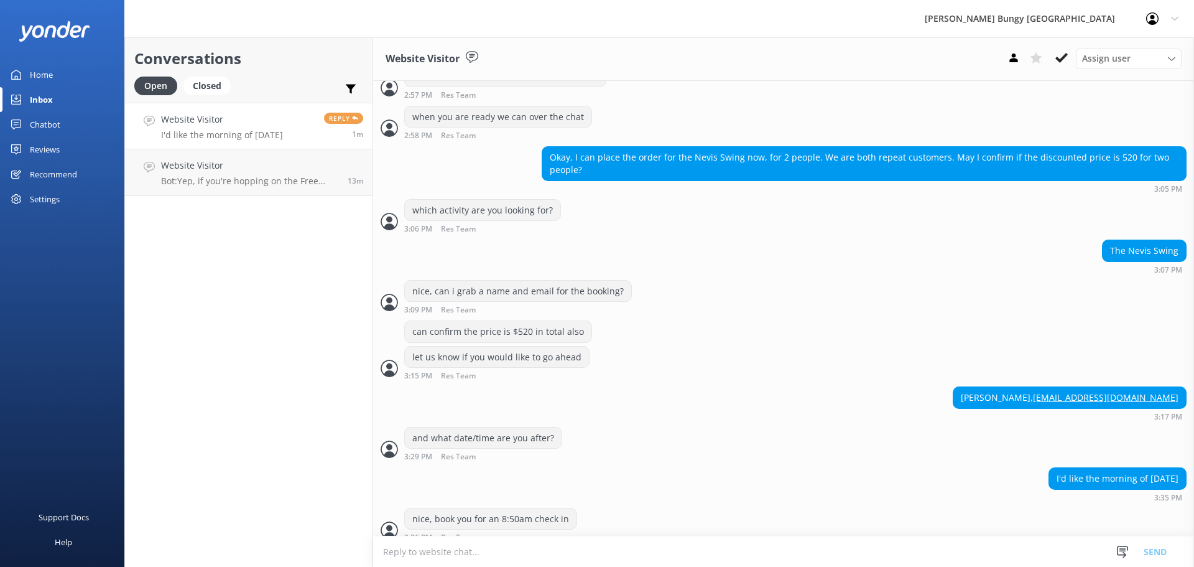
scroll to position [624, 0]
click at [817, 290] on div "nice, can i grab a name and email for the booking? 3:09 PM Res Team Read" at bounding box center [783, 296] width 821 height 34
click at [829, 559] on textarea at bounding box center [783, 551] width 821 height 30
click at [583, 541] on textarea at bounding box center [783, 551] width 821 height 30
click at [318, 169] on h4 "Website Visitor" at bounding box center [249, 166] width 177 height 14
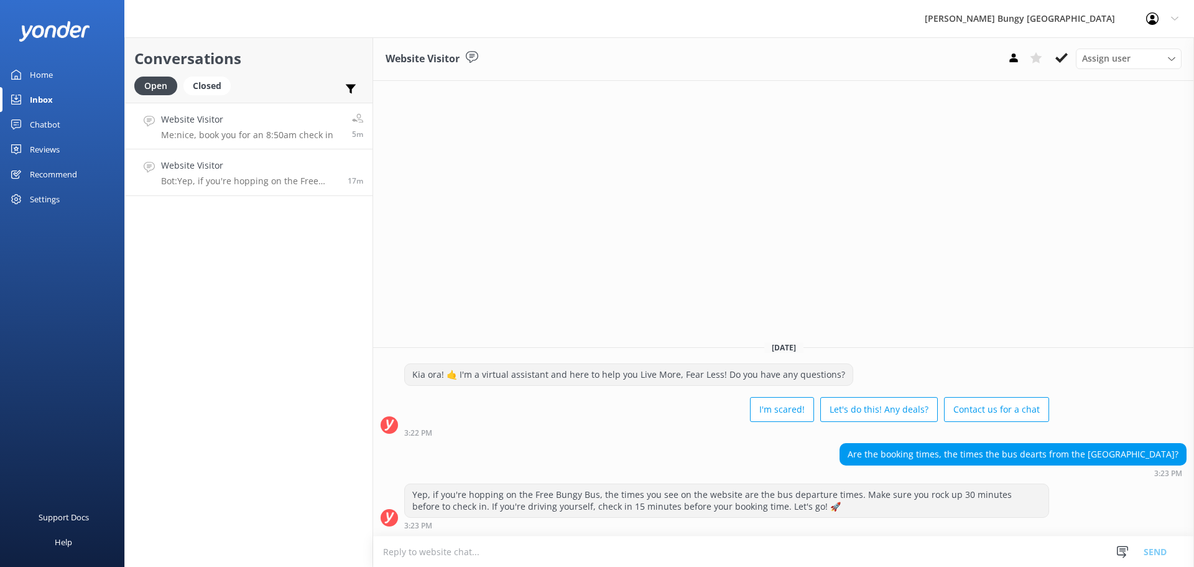
click at [302, 126] on h4 "Website Visitor" at bounding box center [247, 120] width 172 height 14
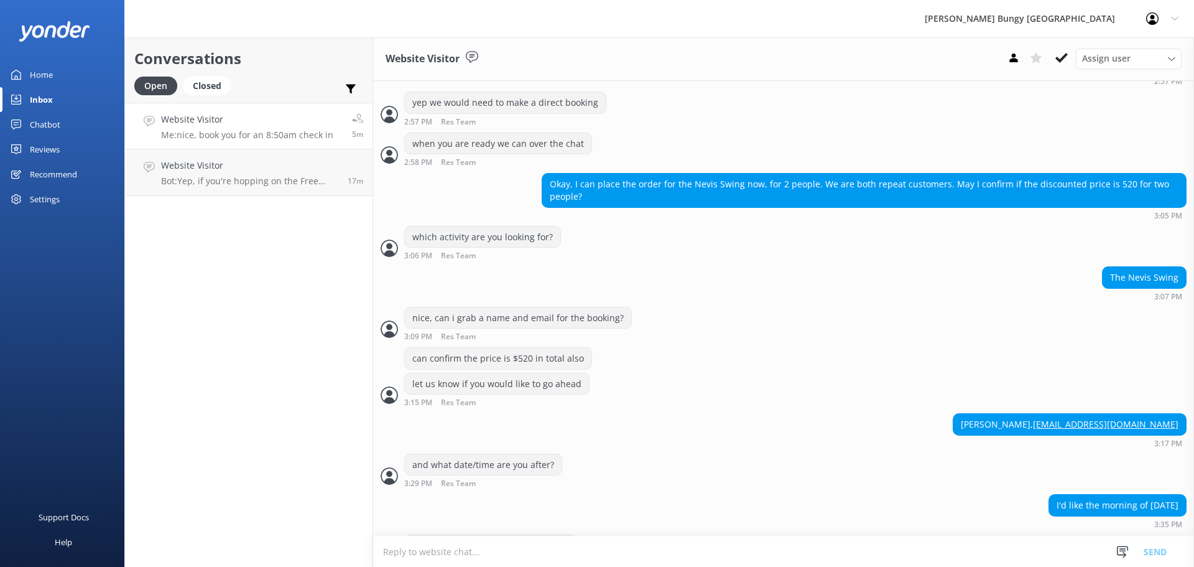
scroll to position [624, 0]
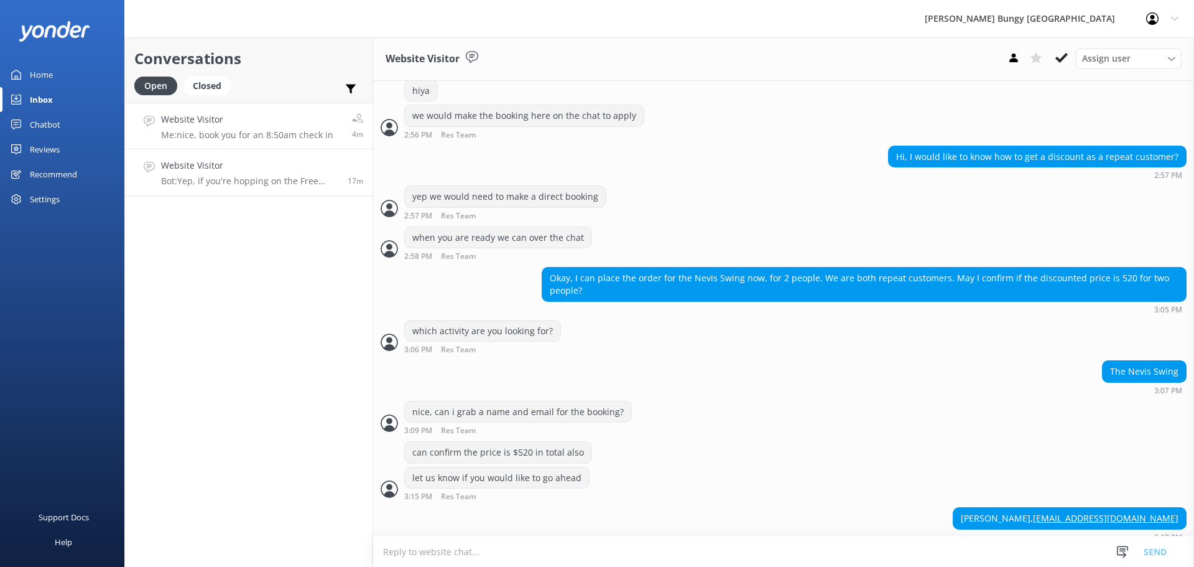
scroll to position [624, 0]
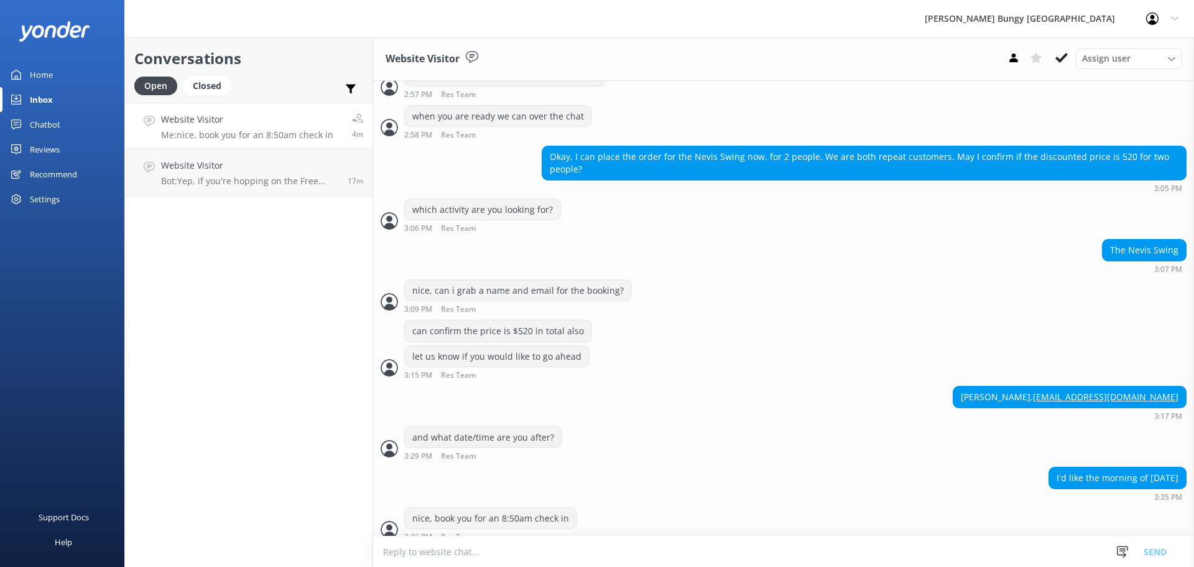
click at [633, 540] on textarea at bounding box center [783, 551] width 821 height 30
click at [871, 565] on textarea at bounding box center [783, 551] width 821 height 30
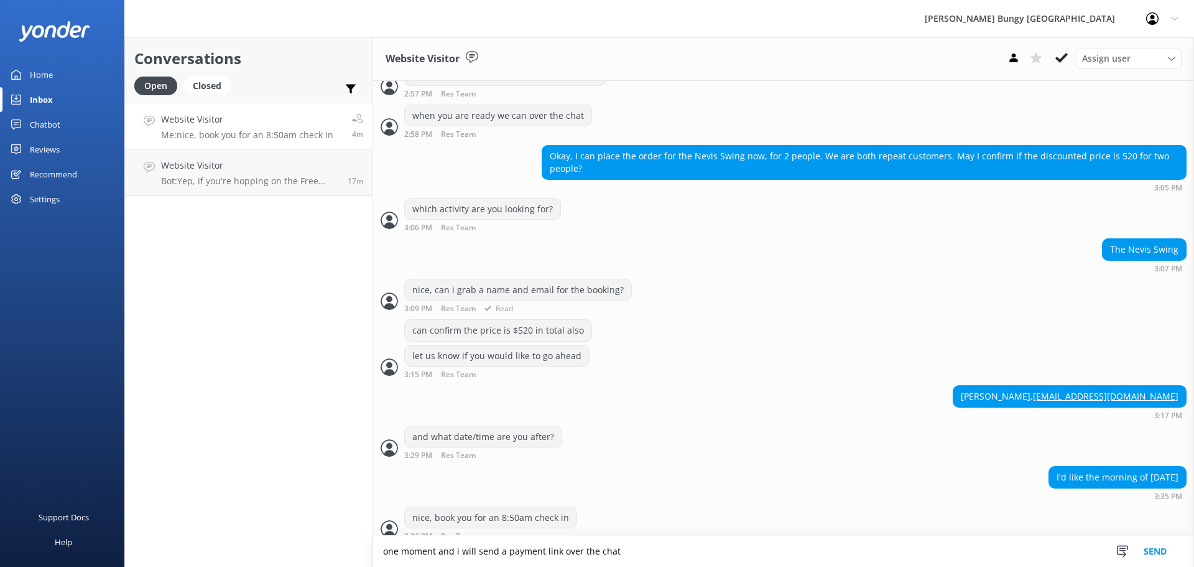
type textarea "one moment and i will send a payment link over the chat"
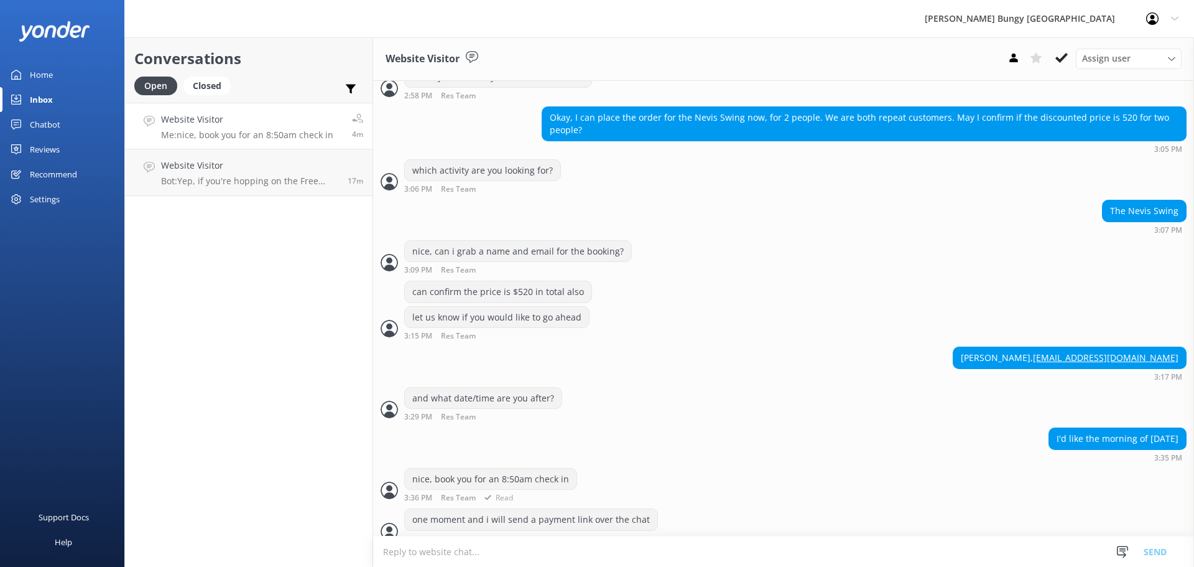
scroll to position [665, 0]
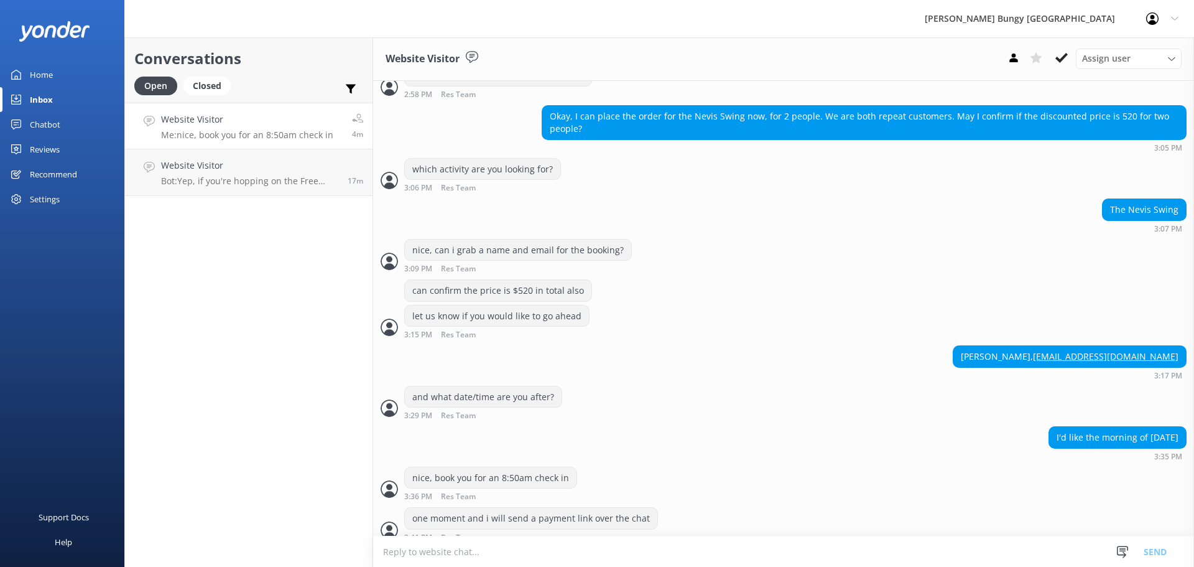
click at [901, 550] on textarea at bounding box center [783, 551] width 821 height 30
type textarea "o"
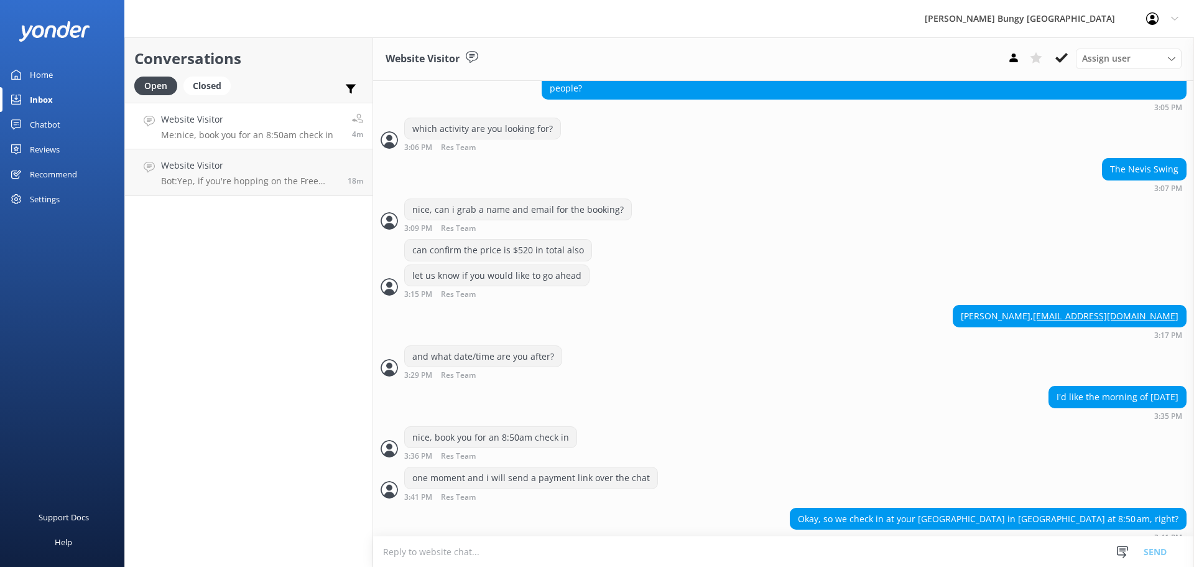
click at [829, 549] on textarea at bounding box center [783, 551] width 821 height 30
type textarea "yep, once payment is complete i'll send email confirmations also"
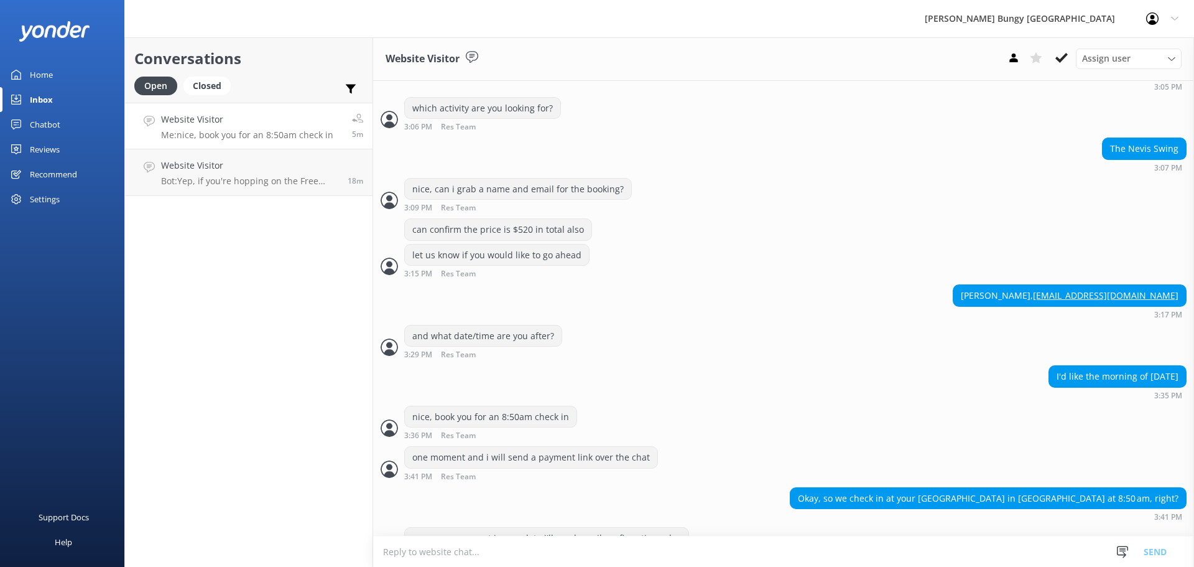
scroll to position [746, 0]
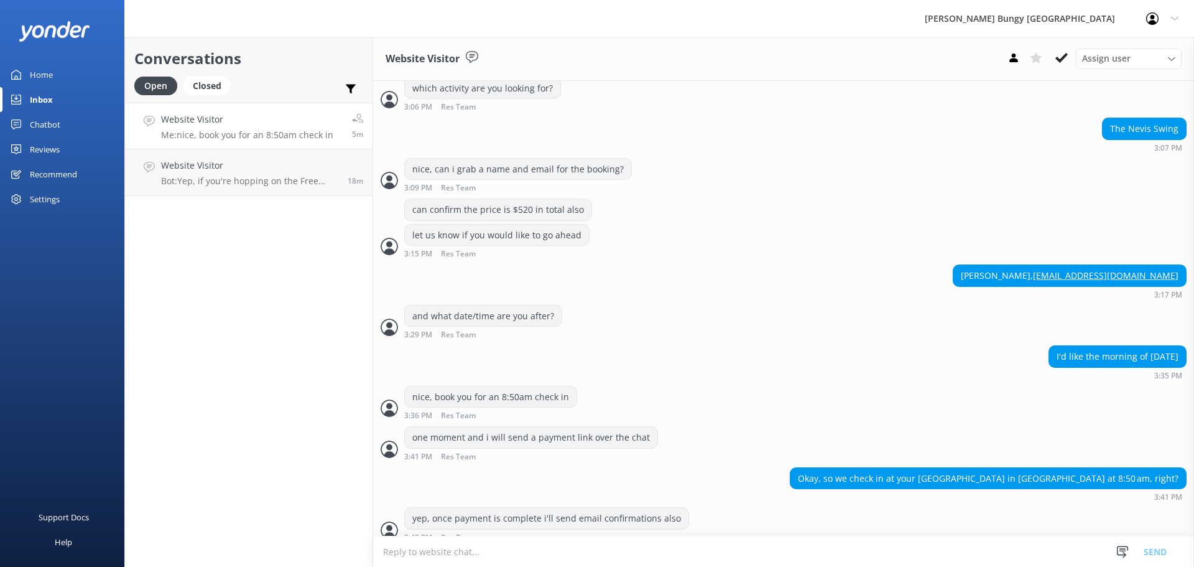
click at [253, 386] on div "Conversations Open Closed Important Assigned to me Unassigned Website Visitor M…" at bounding box center [248, 301] width 249 height 529
click at [221, 157] on link "Website Visitor Bot: Yep, if you're hopping on the Free Bungy Bus, the times yo…" at bounding box center [249, 172] width 248 height 47
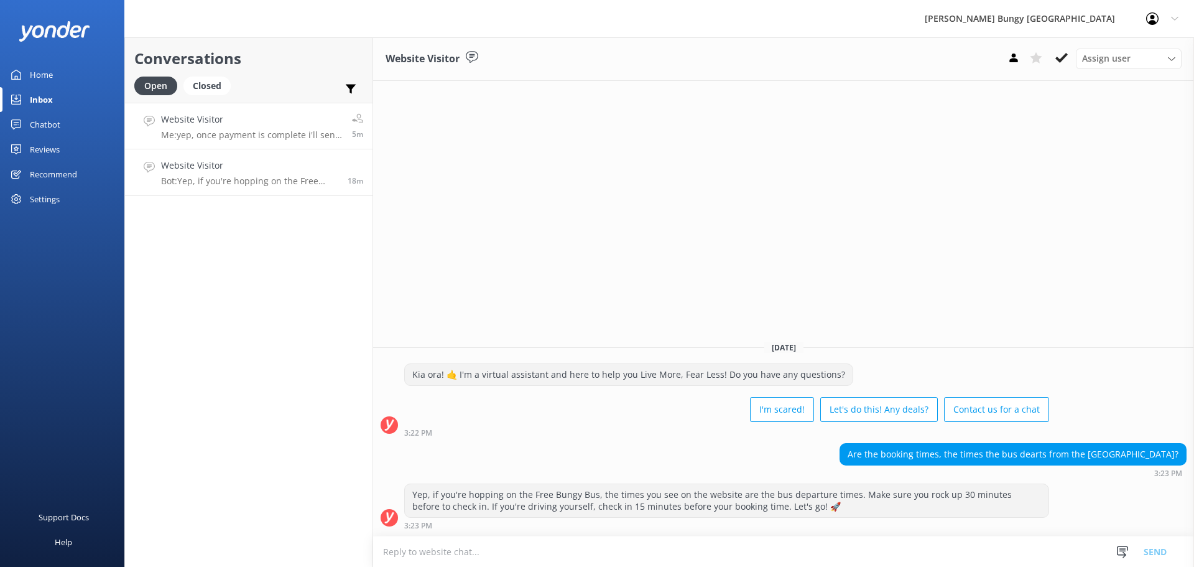
click at [225, 144] on link "Website Visitor Me: yep, once payment is complete i'll send email confirmations…" at bounding box center [249, 126] width 248 height 47
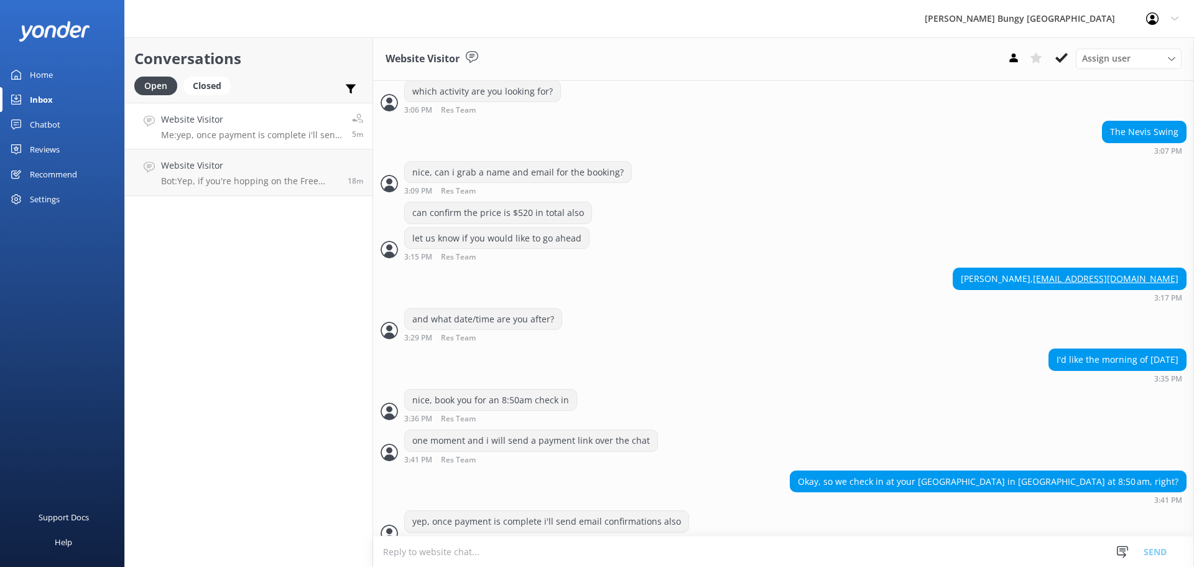
scroll to position [746, 0]
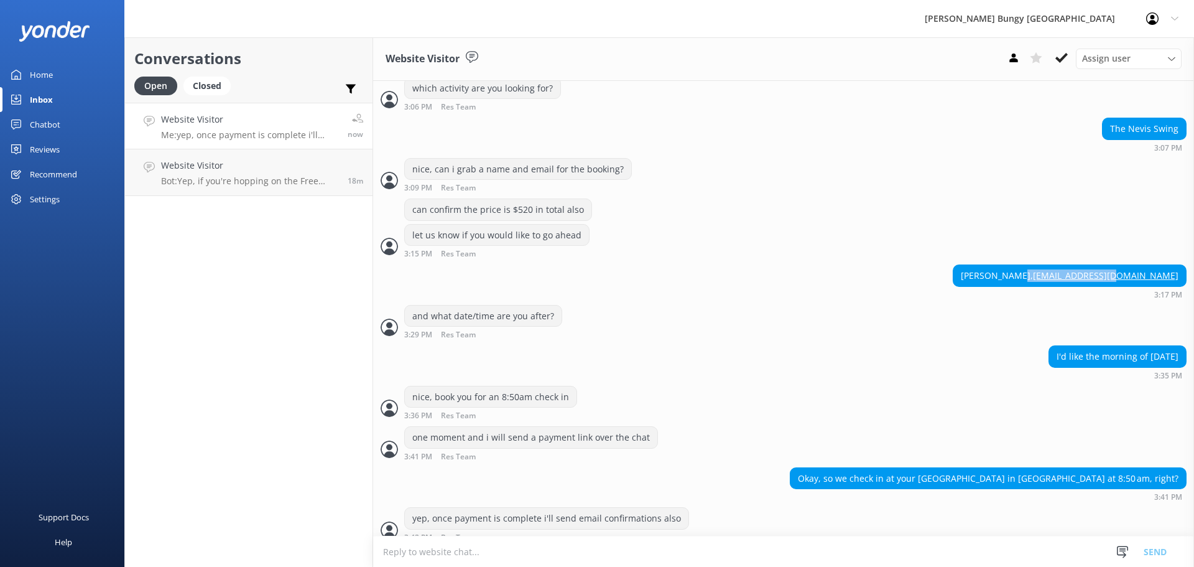
drag, startPoint x: 1172, startPoint y: 259, endPoint x: 1080, endPoint y: 260, distance: 92.7
click at [1080, 265] on div "Yifan Zhang, 1535017316@qq.com" at bounding box center [1070, 275] width 233 height 21
copy div "1535017316@qq.com"
click at [789, 467] on div "Okay, so we check in at your Bungy Centre in Queenstown at 8:50 am, right? 3:41…" at bounding box center [783, 484] width 821 height 34
click at [738, 539] on textarea at bounding box center [783, 551] width 821 height 30
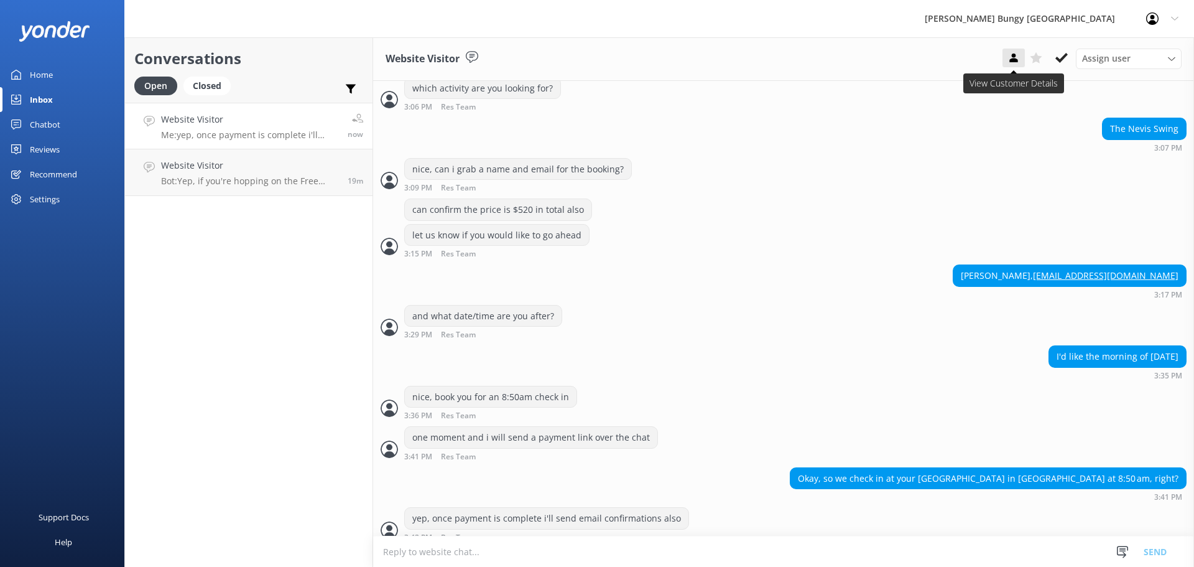
click at [1004, 61] on button at bounding box center [1014, 58] width 22 height 19
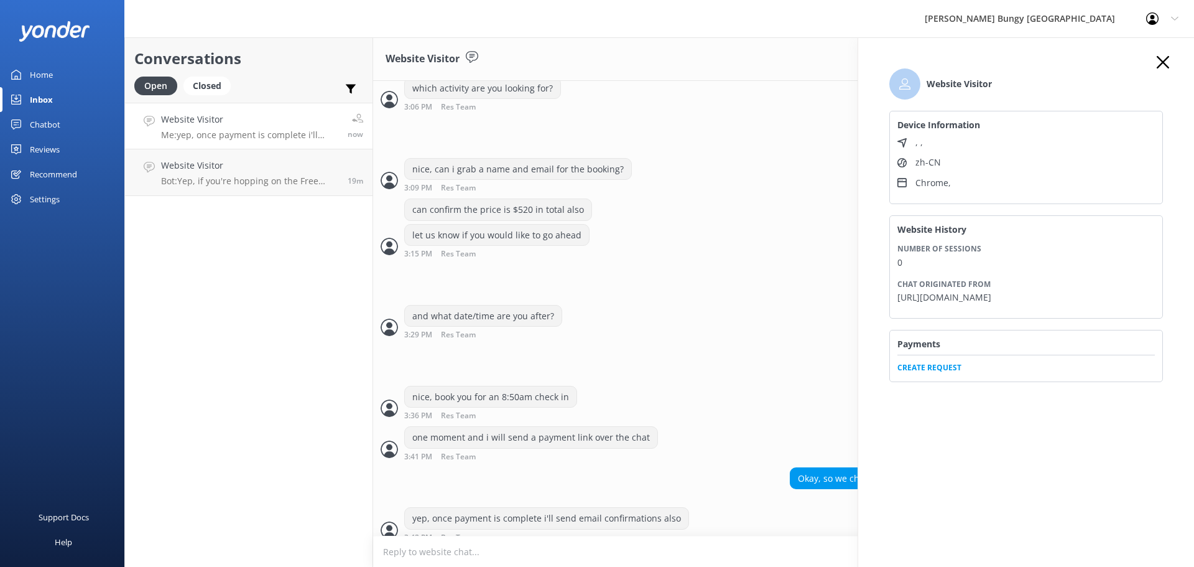
click at [926, 364] on span "Create Request" at bounding box center [1027, 364] width 258 height 19
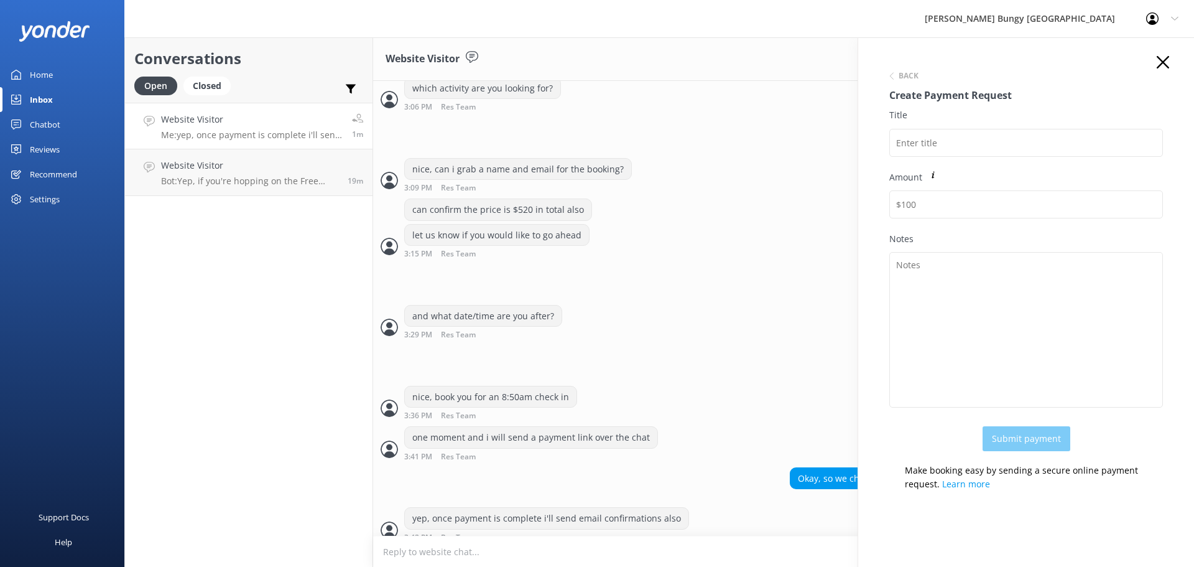
click at [986, 125] on div "Title" at bounding box center [1026, 139] width 274 height 62
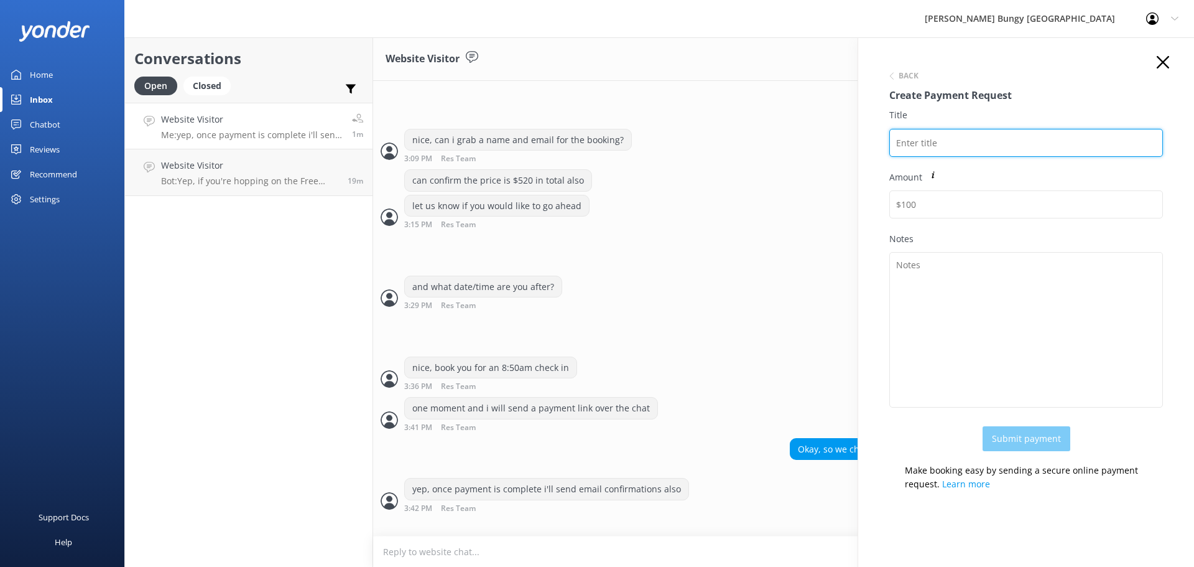
click at [986, 132] on input "Title" at bounding box center [1026, 143] width 274 height 28
paste input "2452173"
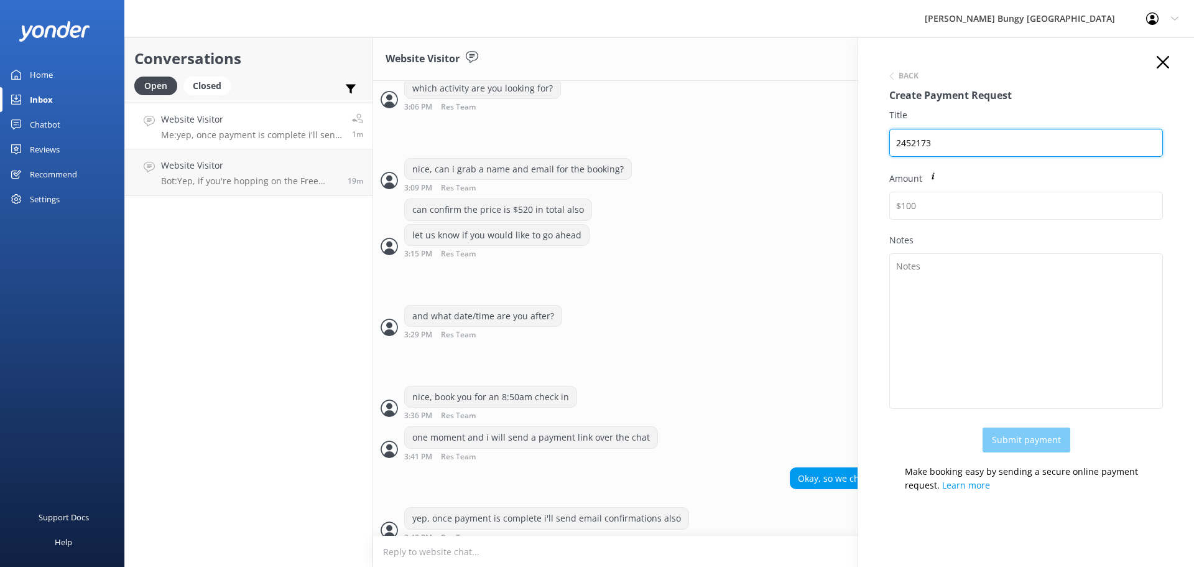
click at [955, 142] on input "2452173" at bounding box center [1026, 143] width 274 height 28
paste input "YIFAN ZHANG"
drag, startPoint x: 1006, startPoint y: 146, endPoint x: 853, endPoint y: 135, distance: 152.8
click at [853, 135] on div "Conversations Open Closed Important Assigned to me Unassigned Website Visitor M…" at bounding box center [659, 301] width 1070 height 529
type input "2452173 YIFAN ZHANG"
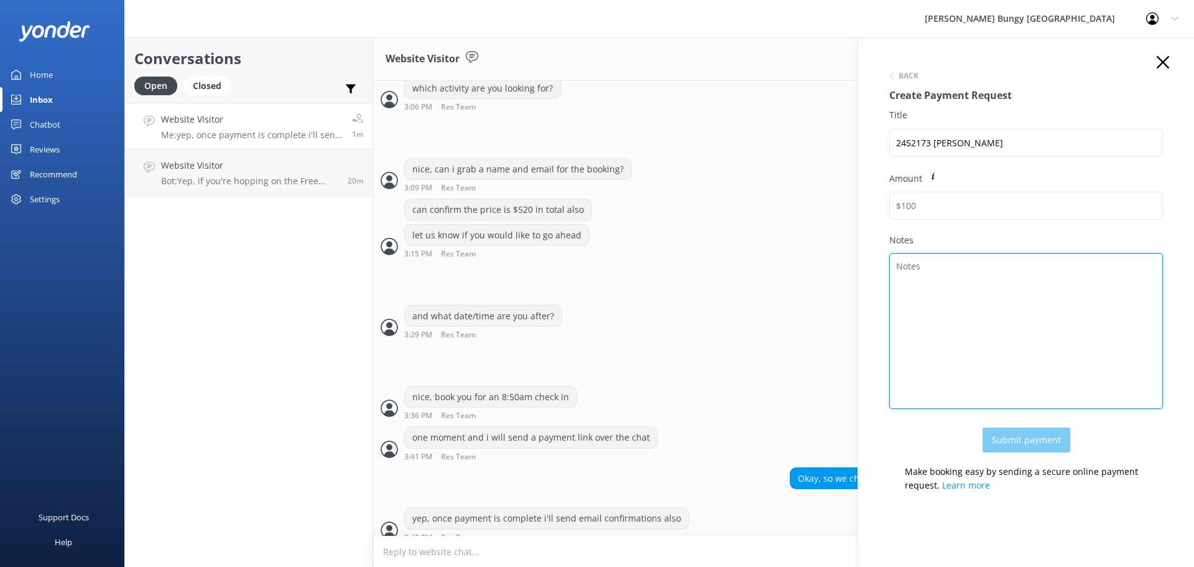
click at [910, 300] on textarea "Notes" at bounding box center [1026, 331] width 274 height 156
paste textarea "2452173 YIFAN ZHANG"
type textarea "2452173 YIFAN ZHANG"
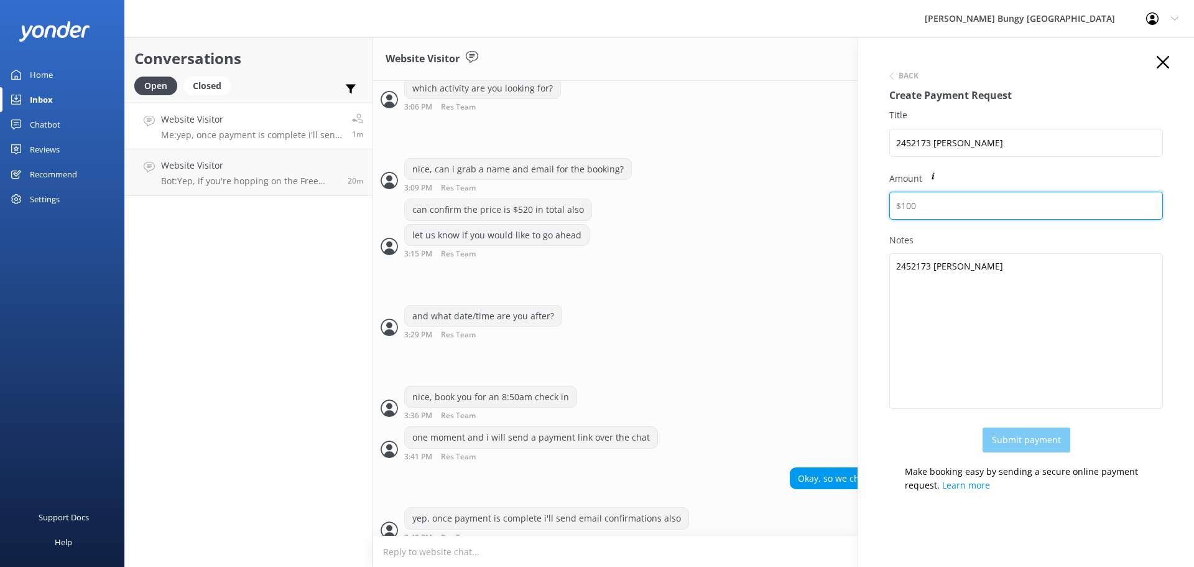
click at [954, 205] on input "Amount" at bounding box center [1026, 206] width 274 height 28
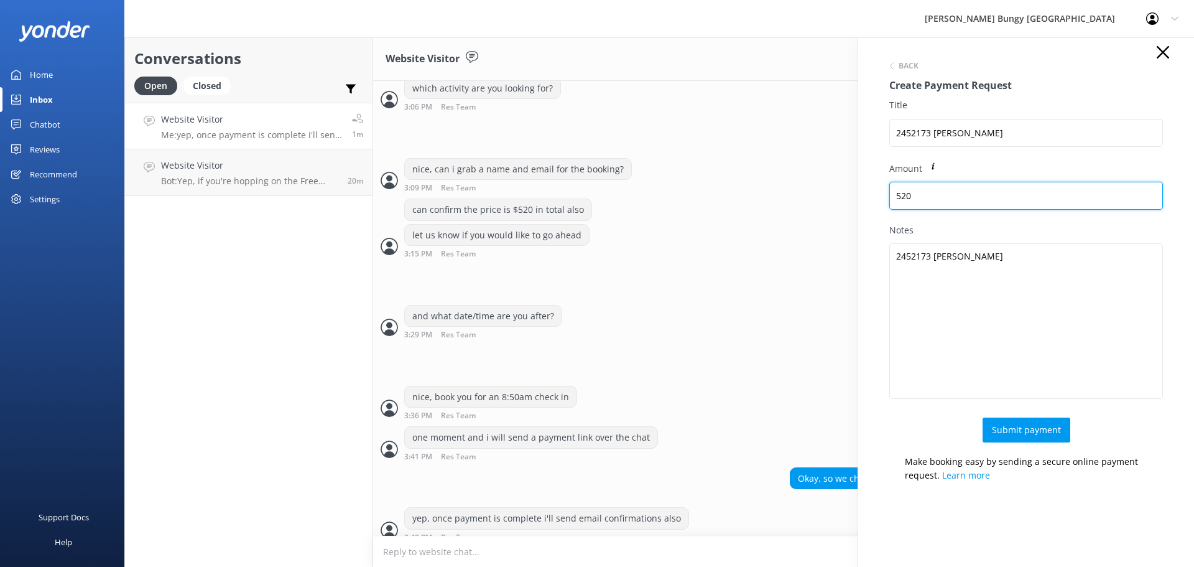
scroll to position [0, 0]
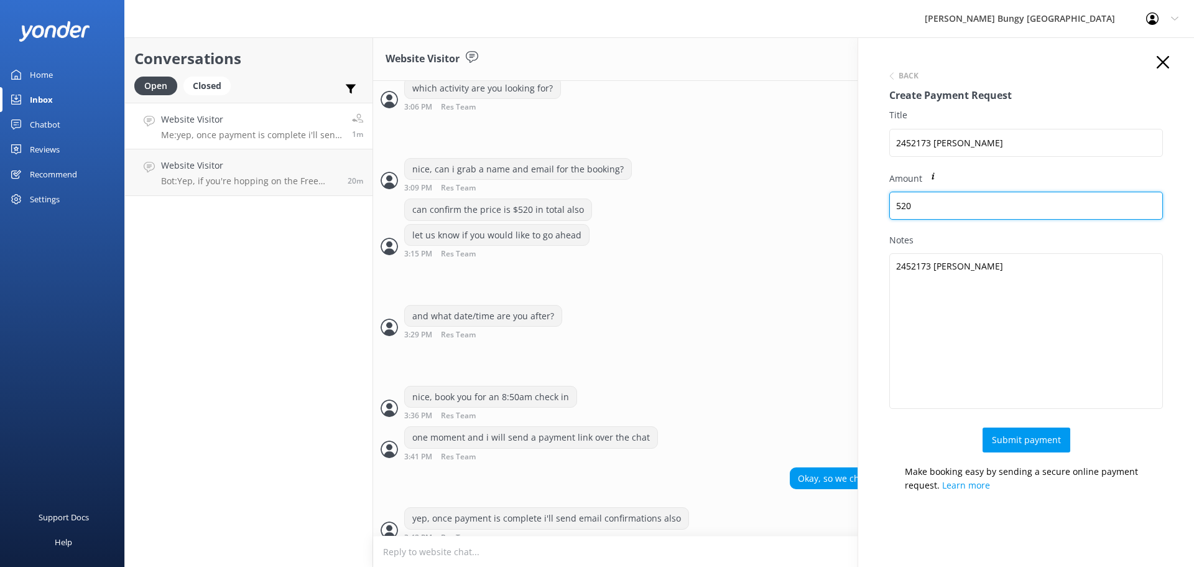
type input "520"
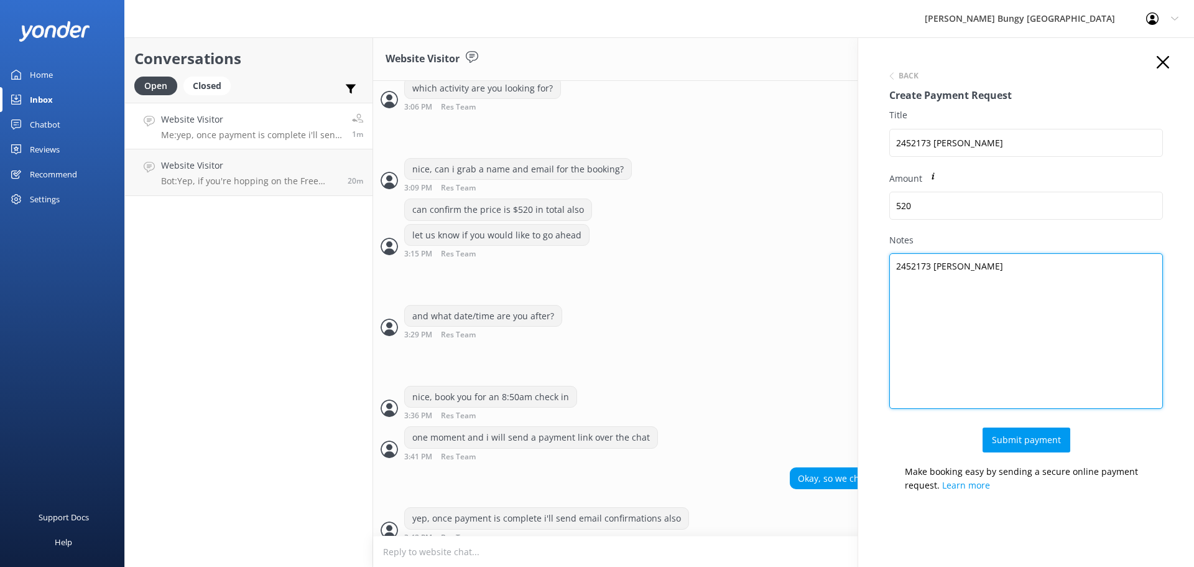
click at [1051, 278] on textarea "2452173 YIFAN ZHANG" at bounding box center [1026, 331] width 274 height 156
type textarea "2452173 YIFAN ZHANG 2x Nevis Swing (repeat)"
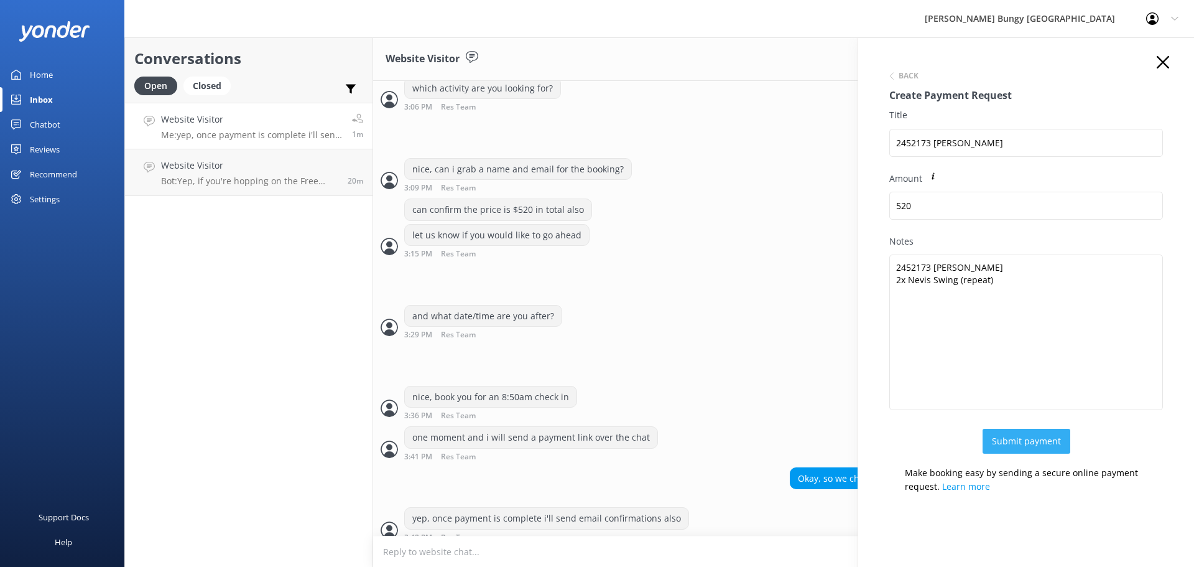
click at [1042, 443] on button "Submit payment" at bounding box center [1027, 441] width 88 height 25
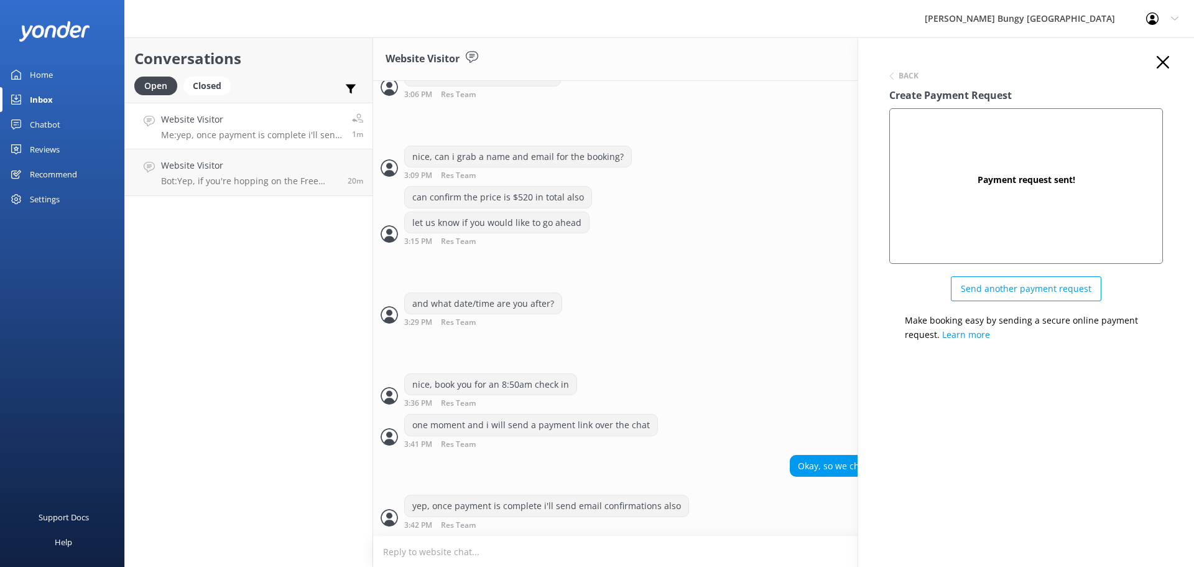
scroll to position [824, 0]
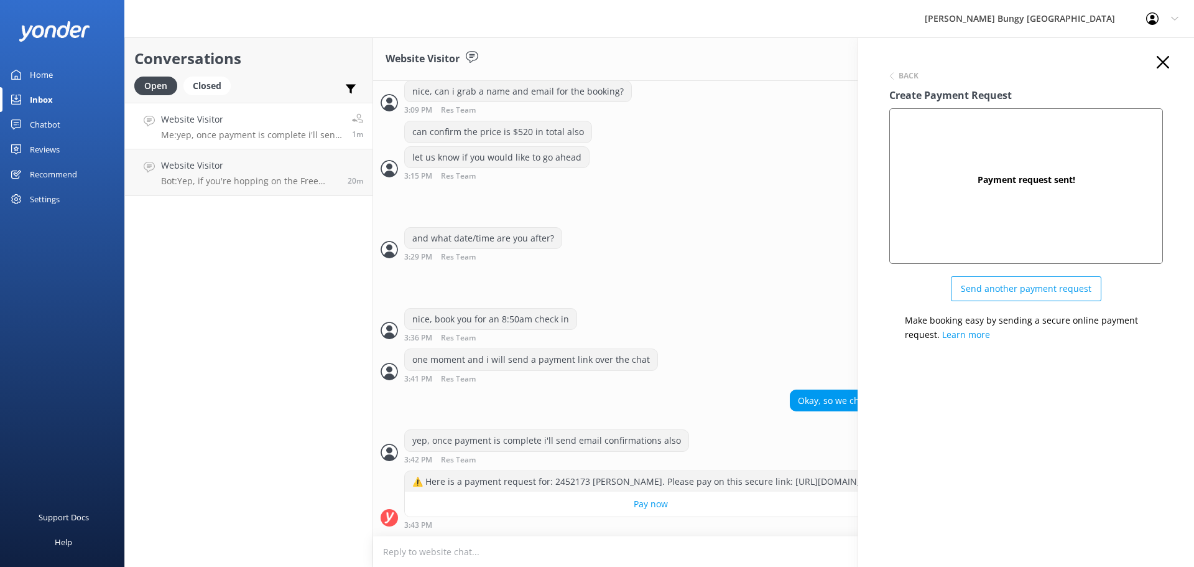
click at [1159, 55] on div "Back Create Payment Request Payment request sent! Send another payment request …" at bounding box center [1026, 320] width 336 height 567
click at [1163, 62] on use "button" at bounding box center [1163, 62] width 12 height 12
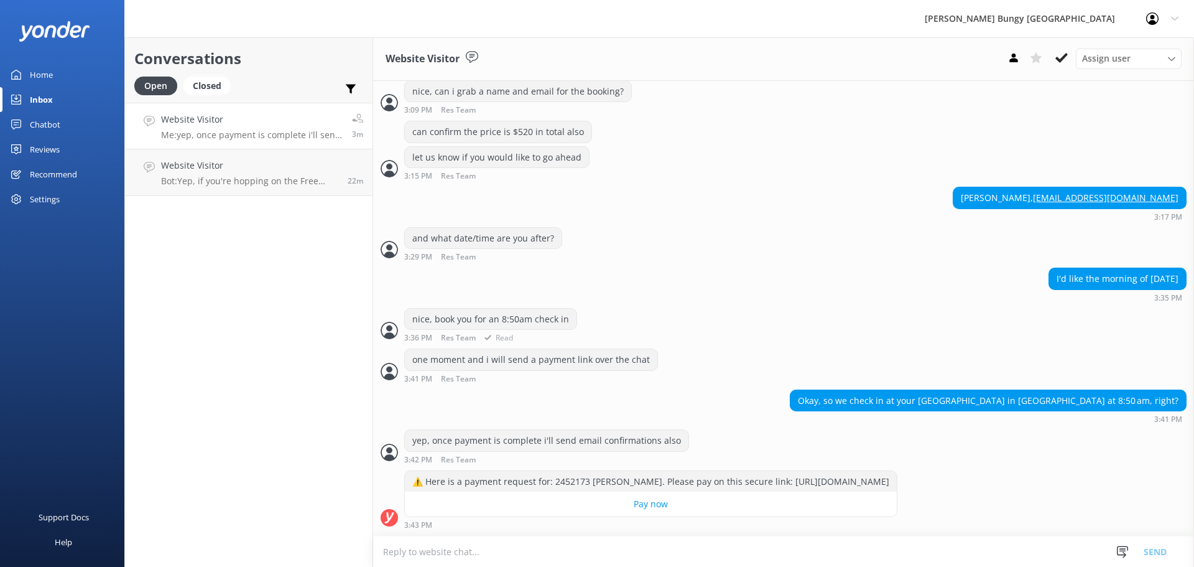
click at [881, 308] on div "nice, book you for an 8:50am check in 3:36 PM Res Team Read" at bounding box center [783, 325] width 821 height 34
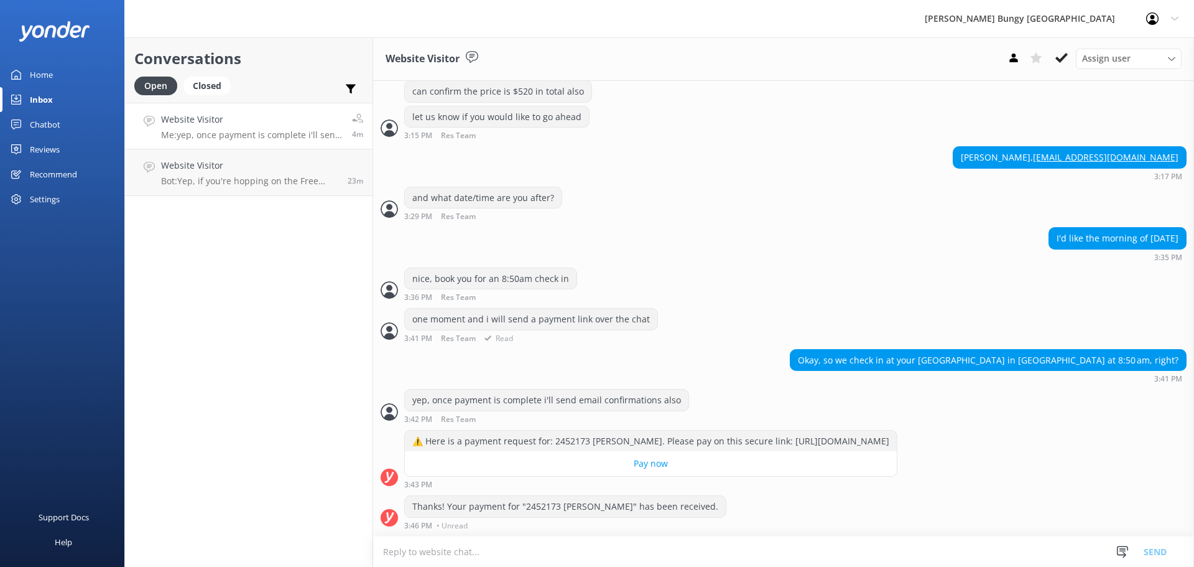
scroll to position [865, 0]
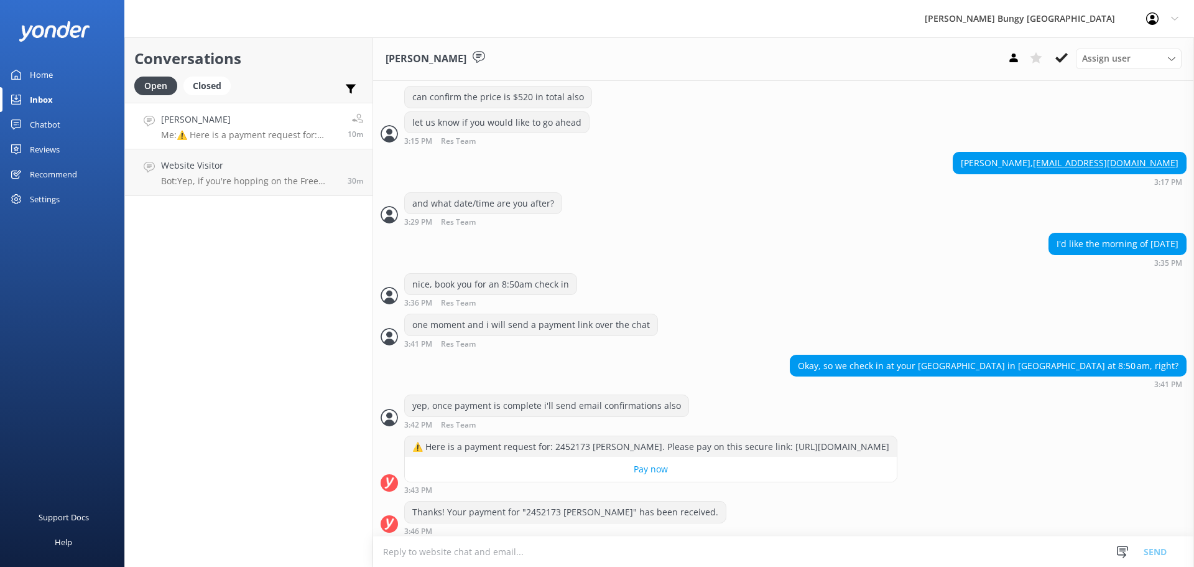
scroll to position [865, 0]
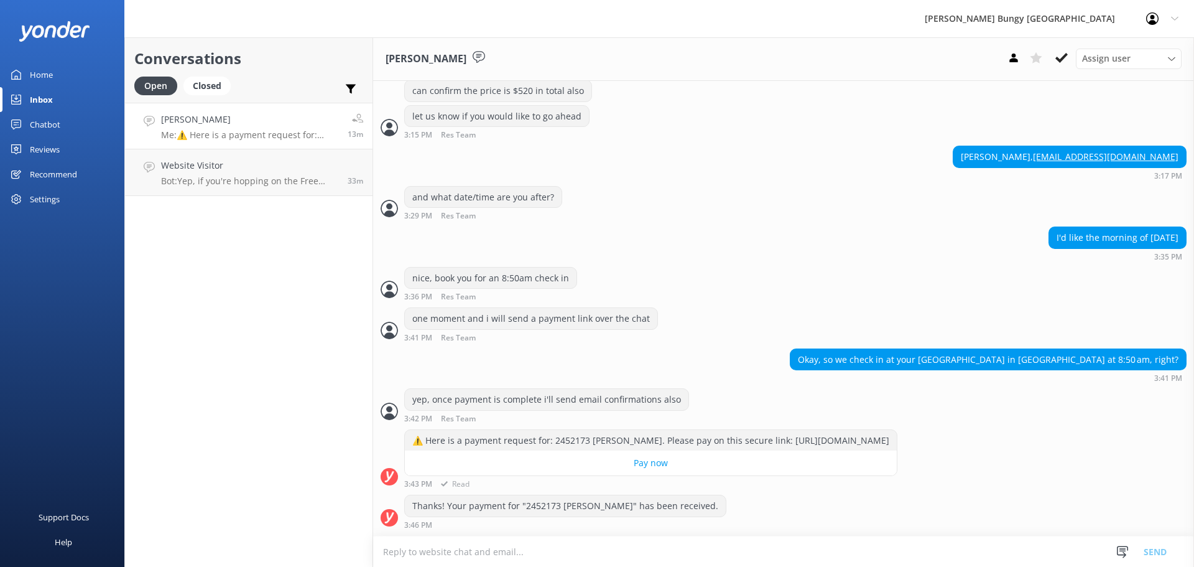
drag, startPoint x: 991, startPoint y: 492, endPoint x: 983, endPoint y: 492, distance: 8.1
click at [986, 492] on div "⚠️ Here is a payment request for: 2452173 YIFAN ZHANG. Please pay on this secur…" at bounding box center [783, 461] width 821 height 65
click at [690, 310] on div "one moment and i will send a payment link over the chat 3:41 PM Res Team Read" at bounding box center [783, 324] width 821 height 34
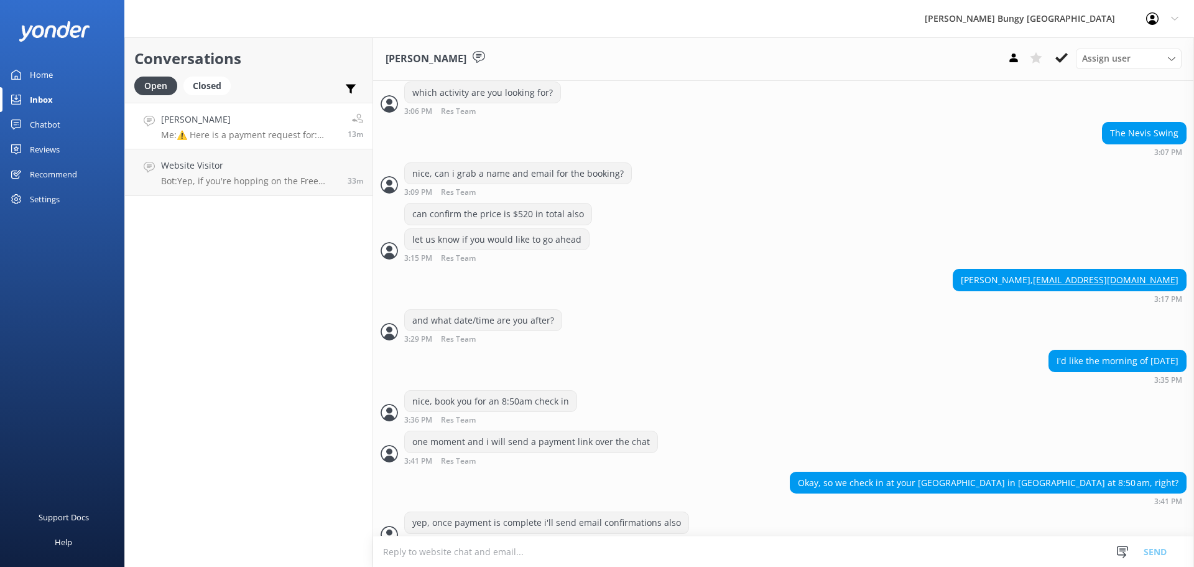
scroll to position [865, 0]
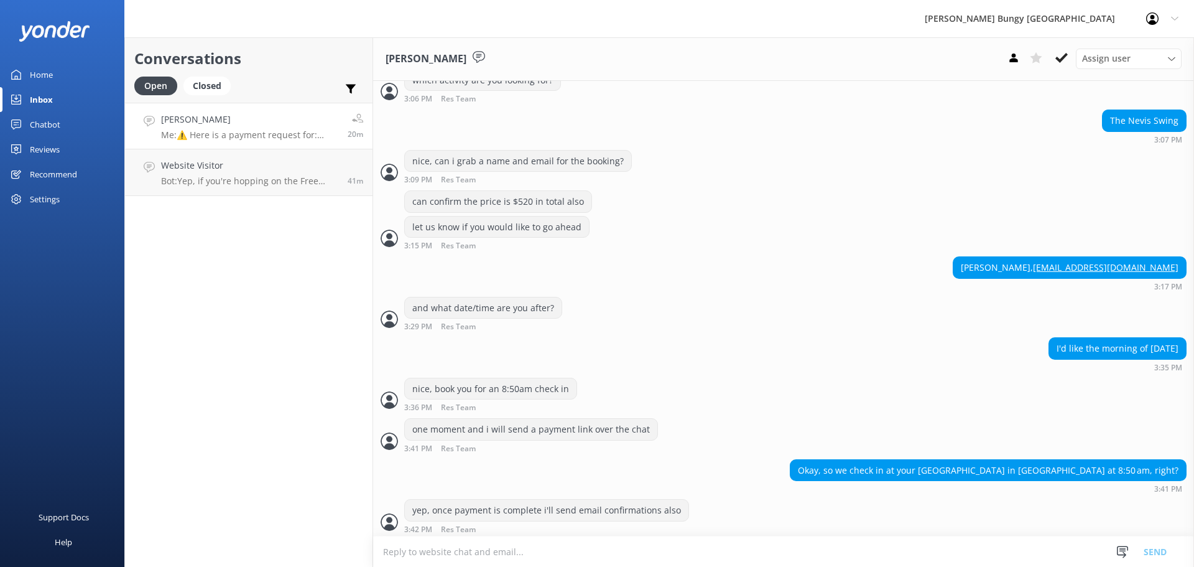
scroll to position [865, 0]
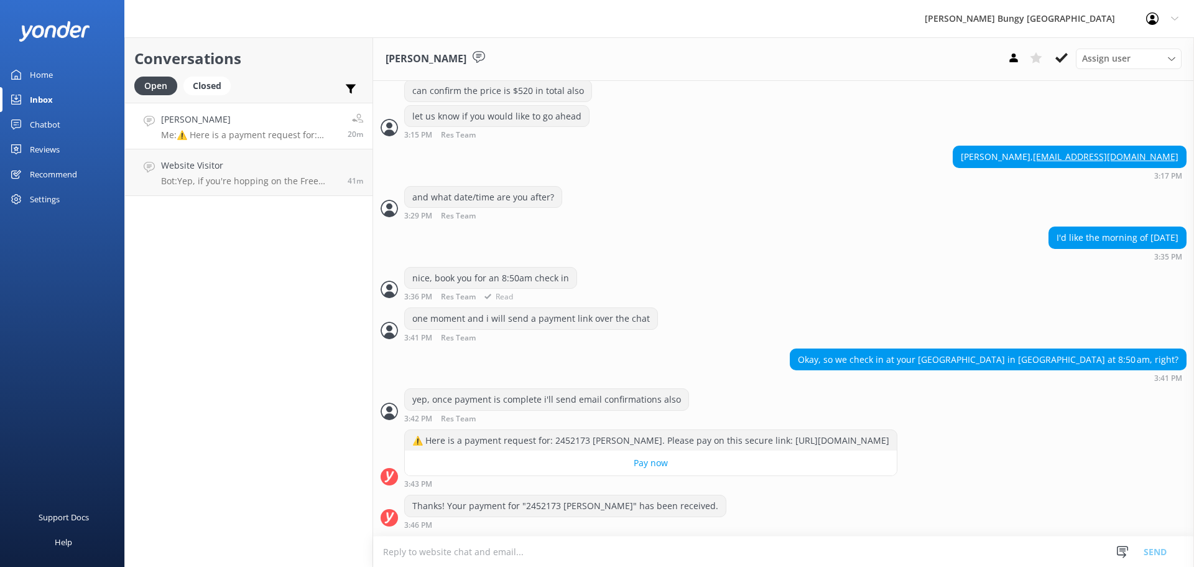
click at [763, 287] on div "nice, book you for an 8:50am check in 3:36 PM Res Team Read" at bounding box center [783, 284] width 821 height 34
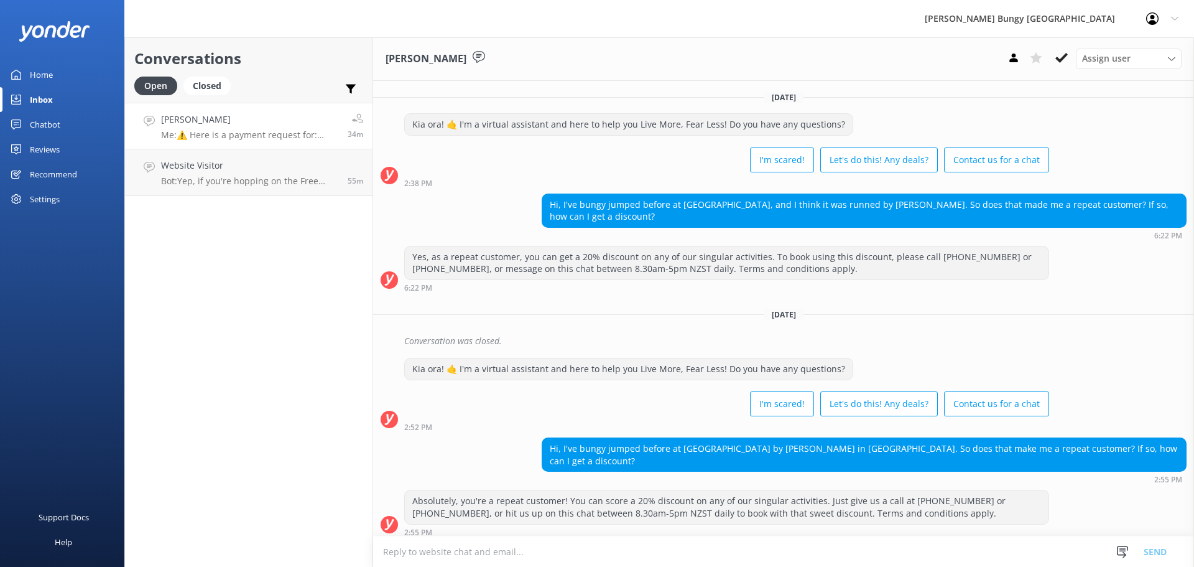
scroll to position [865, 0]
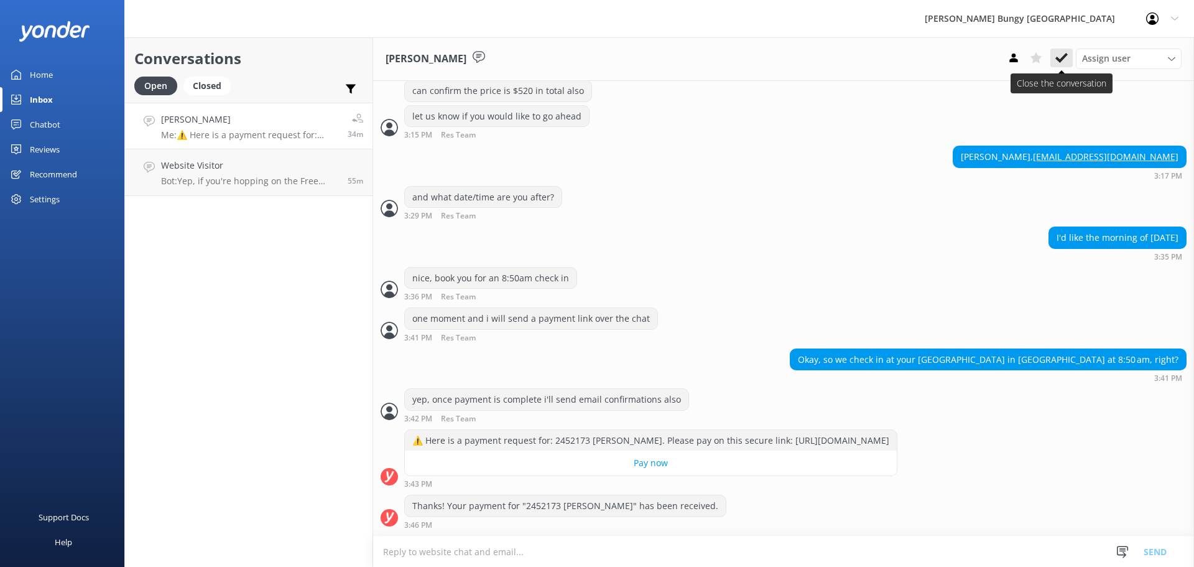
click at [1069, 58] on button at bounding box center [1062, 58] width 22 height 19
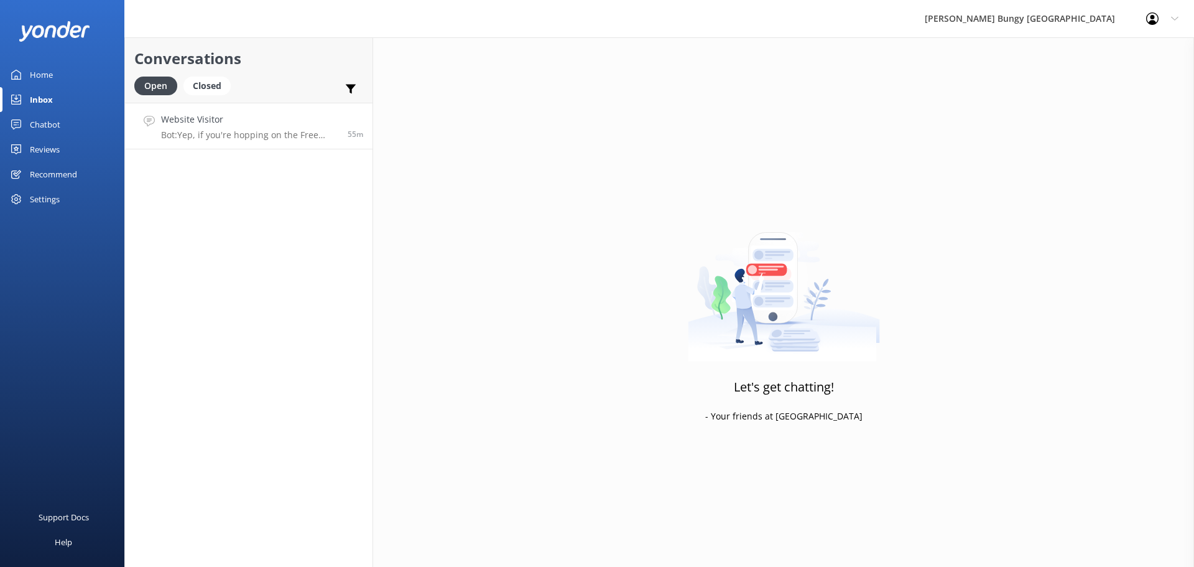
click at [226, 124] on h4 "Website Visitor" at bounding box center [249, 120] width 177 height 14
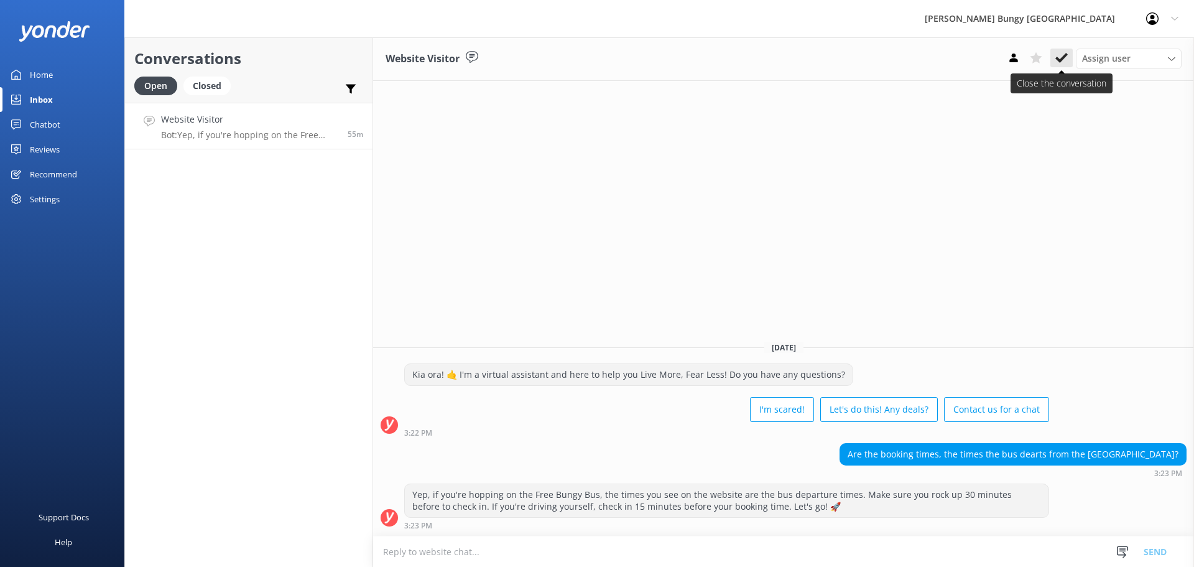
click at [1070, 57] on button at bounding box center [1062, 58] width 22 height 19
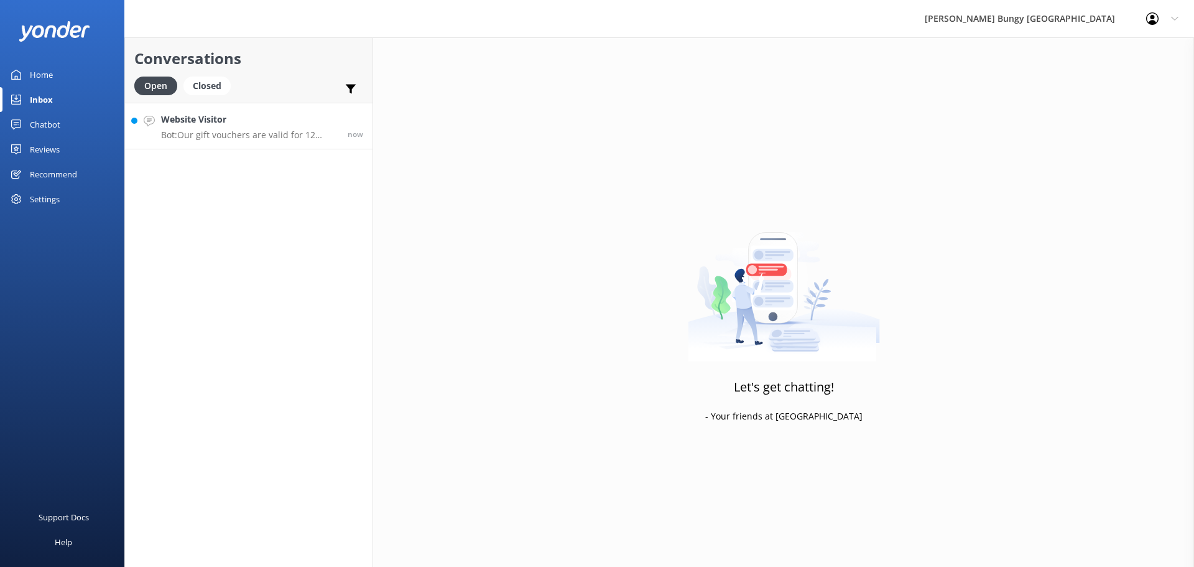
click at [255, 122] on h4 "Website Visitor" at bounding box center [249, 120] width 177 height 14
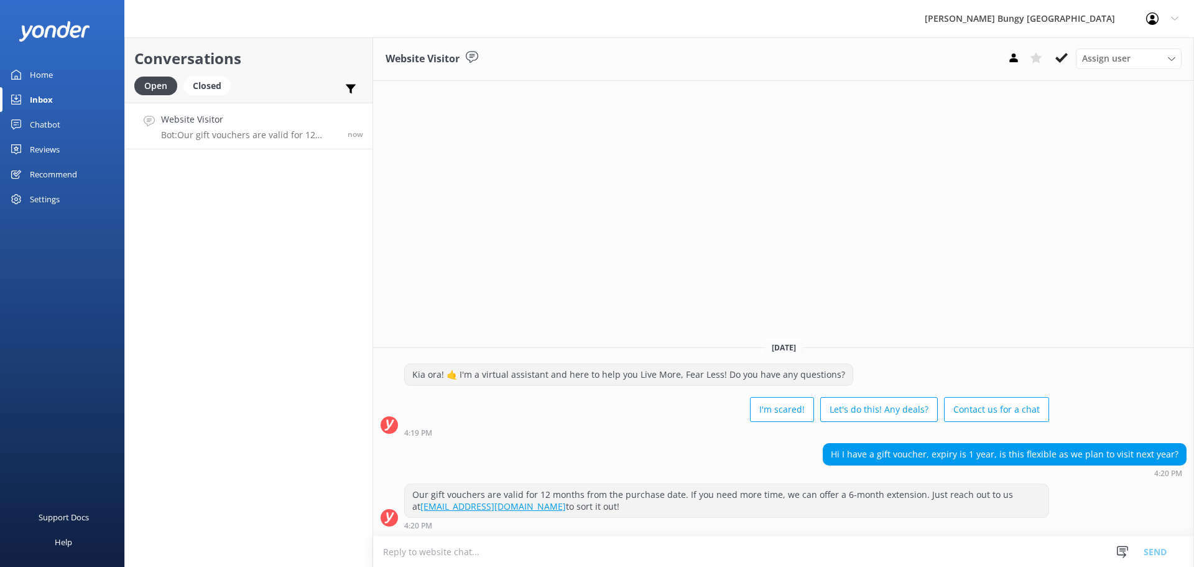
click at [633, 289] on div "Website Visitor Assign user Mike Voyce Michelle Gillard Tech Admin Dan Waugh Re…" at bounding box center [783, 301] width 821 height 529
click at [660, 198] on div "Website Visitor Assign user Mike Voyce Michelle Gillard Tech Admin Dan Waugh Re…" at bounding box center [783, 301] width 821 height 529
click at [450, 244] on div "Website Visitor Assign user Mike Voyce Michelle Gillard Tech Admin Dan Waugh Re…" at bounding box center [783, 301] width 821 height 529
click at [1031, 144] on div "Website Visitor Assign user [PERSON_NAME] [PERSON_NAME] Tech Admin [PERSON_NAME…" at bounding box center [783, 301] width 821 height 529
